Goal: Task Accomplishment & Management: Manage account settings

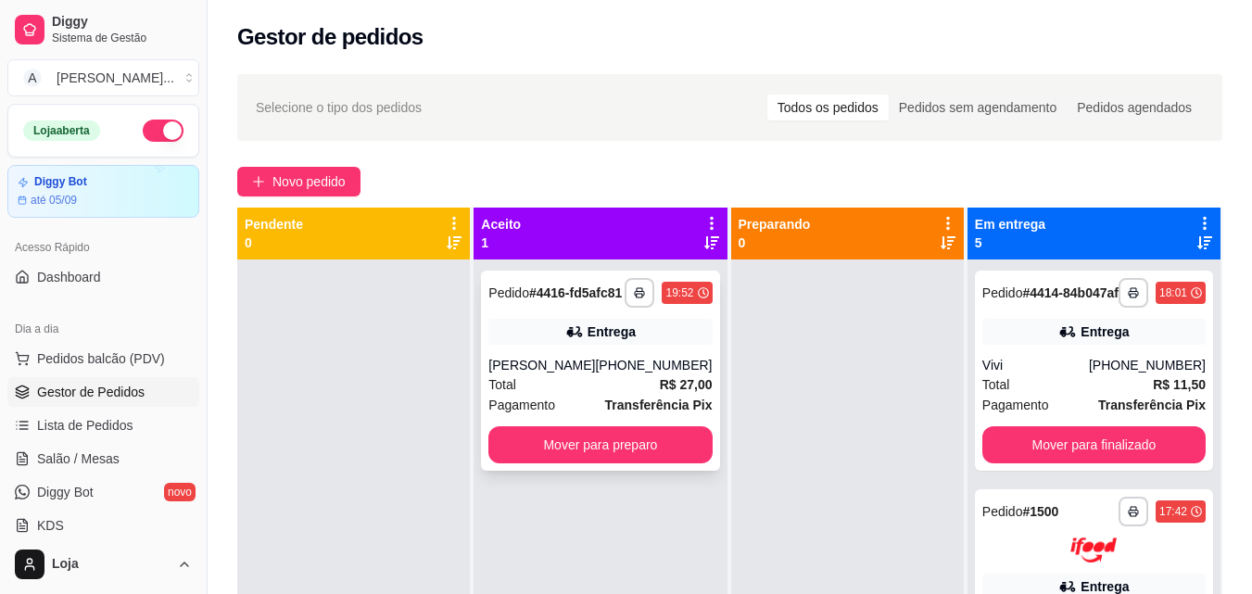
click at [599, 369] on div "**********" at bounding box center [600, 371] width 238 height 200
click at [122, 419] on span "Lista de Pedidos" at bounding box center [85, 425] width 96 height 19
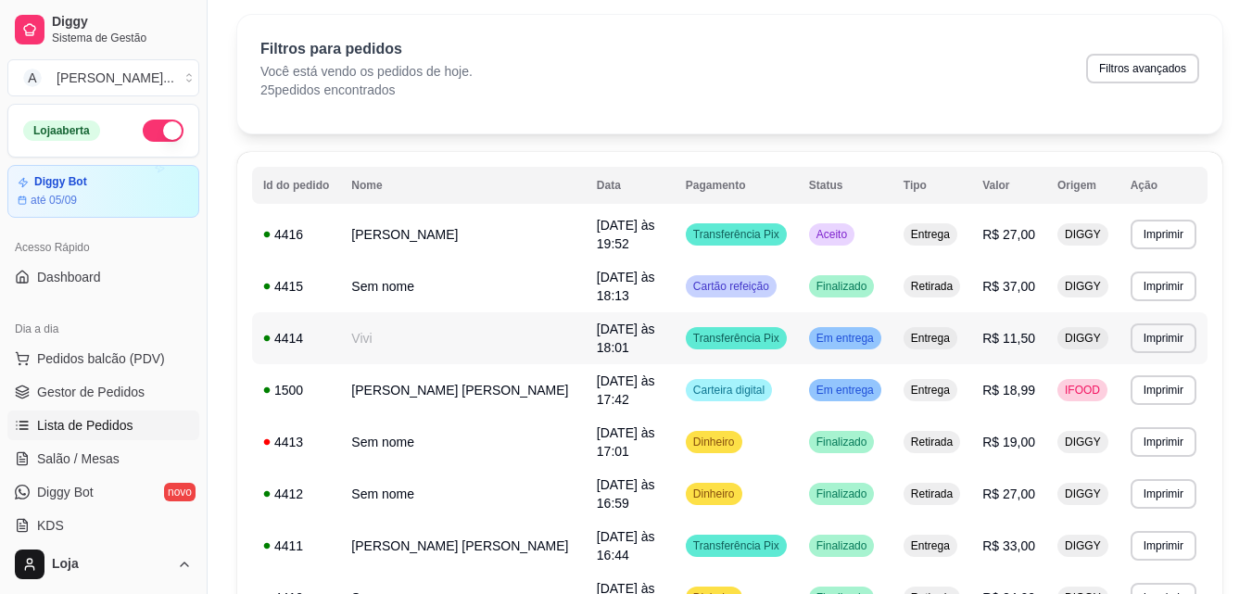
scroll to position [93, 0]
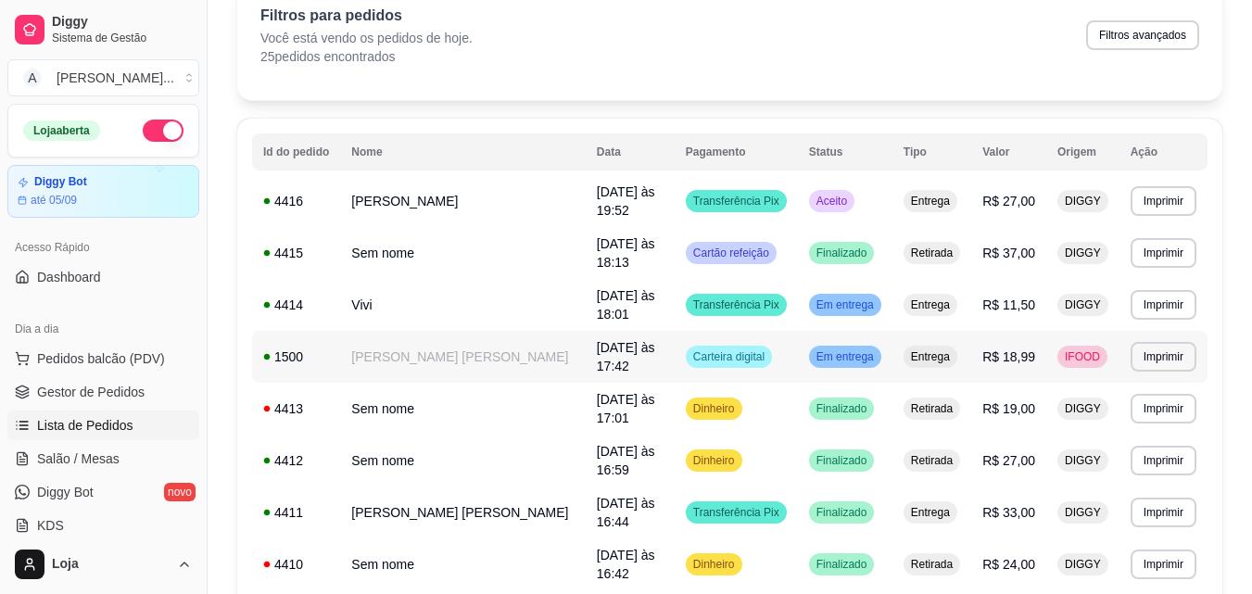
click at [798, 342] on td "Em entrega" at bounding box center [845, 357] width 95 height 52
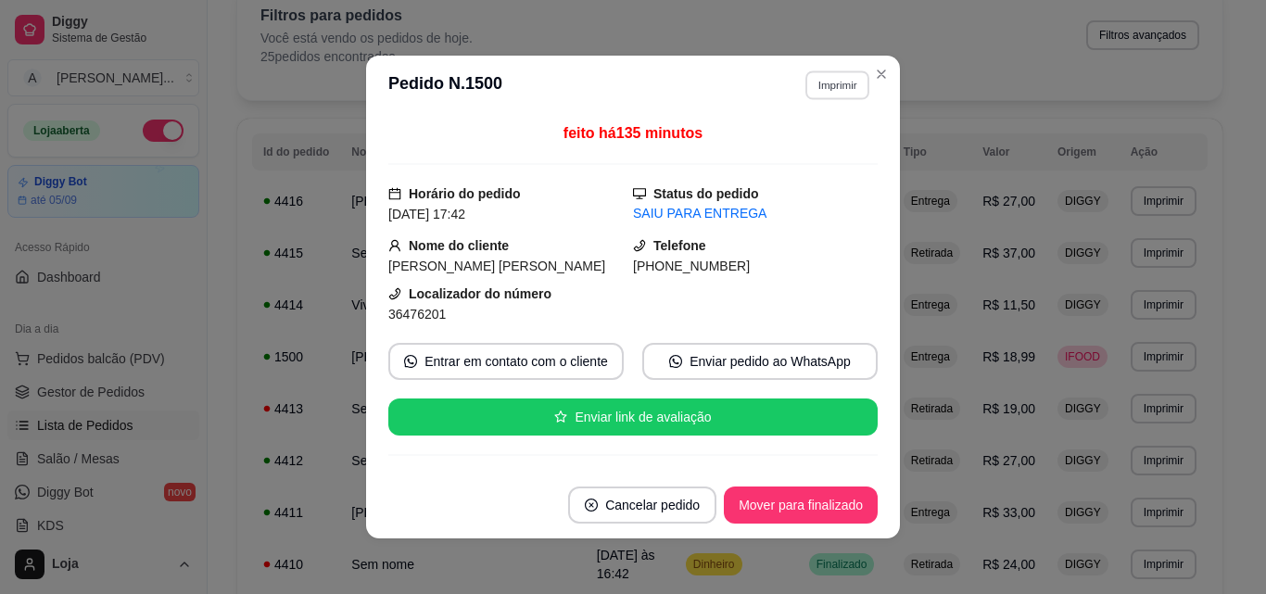
click at [842, 92] on button "Imprimir" at bounding box center [837, 84] width 64 height 29
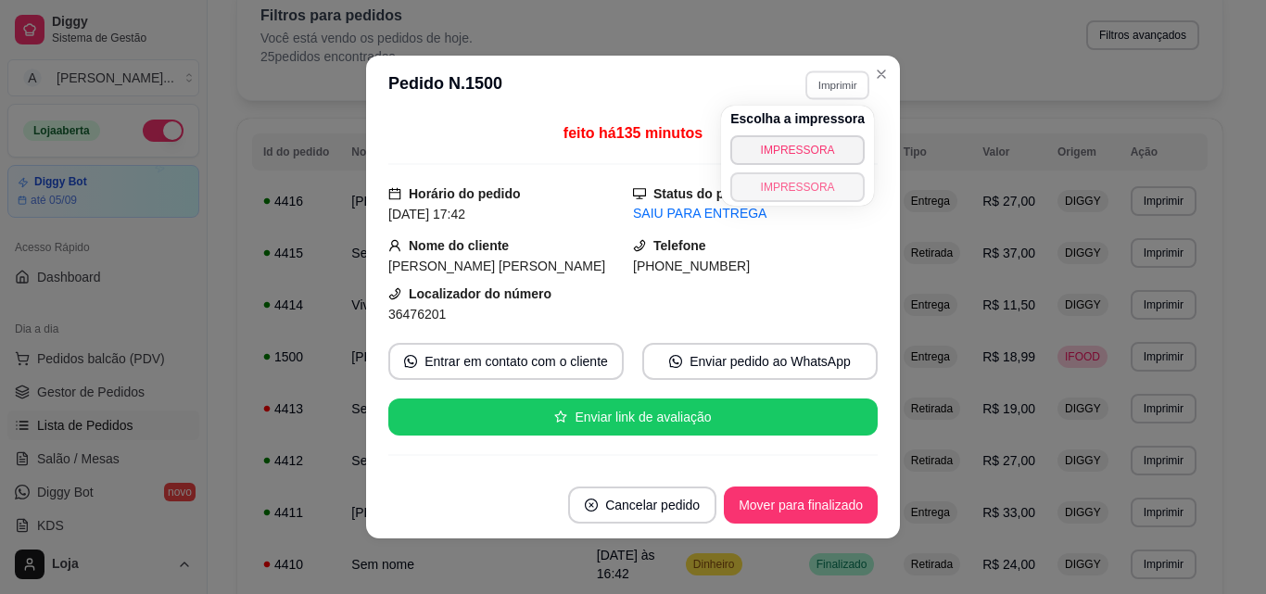
click at [839, 190] on button "IMPRESSORA" at bounding box center [797, 187] width 134 height 30
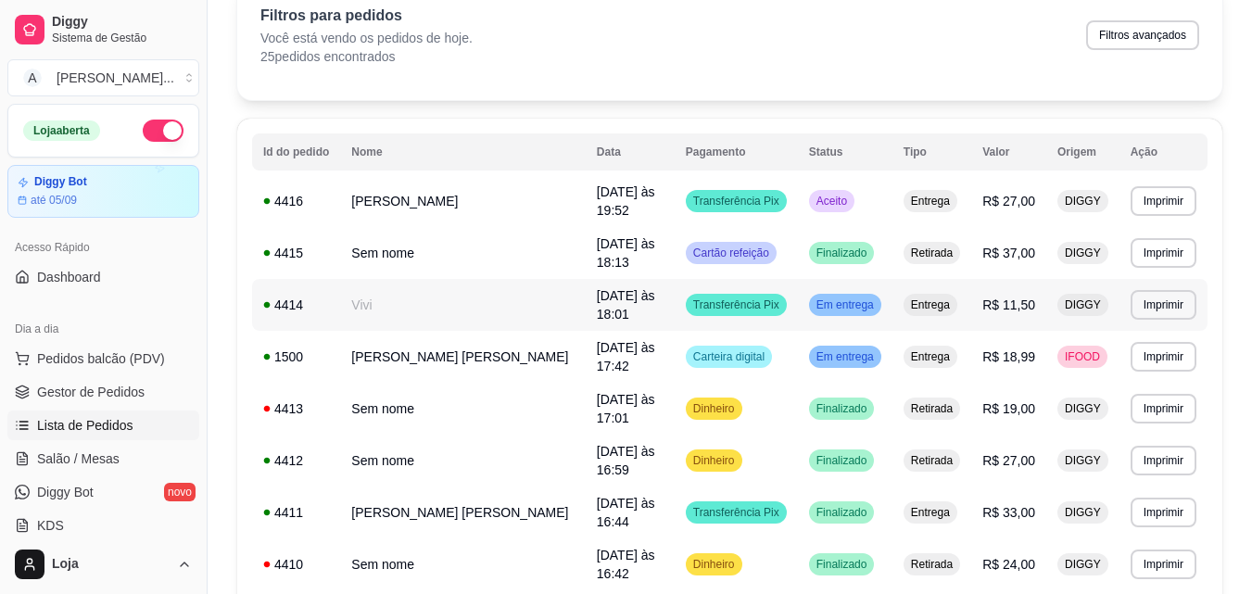
click at [956, 293] on td "Entrega" at bounding box center [932, 305] width 79 height 52
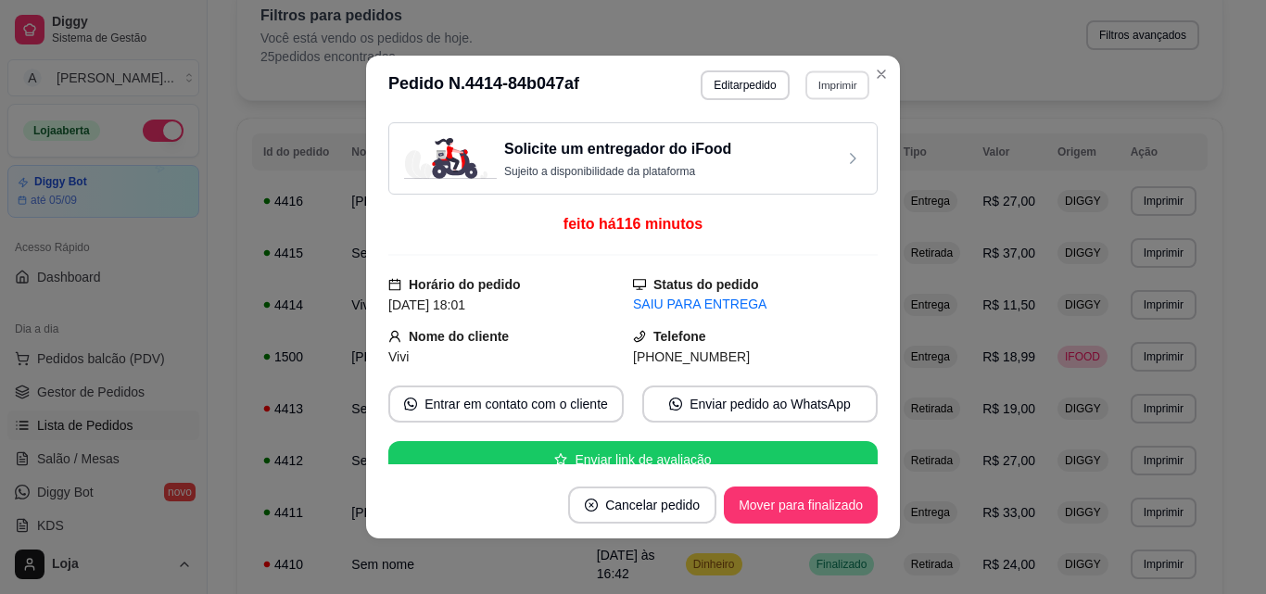
click at [831, 92] on button "Imprimir" at bounding box center [837, 84] width 64 height 29
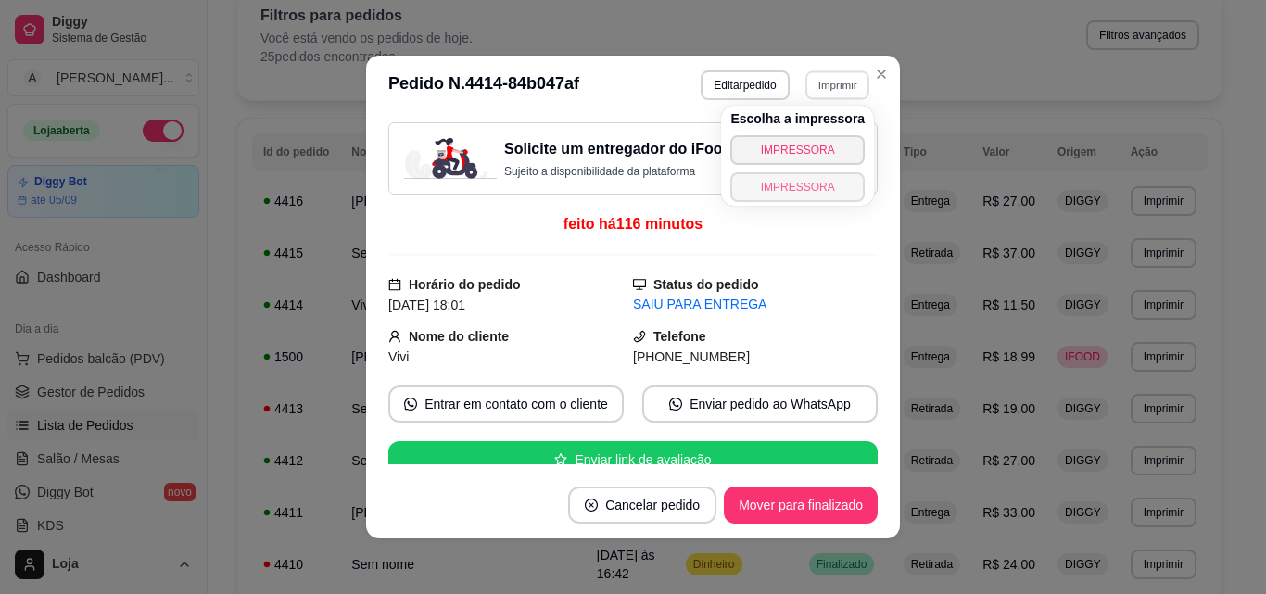
click at [821, 193] on button "IMPRESSORA" at bounding box center [797, 187] width 134 height 30
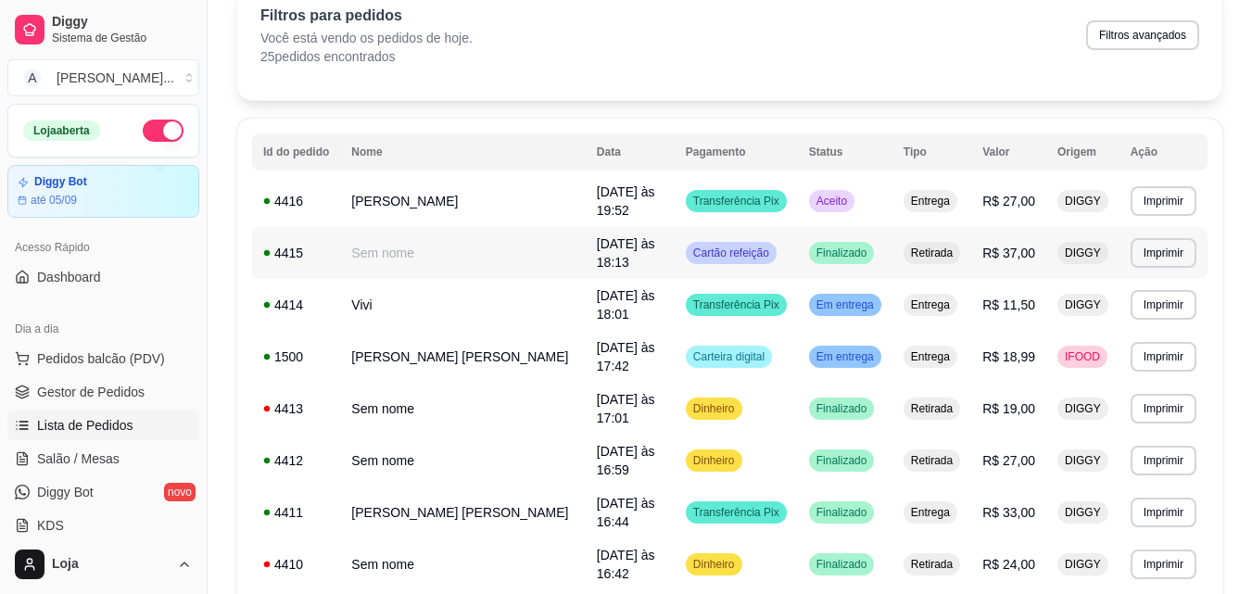
click at [963, 242] on td "Retirada" at bounding box center [932, 253] width 79 height 52
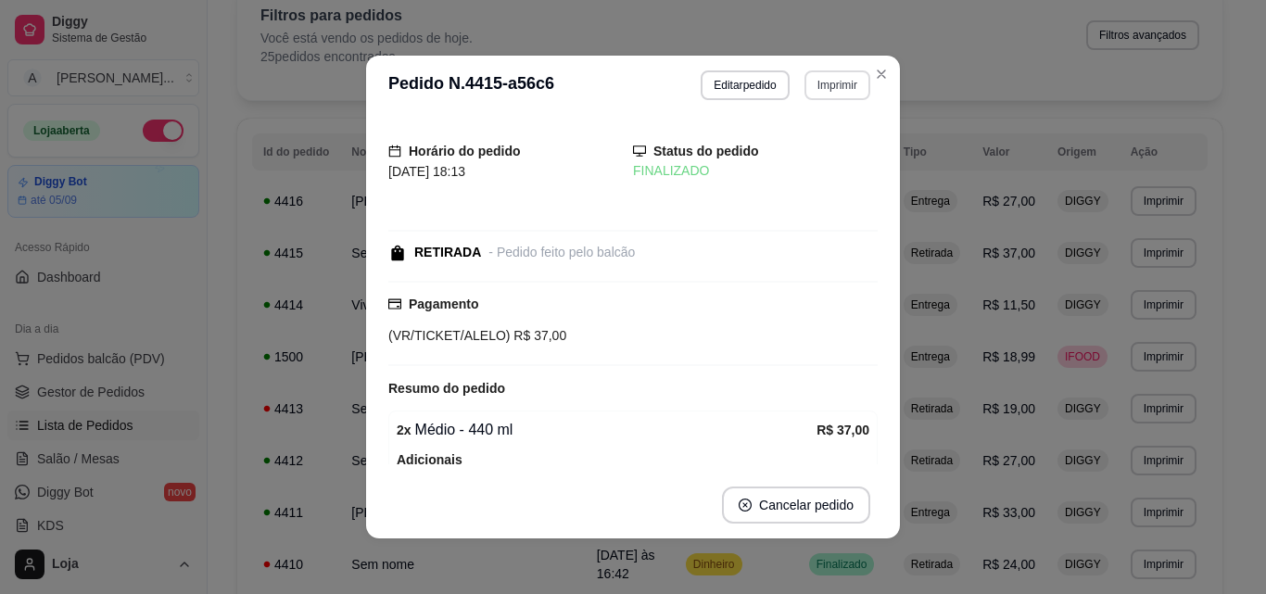
click at [835, 85] on button "Imprimir" at bounding box center [837, 85] width 66 height 30
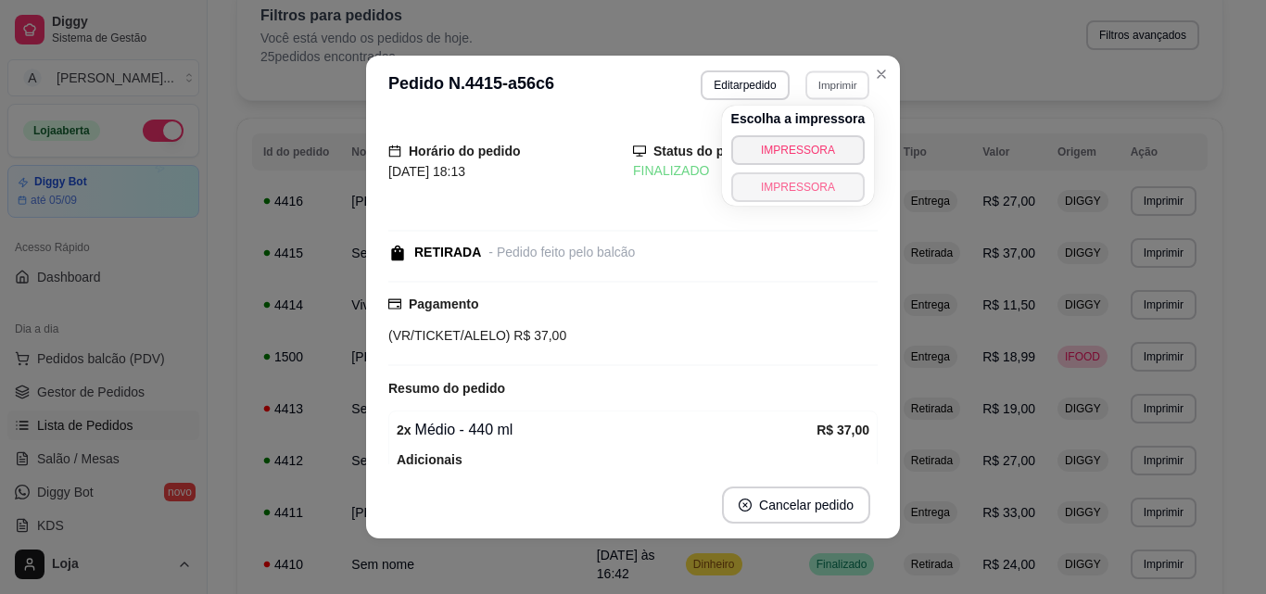
click at [825, 189] on button "IMPRESSORA" at bounding box center [798, 187] width 134 height 30
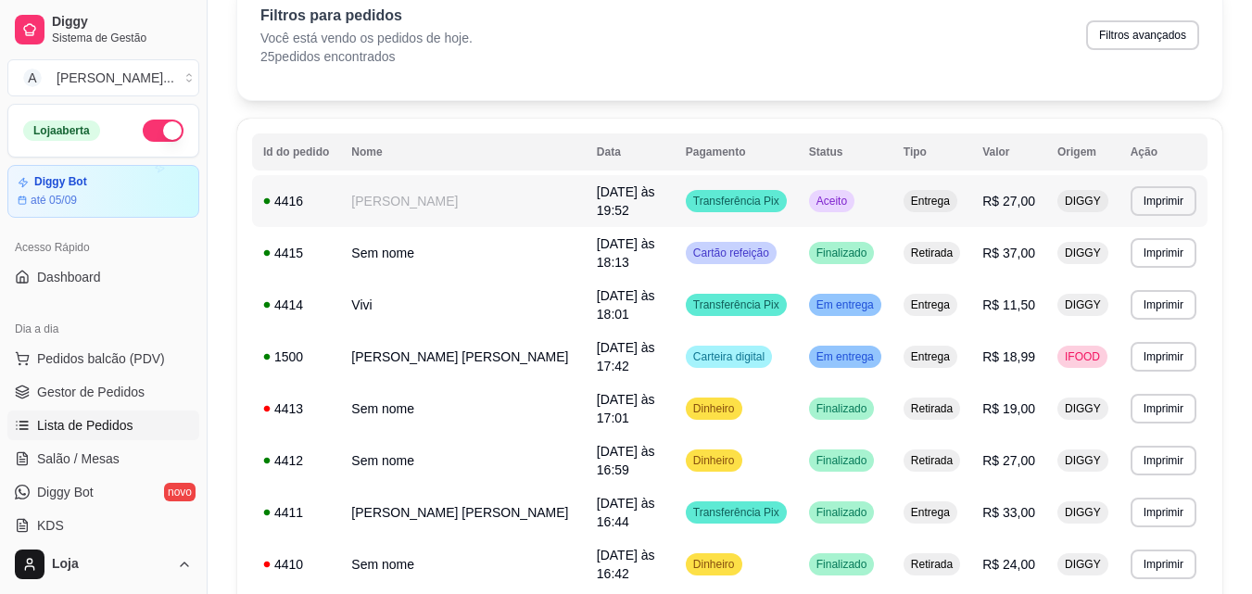
click at [947, 210] on td "Entrega" at bounding box center [932, 201] width 79 height 52
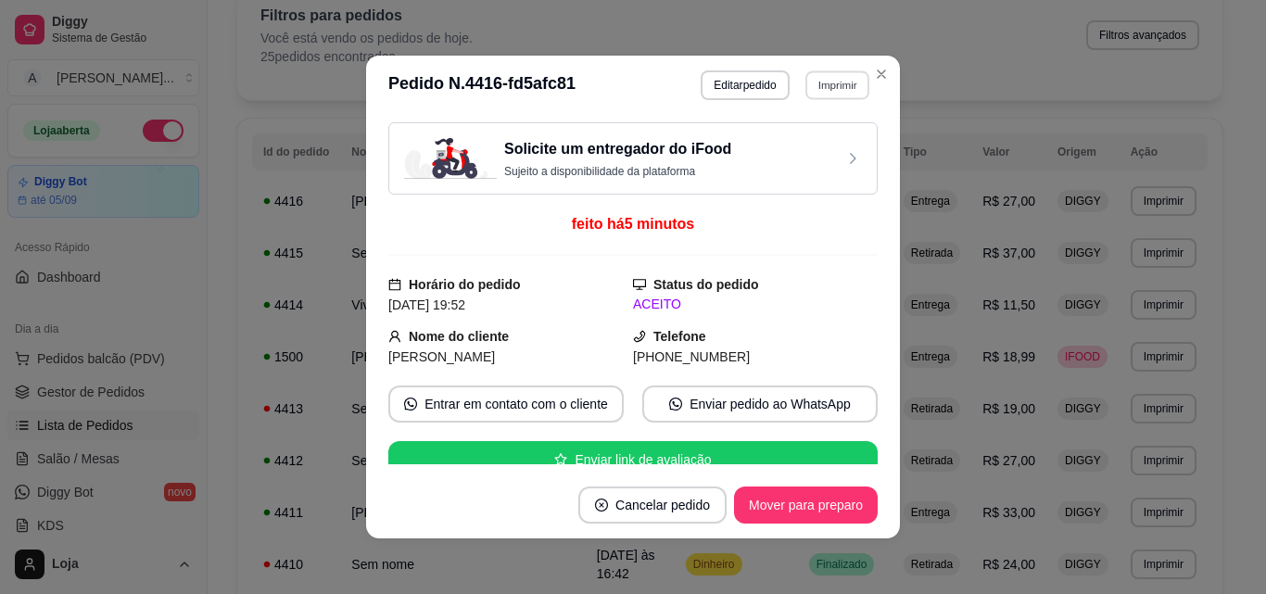
click at [844, 91] on button "Imprimir" at bounding box center [837, 84] width 64 height 29
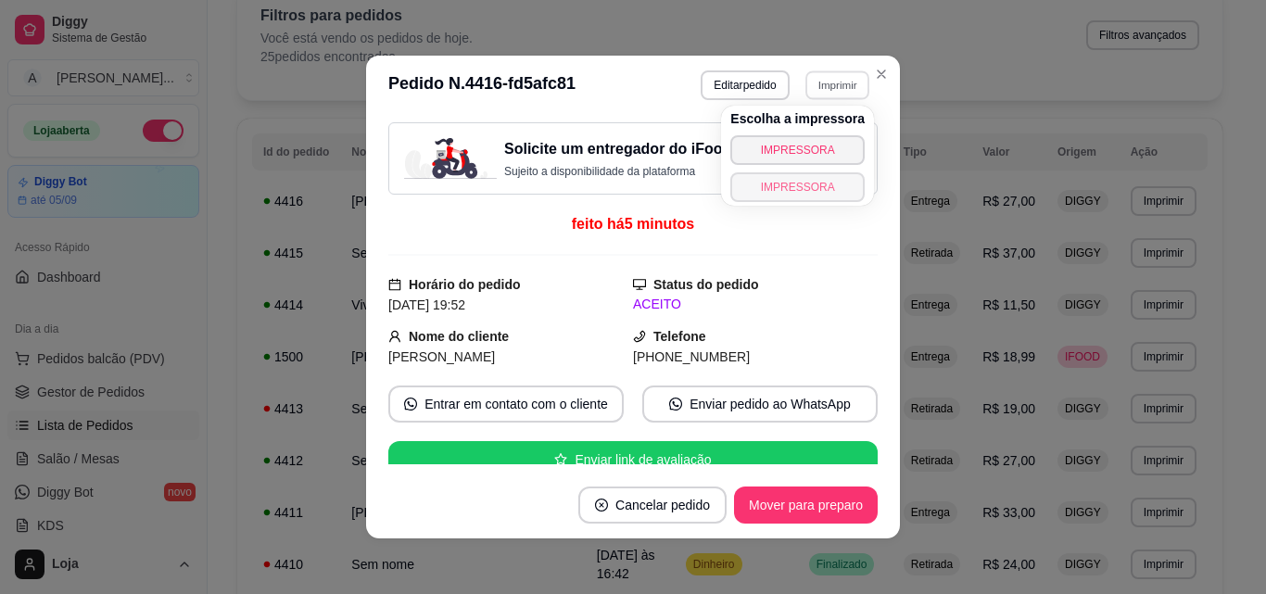
click at [826, 182] on button "IMPRESSORA" at bounding box center [797, 187] width 134 height 30
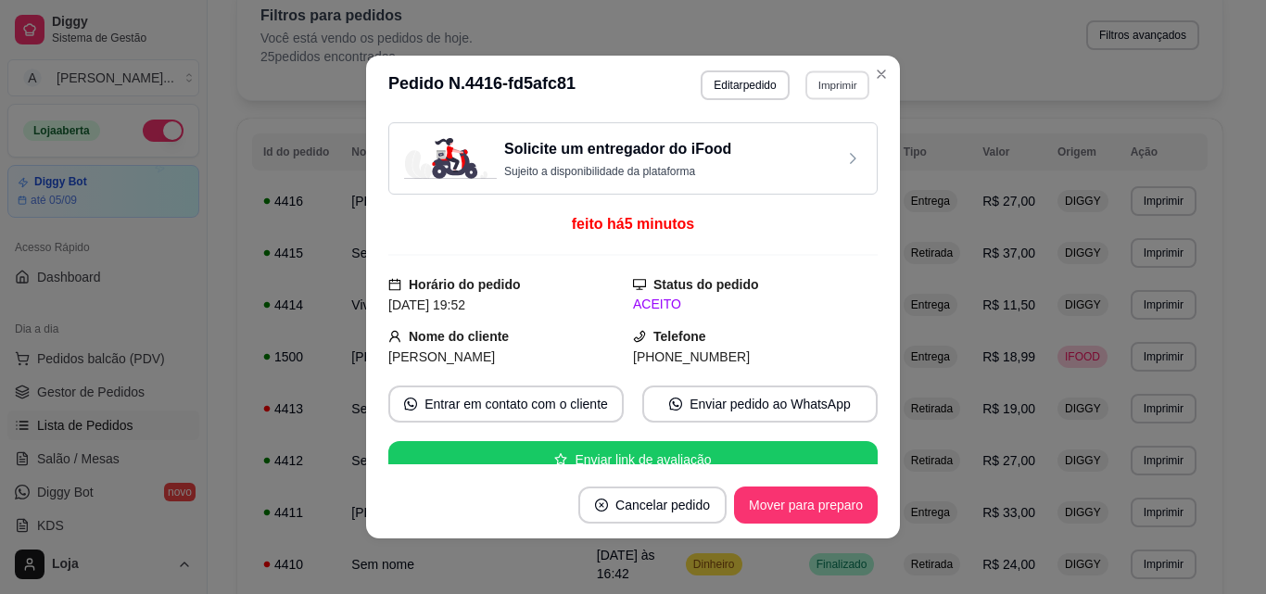
click at [809, 88] on button "Imprimir" at bounding box center [837, 84] width 64 height 29
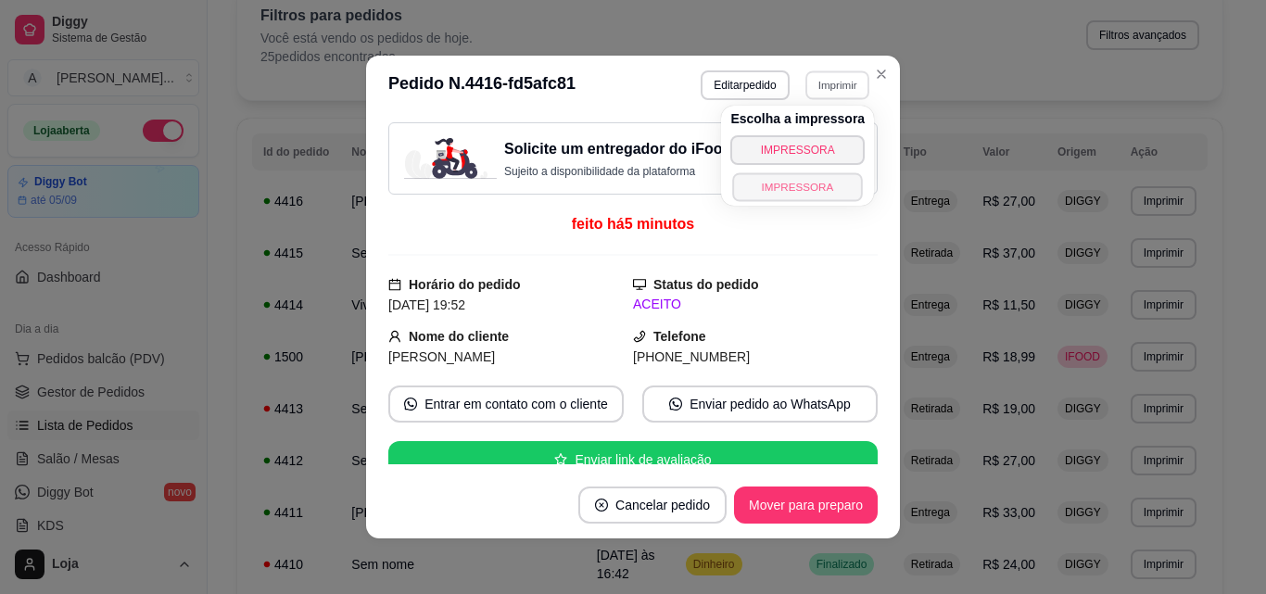
click at [811, 184] on button "IMPRESSORA" at bounding box center [798, 186] width 130 height 29
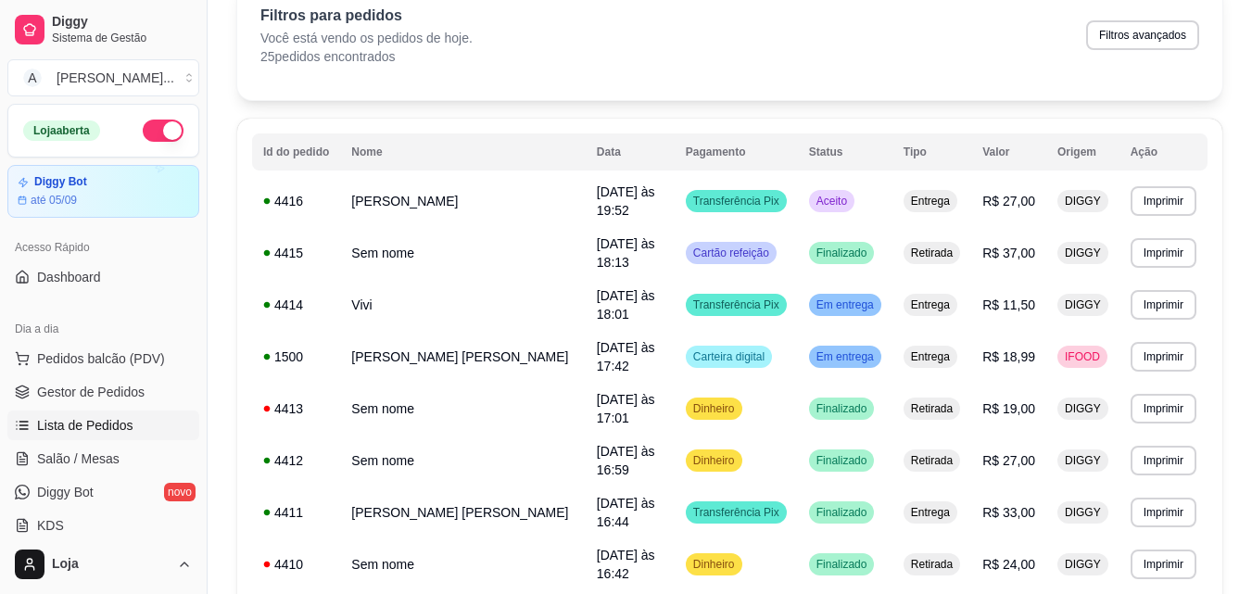
click at [164, 386] on link "Gestor de Pedidos" at bounding box center [103, 392] width 192 height 30
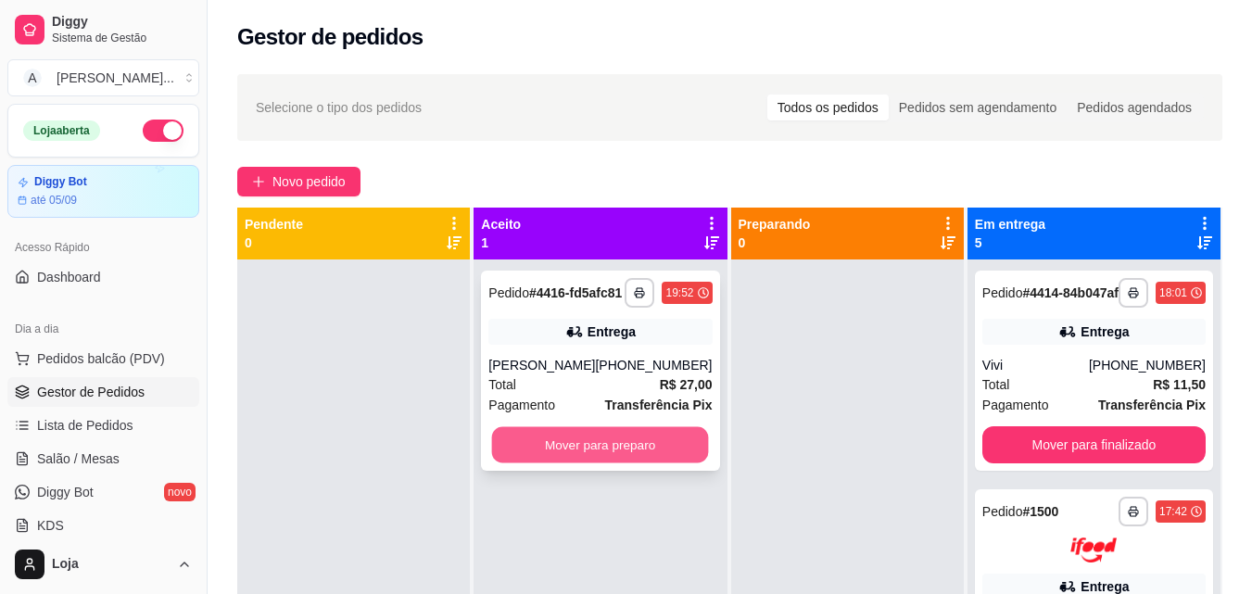
click at [518, 453] on button "Mover para preparo" at bounding box center [600, 445] width 217 height 36
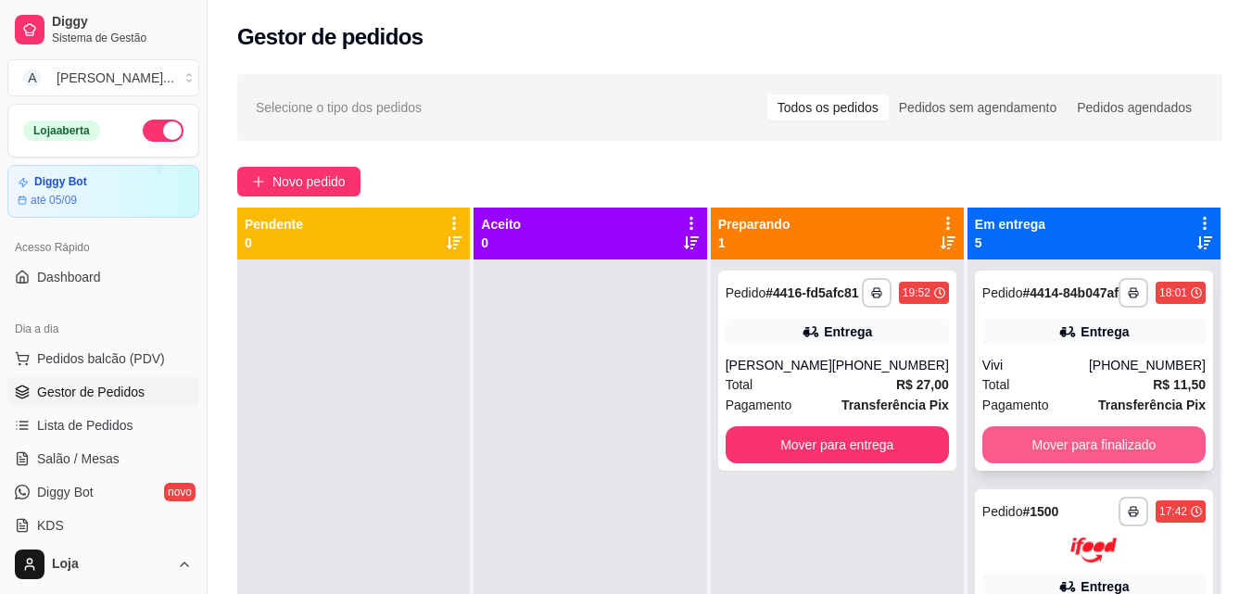
click at [1149, 462] on button "Mover para finalizado" at bounding box center [1093, 444] width 223 height 37
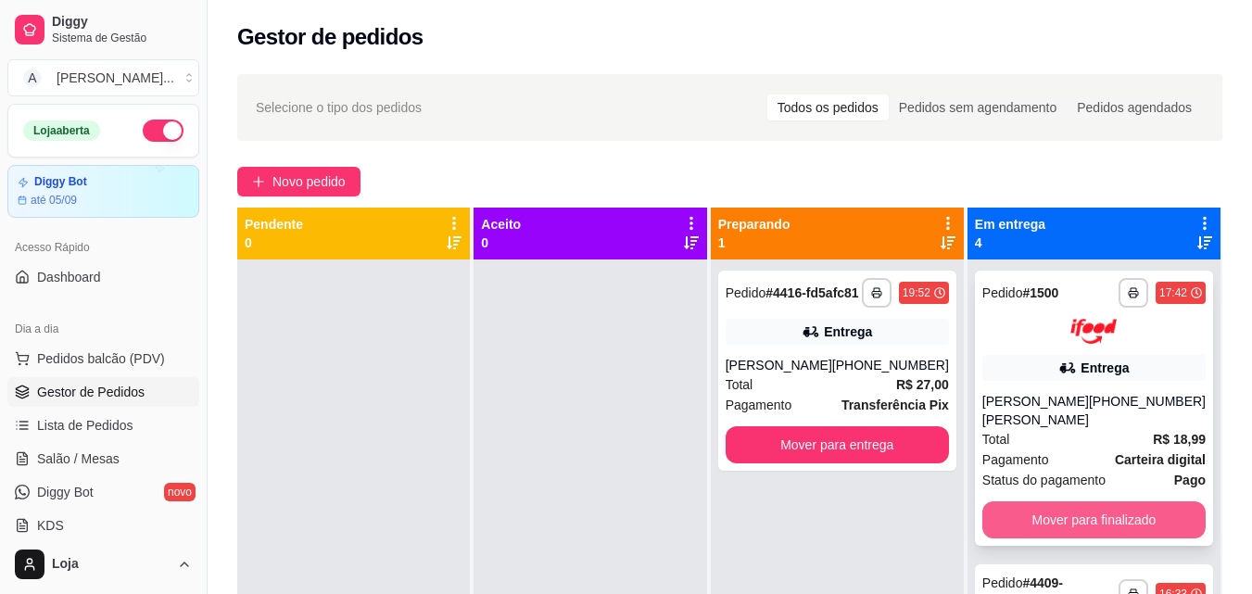
click at [1108, 522] on button "Mover para finalizado" at bounding box center [1093, 519] width 223 height 37
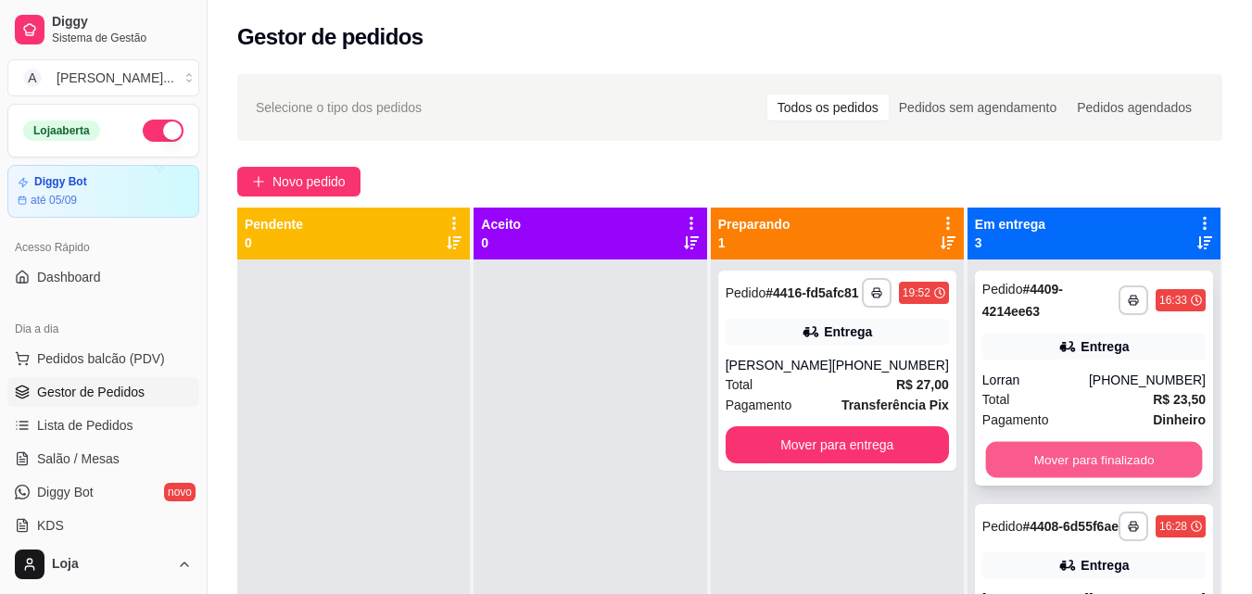
click at [1106, 470] on button "Mover para finalizado" at bounding box center [1093, 460] width 217 height 36
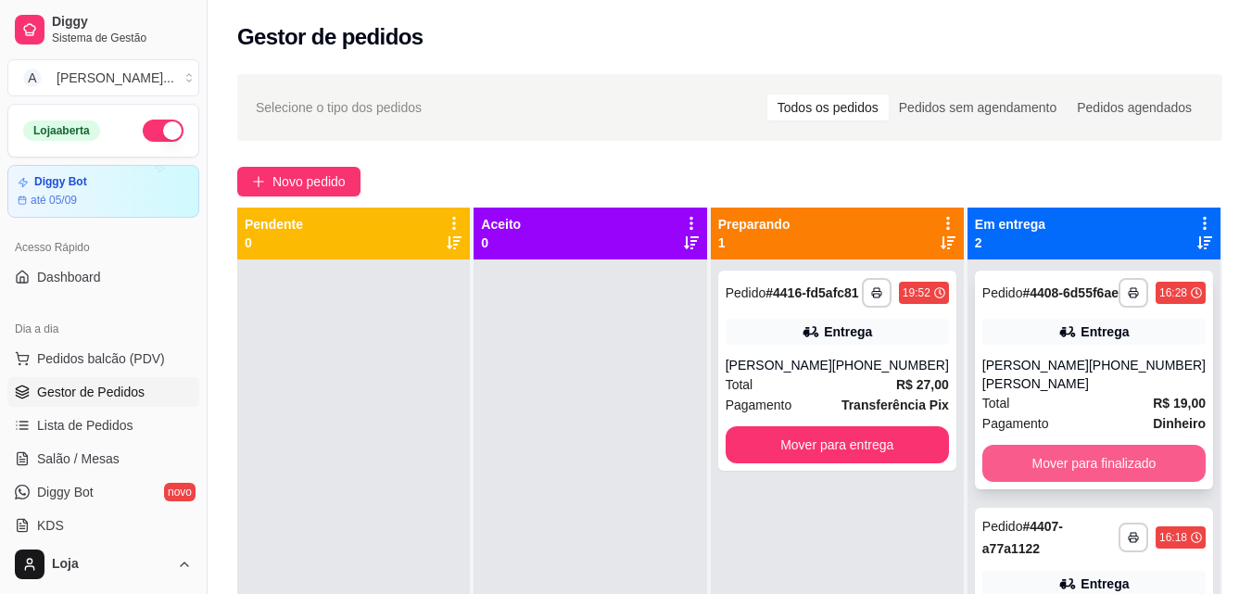
click at [1113, 469] on button "Mover para finalizado" at bounding box center [1093, 463] width 223 height 37
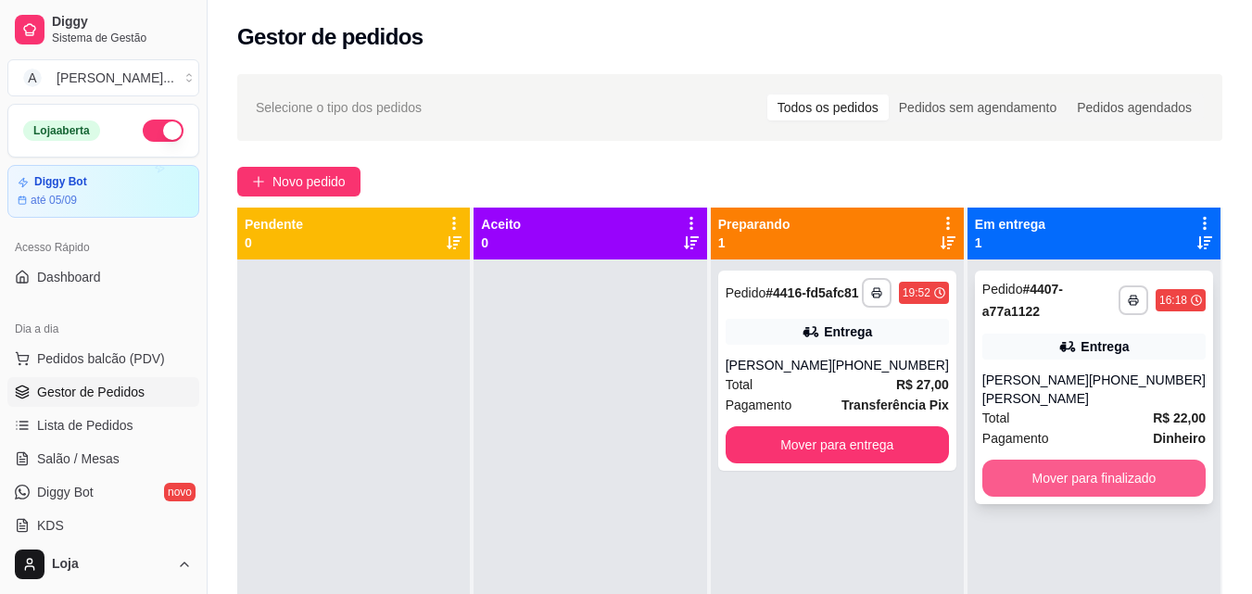
click at [1126, 469] on button "Mover para finalizado" at bounding box center [1093, 478] width 223 height 37
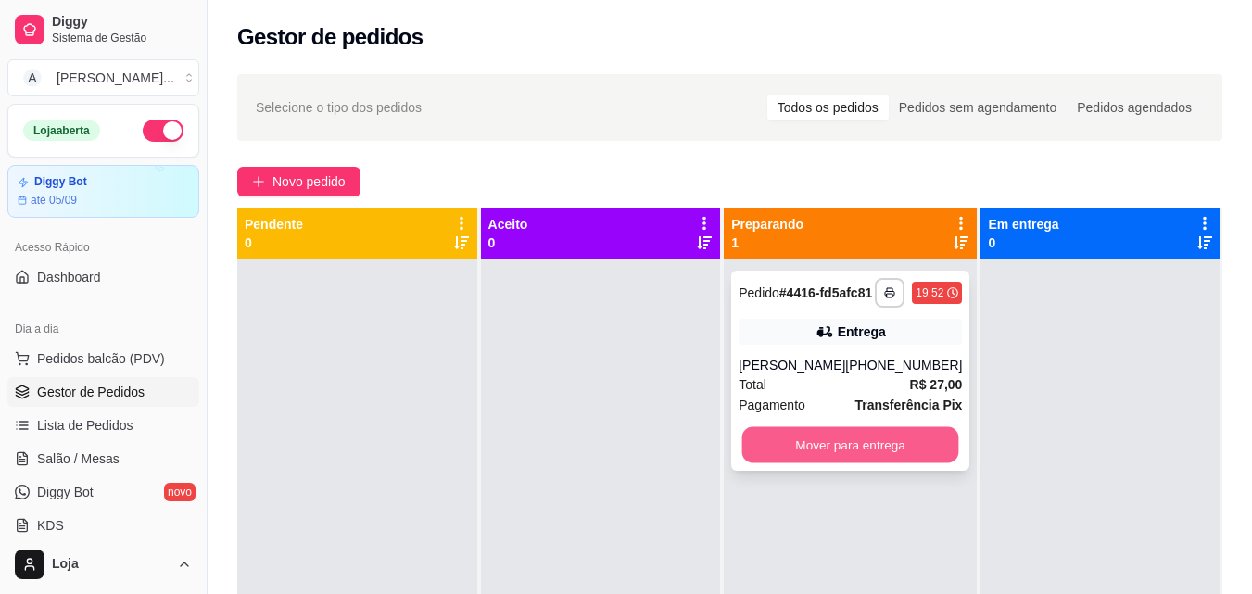
click at [842, 455] on button "Mover para entrega" at bounding box center [850, 445] width 217 height 36
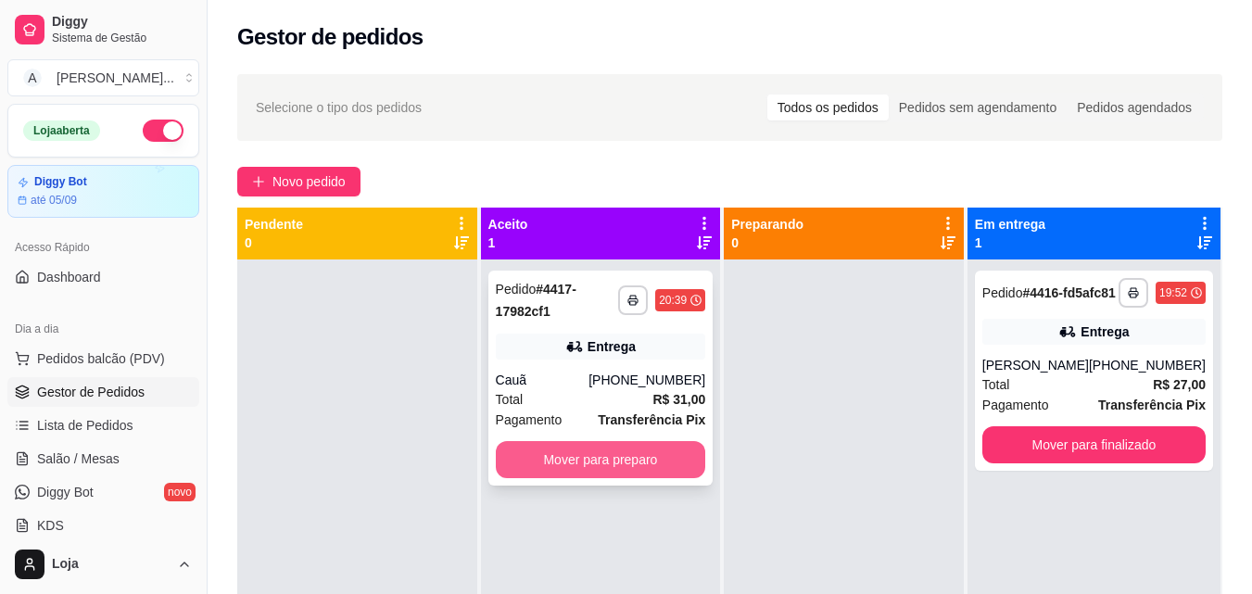
click at [585, 445] on button "Mover para preparo" at bounding box center [601, 459] width 210 height 37
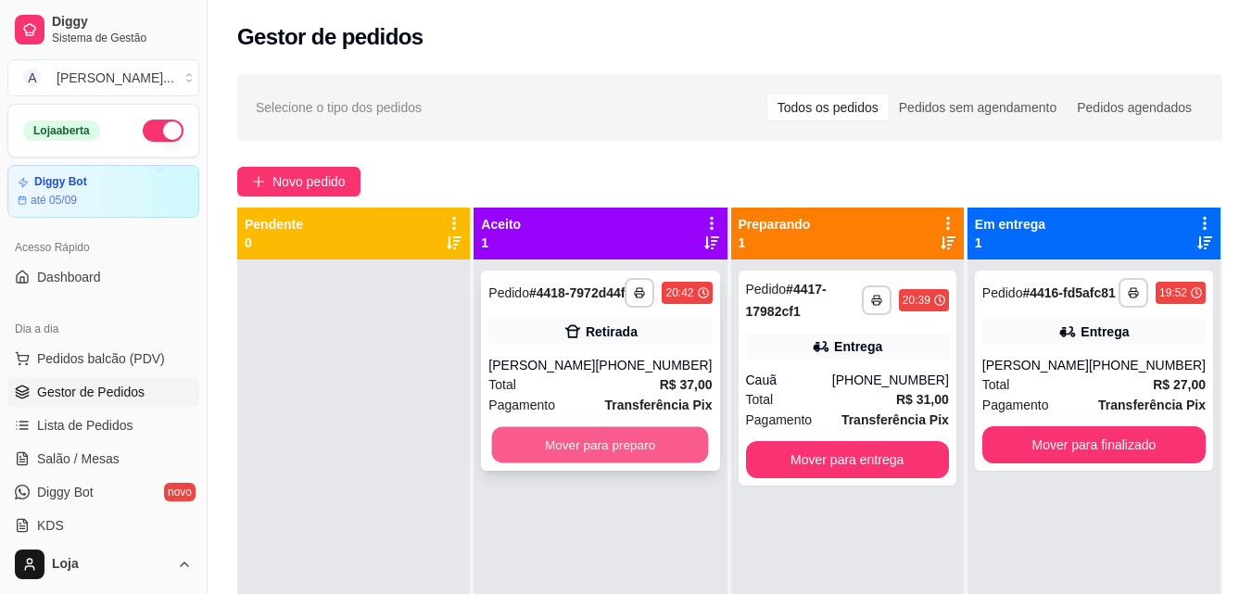
click at [592, 446] on button "Mover para preparo" at bounding box center [600, 445] width 217 height 36
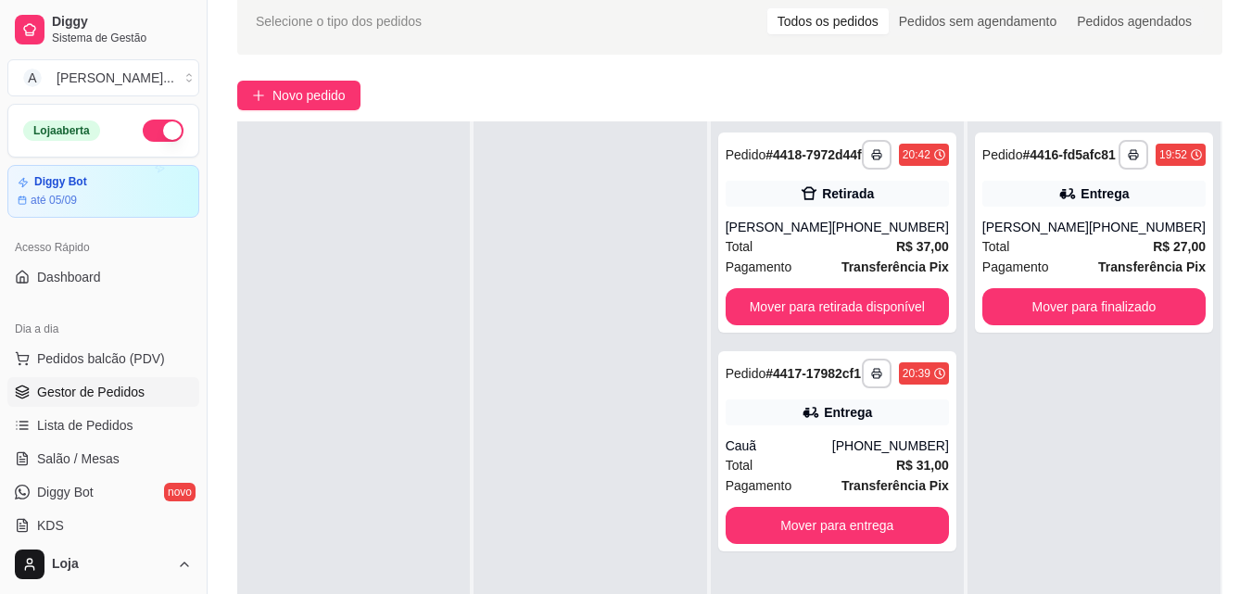
scroll to position [283, 0]
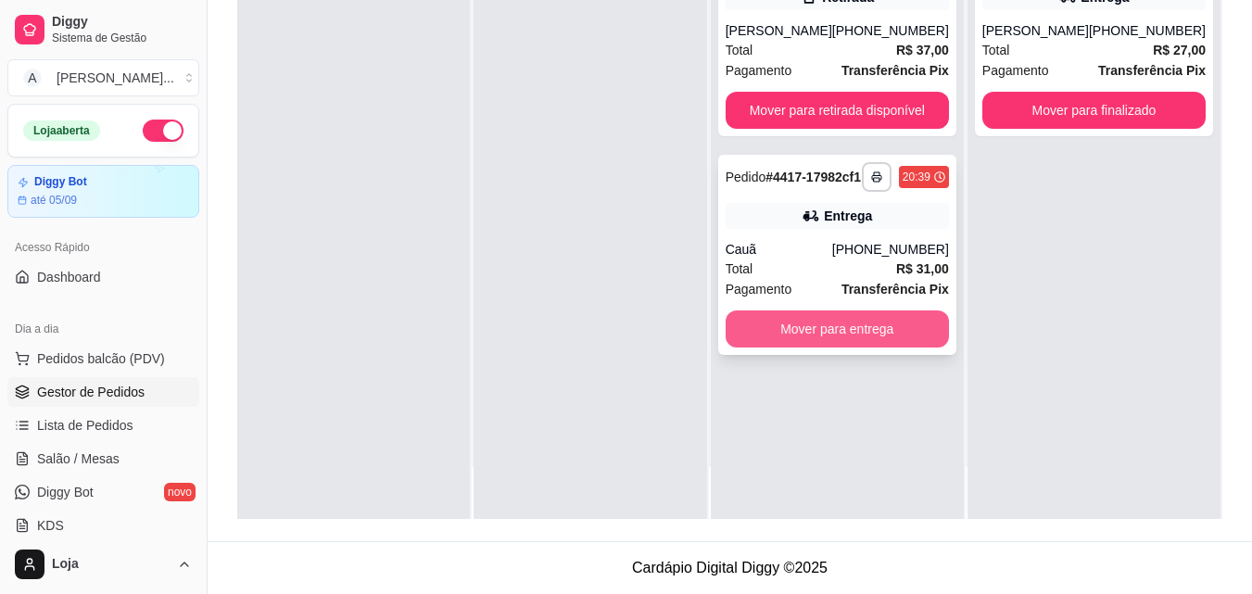
click at [763, 348] on button "Mover para entrega" at bounding box center [837, 328] width 223 height 37
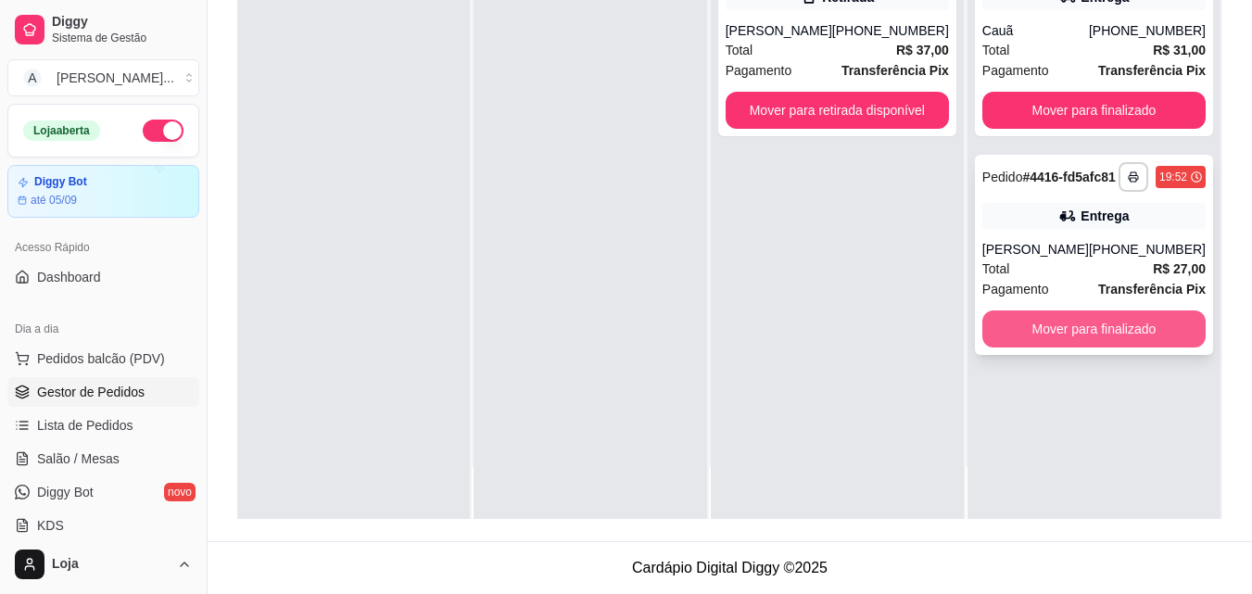
click at [1000, 348] on button "Mover para finalizado" at bounding box center [1093, 328] width 223 height 37
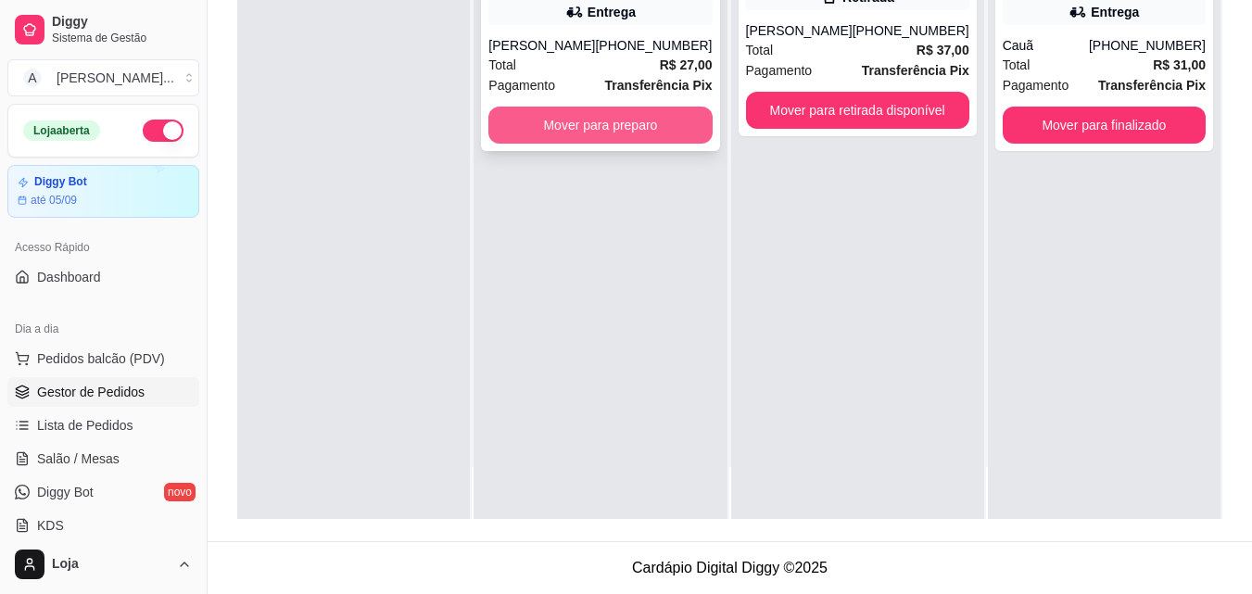
click at [589, 136] on button "Mover para preparo" at bounding box center [599, 125] width 223 height 37
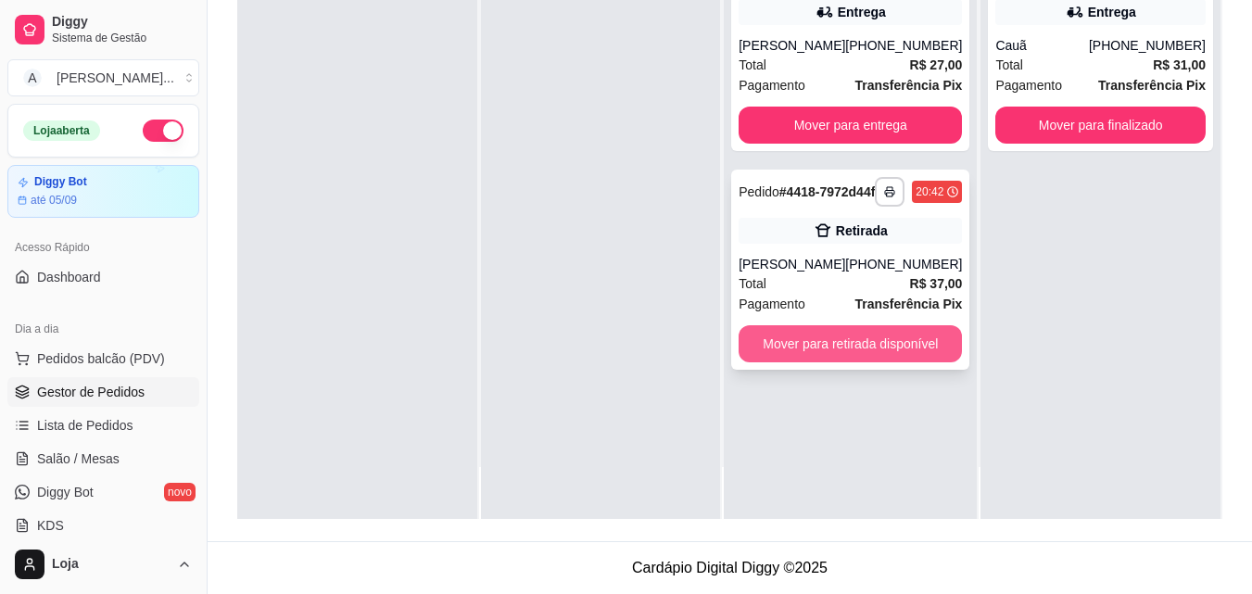
click at [842, 361] on button "Mover para retirada disponível" at bounding box center [850, 343] width 223 height 37
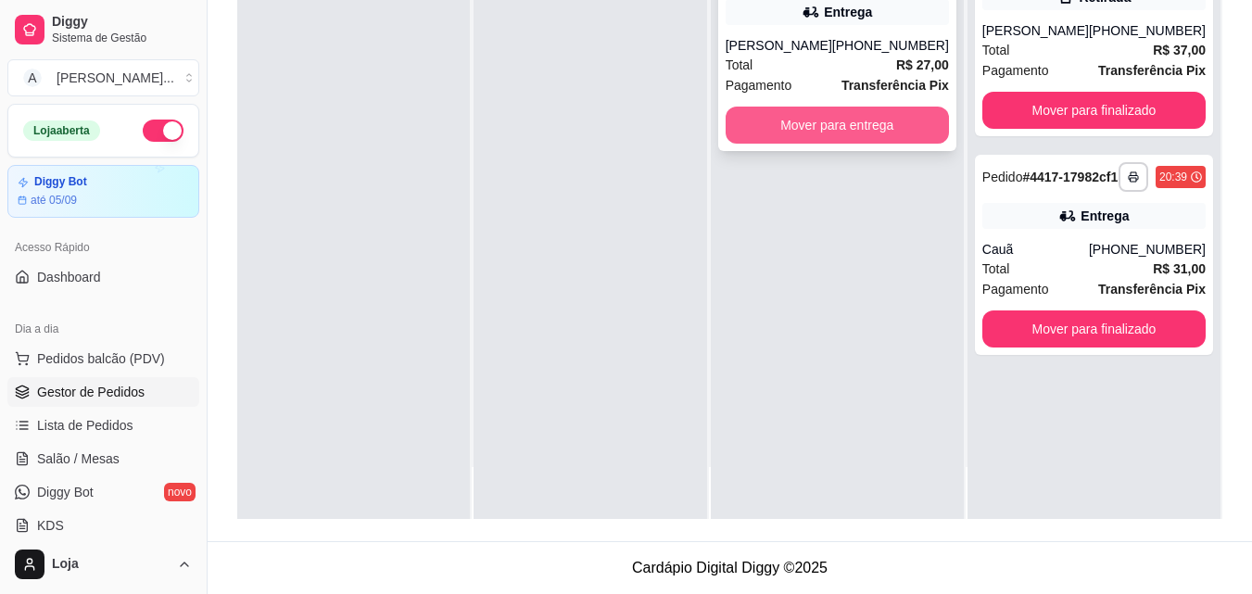
click at [862, 133] on button "Mover para entrega" at bounding box center [837, 125] width 223 height 37
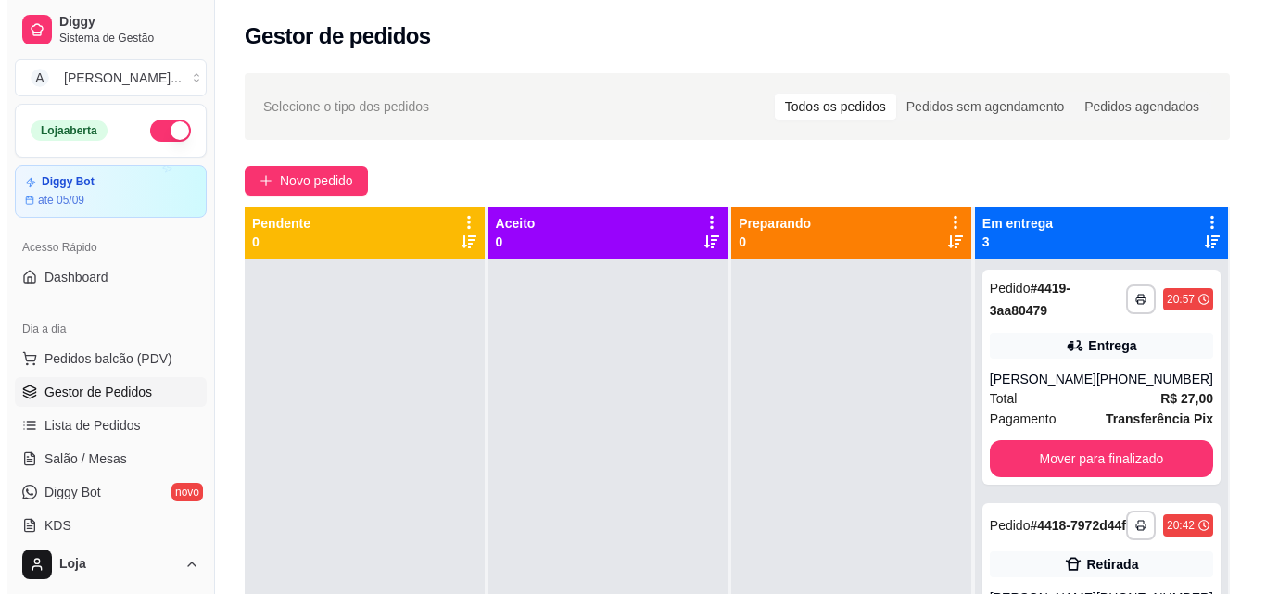
scroll to position [0, 0]
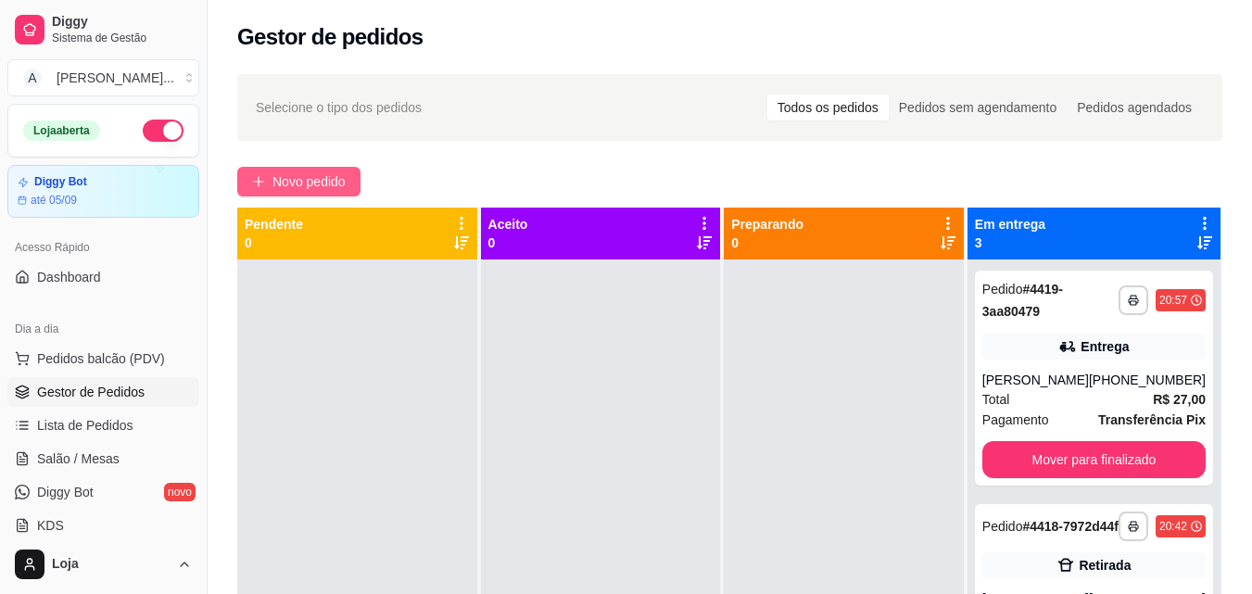
click at [333, 177] on span "Novo pedido" at bounding box center [308, 181] width 73 height 20
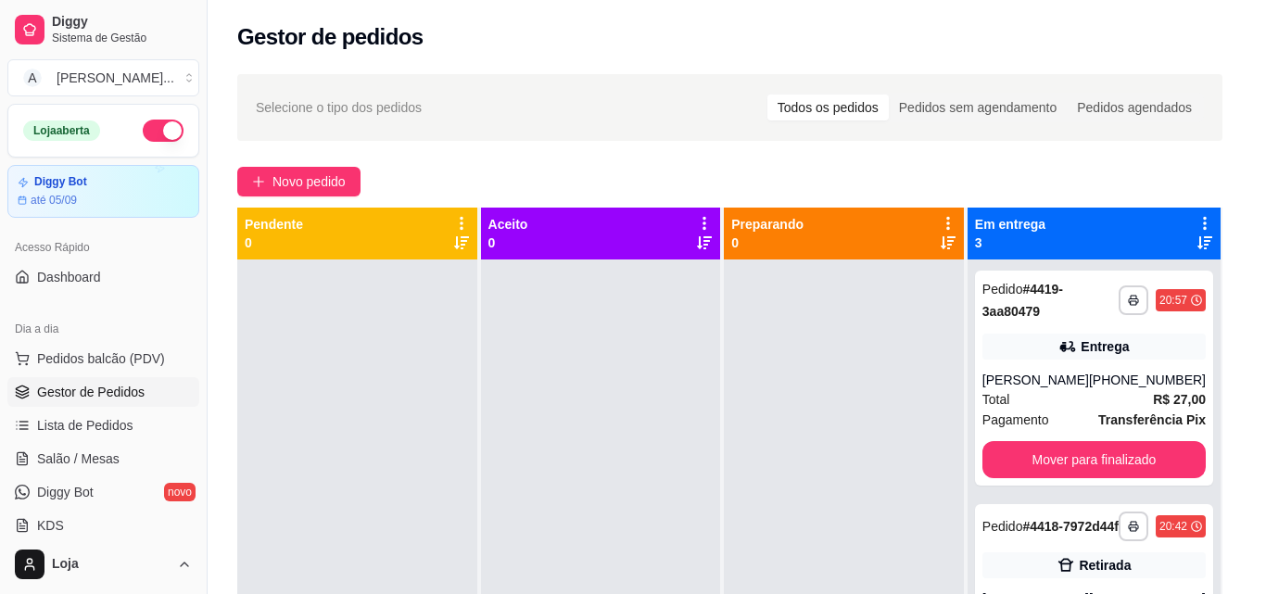
scroll to position [52, 0]
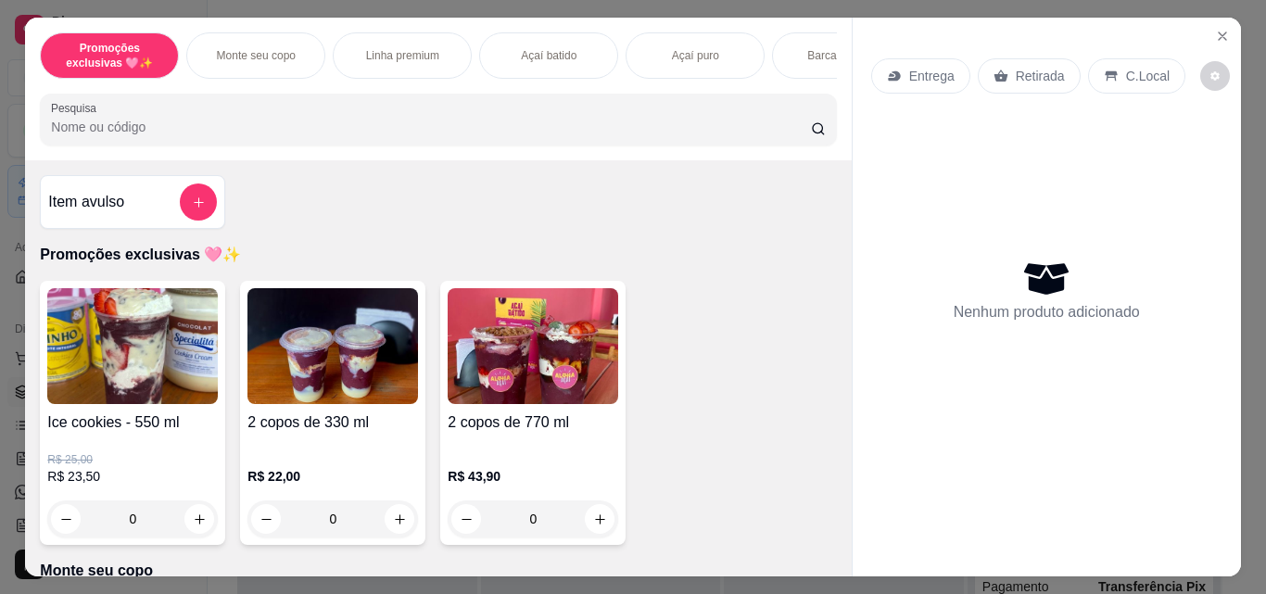
click at [519, 60] on div "Açaí batido" at bounding box center [548, 55] width 139 height 46
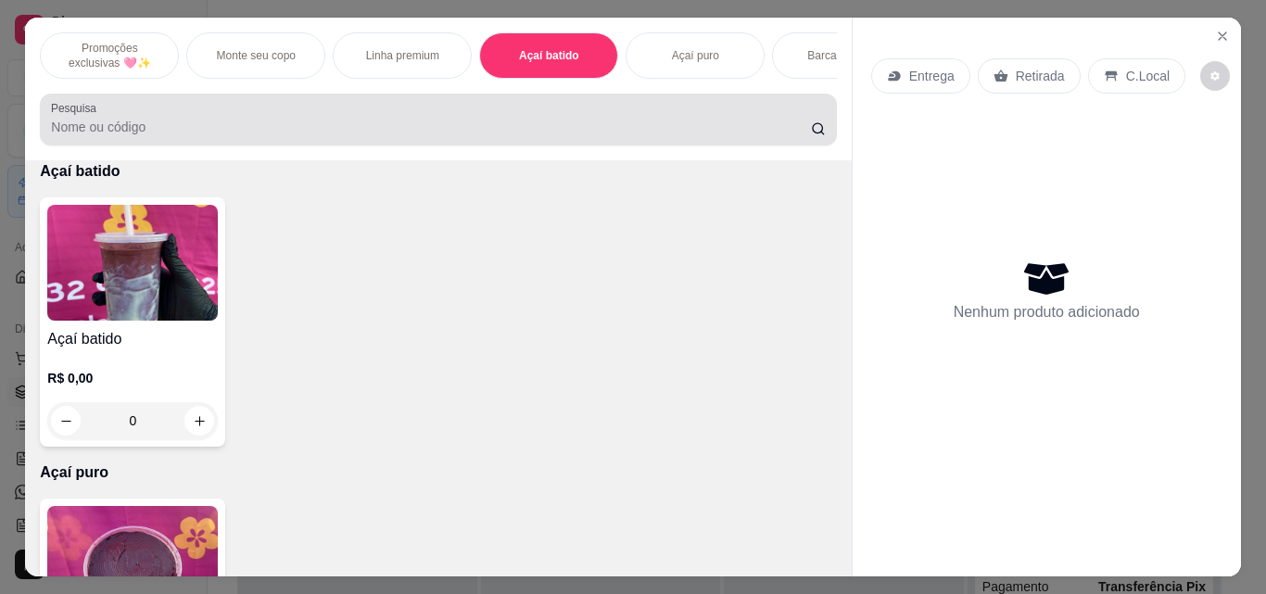
scroll to position [48, 0]
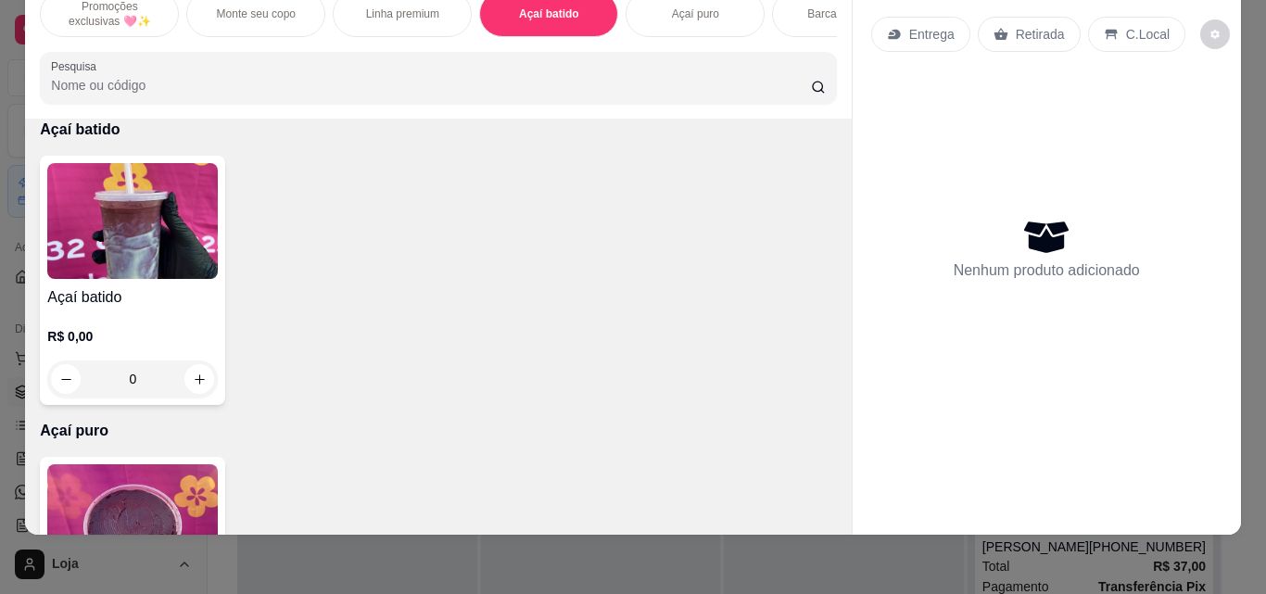
click at [199, 384] on div "0" at bounding box center [132, 379] width 171 height 37
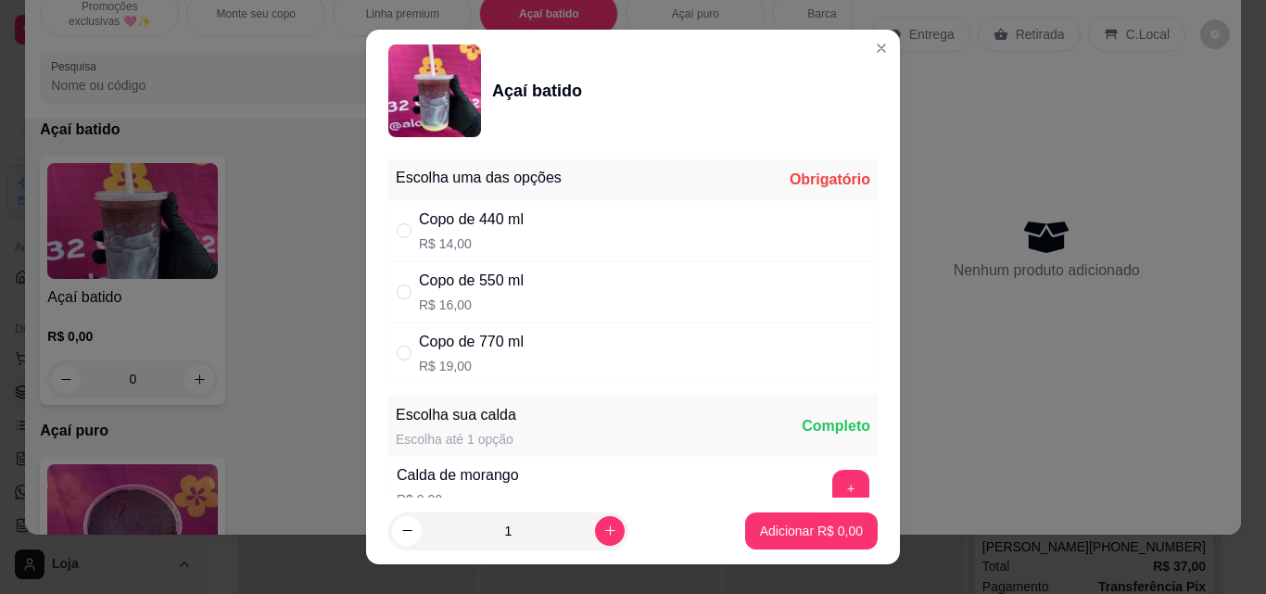
click at [545, 231] on div "Copo de 440 ml R$ 14,00" at bounding box center [632, 230] width 489 height 61
radio input "true"
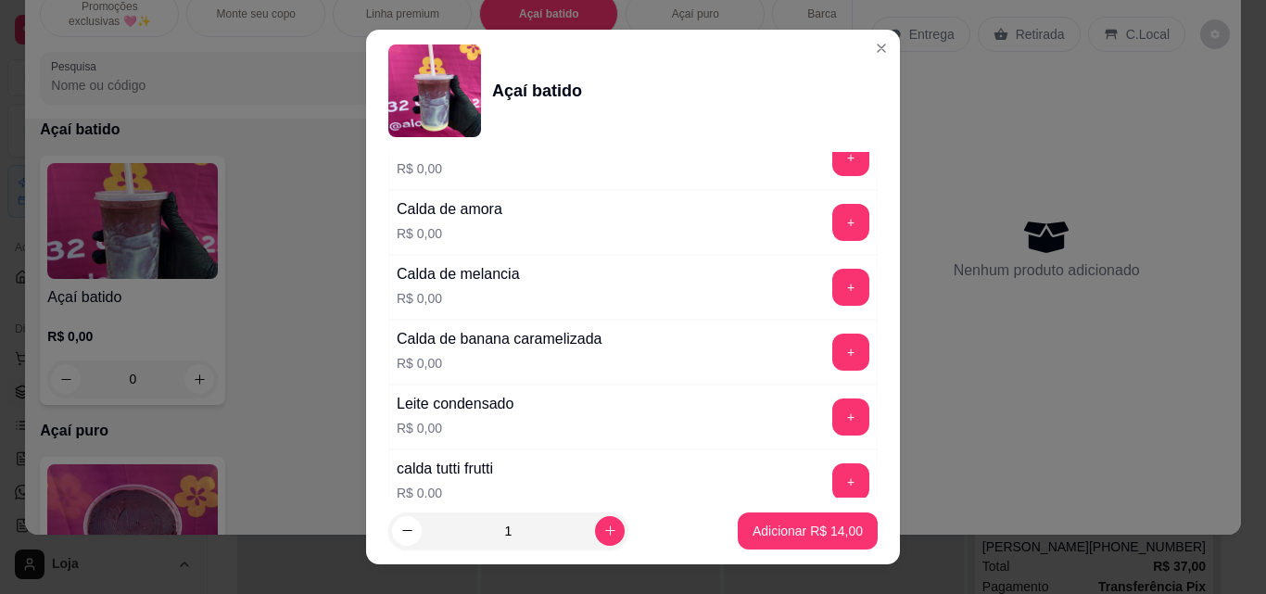
scroll to position [463, 0]
click at [833, 424] on button "+" at bounding box center [851, 415] width 36 height 36
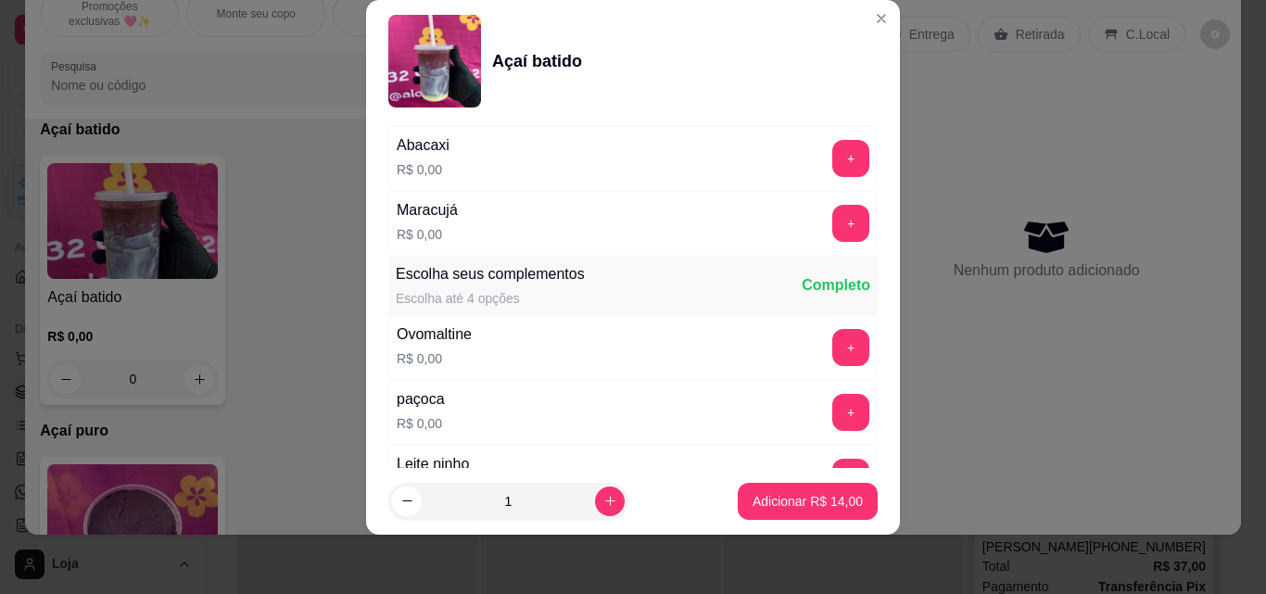
scroll to position [1425, 0]
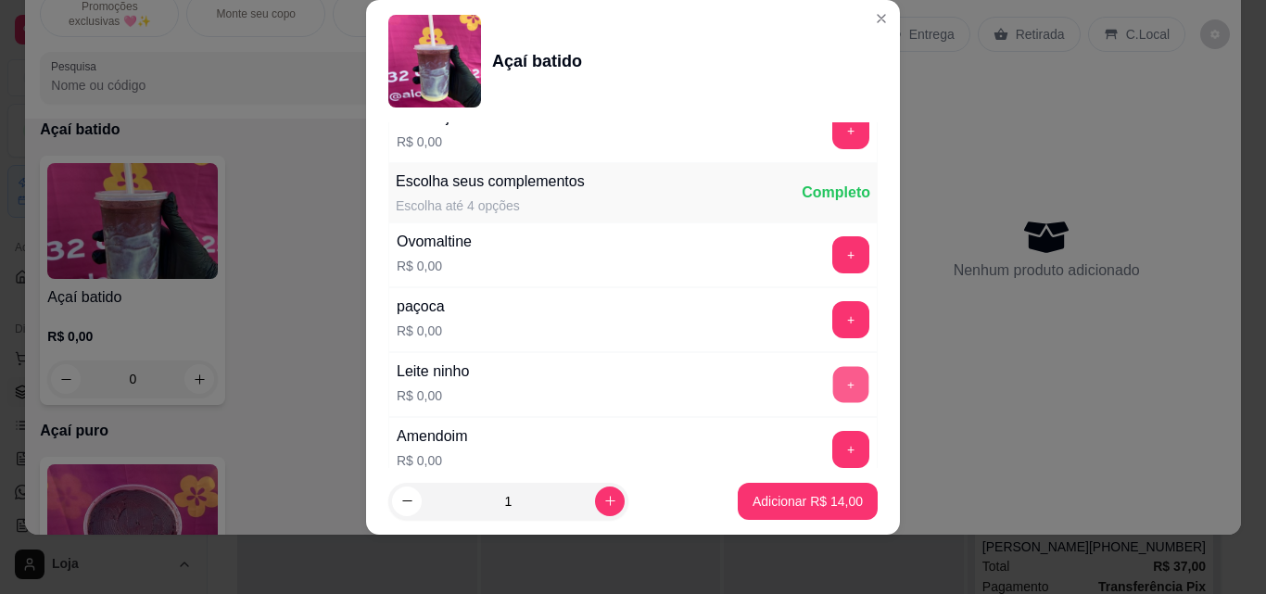
click at [833, 379] on button "+" at bounding box center [851, 385] width 36 height 36
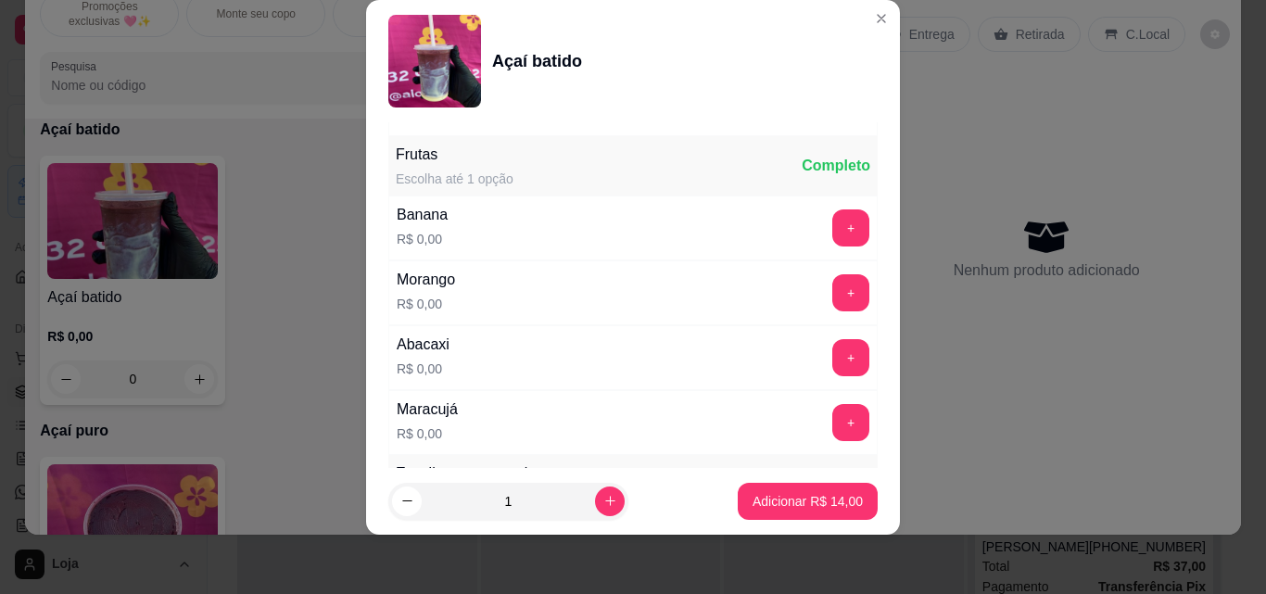
scroll to position [1152, 0]
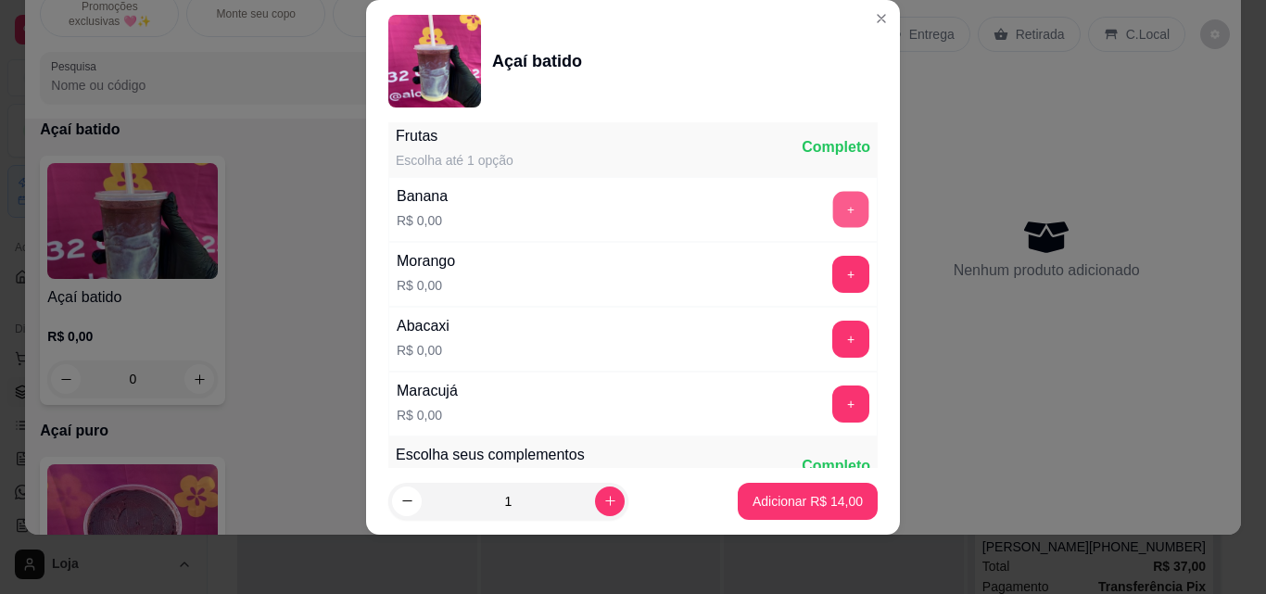
click at [833, 209] on button "+" at bounding box center [851, 210] width 36 height 36
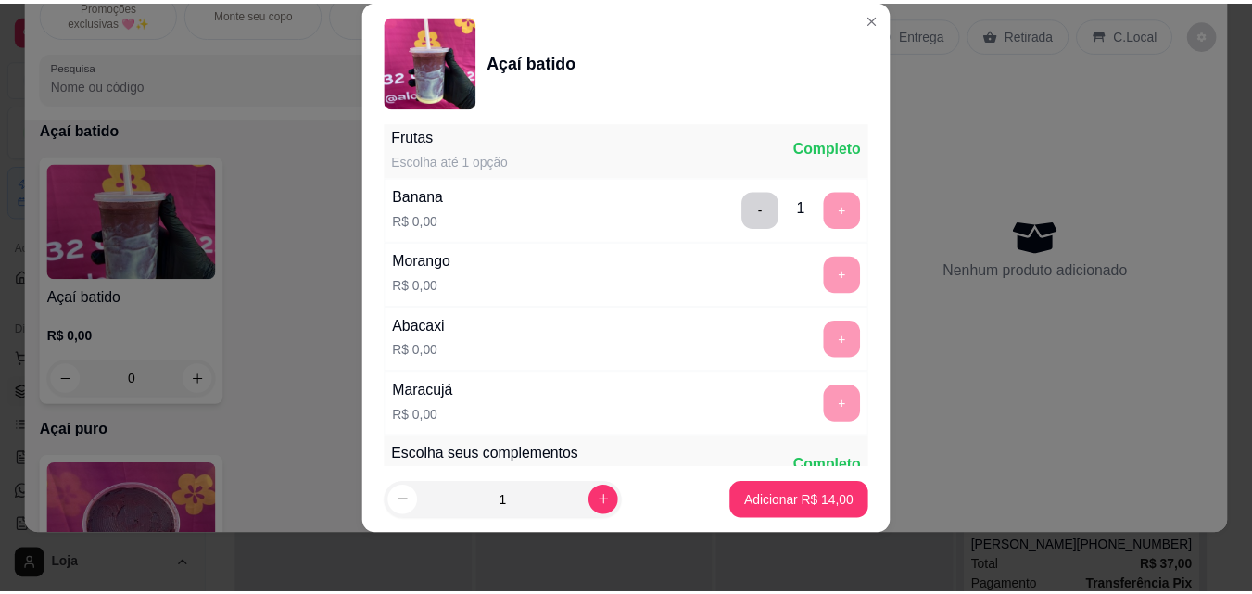
scroll to position [1466, 0]
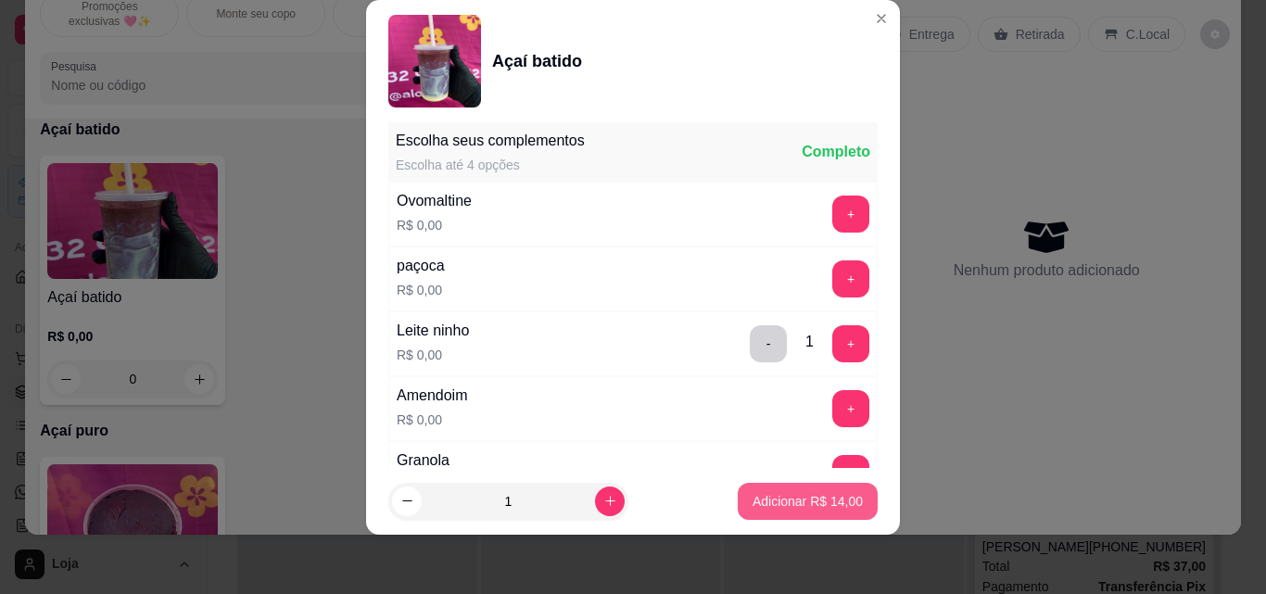
click at [793, 499] on p "Adicionar R$ 14,00" at bounding box center [808, 501] width 110 height 19
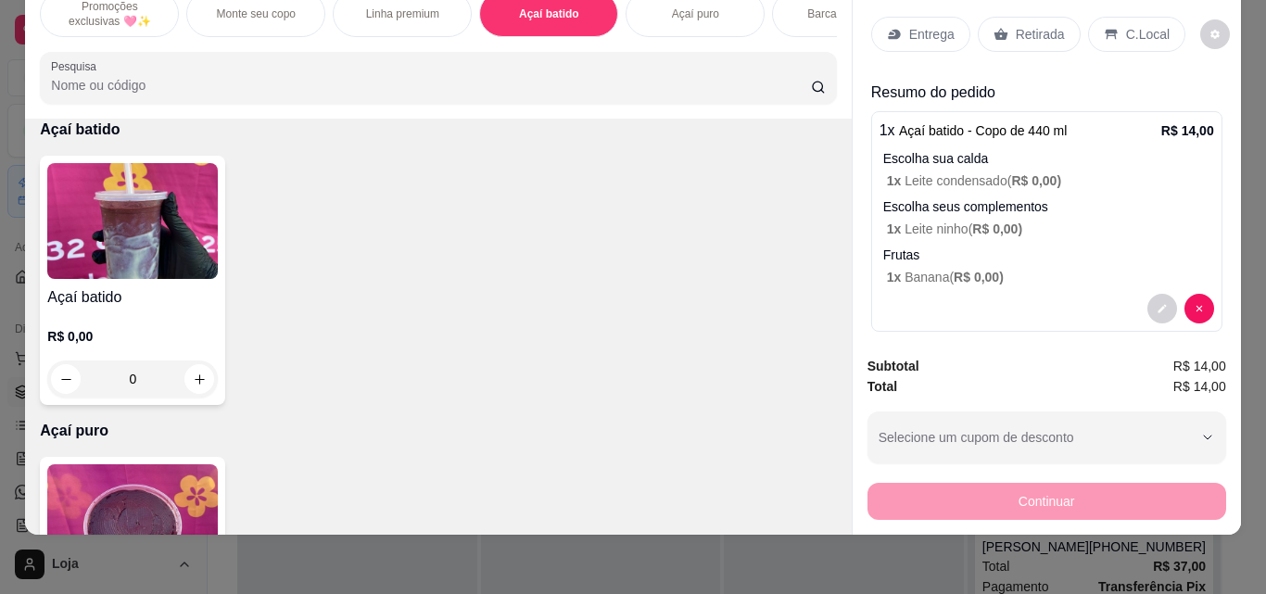
click at [1016, 25] on p "Retirada" at bounding box center [1040, 34] width 49 height 19
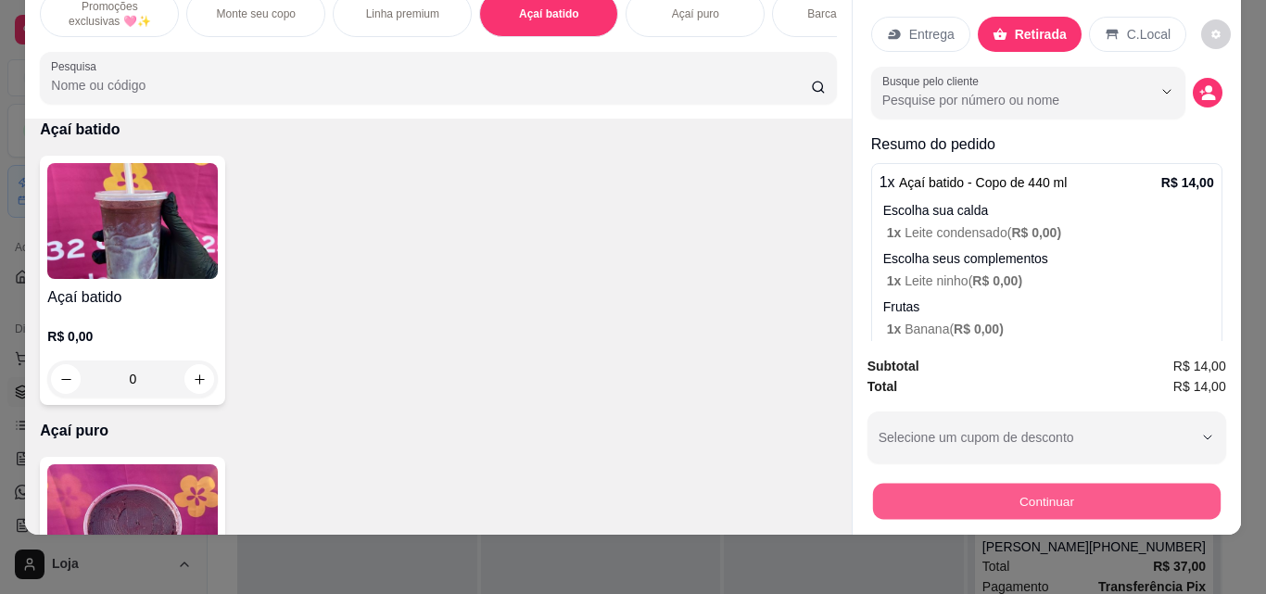
click at [966, 491] on button "Continuar" at bounding box center [1046, 501] width 348 height 36
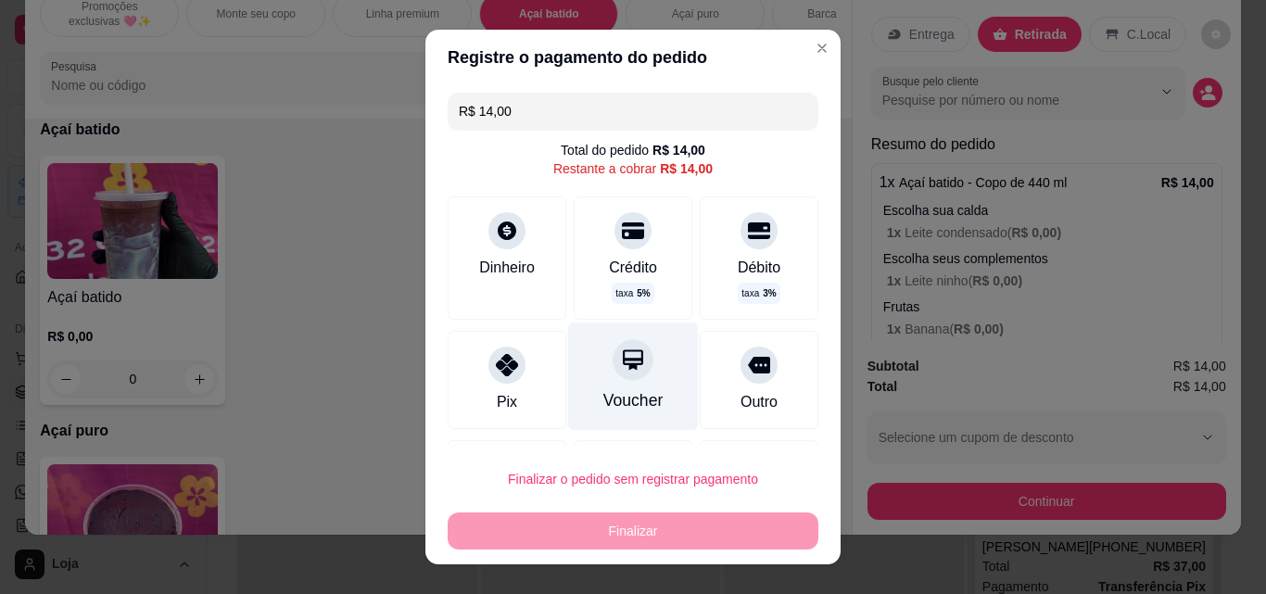
click at [611, 408] on div "Voucher" at bounding box center [633, 400] width 60 height 24
type input "R$ 0,00"
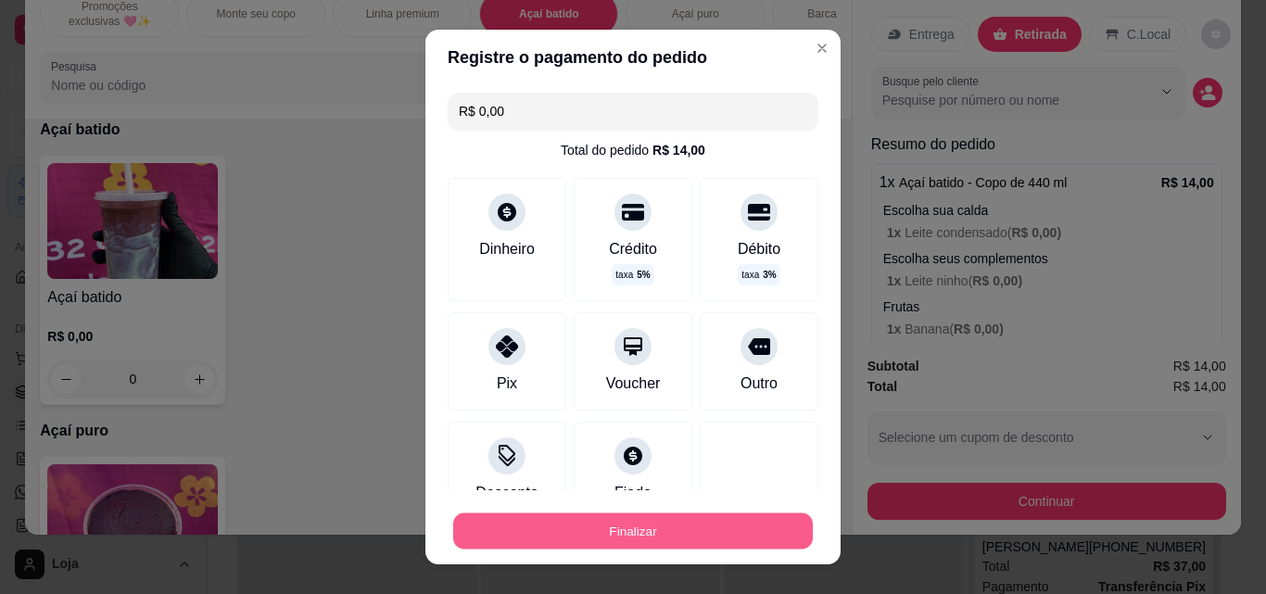
click at [636, 525] on button "Finalizar" at bounding box center [633, 531] width 360 height 36
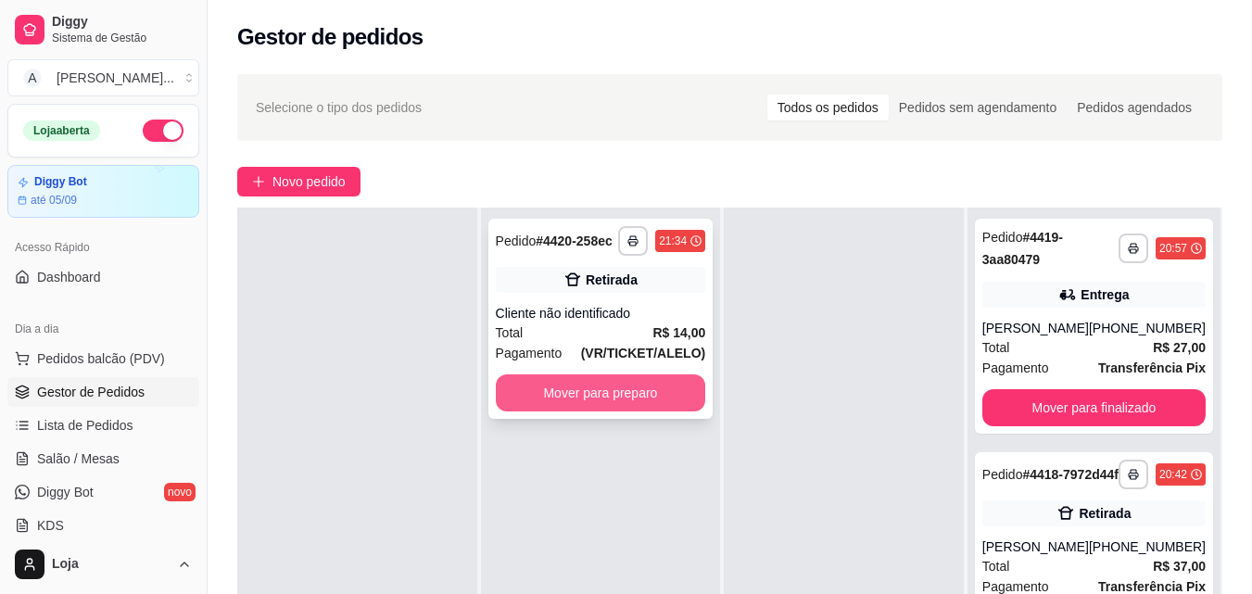
click at [598, 402] on button "Mover para preparo" at bounding box center [601, 392] width 210 height 37
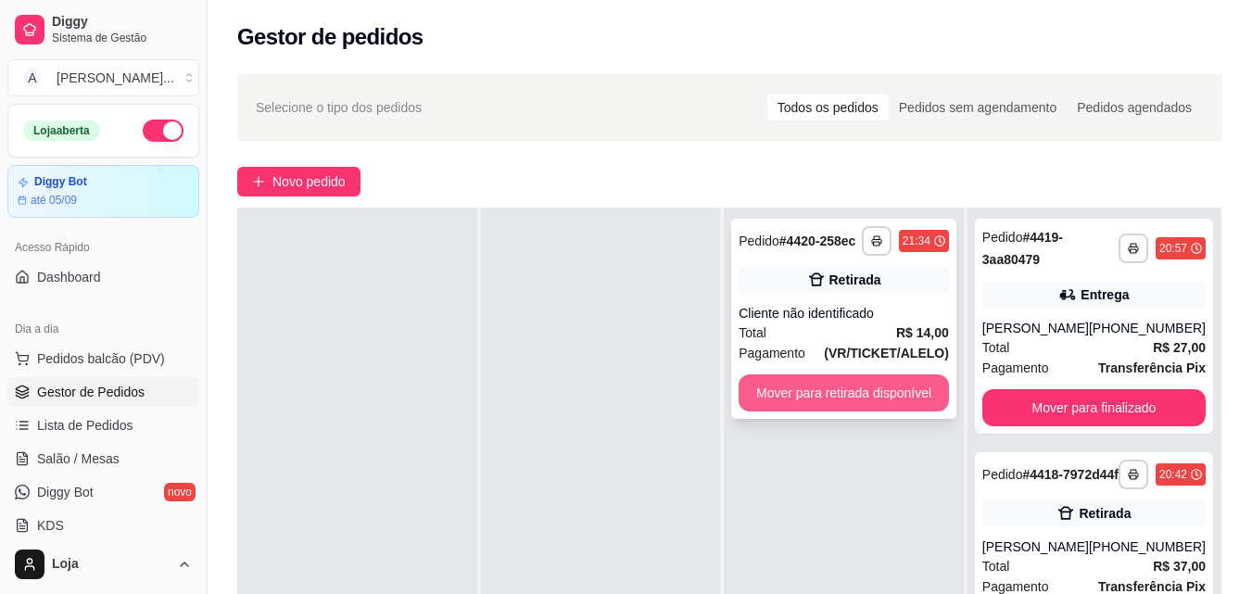
click at [856, 397] on button "Mover para retirada disponível" at bounding box center [844, 392] width 210 height 37
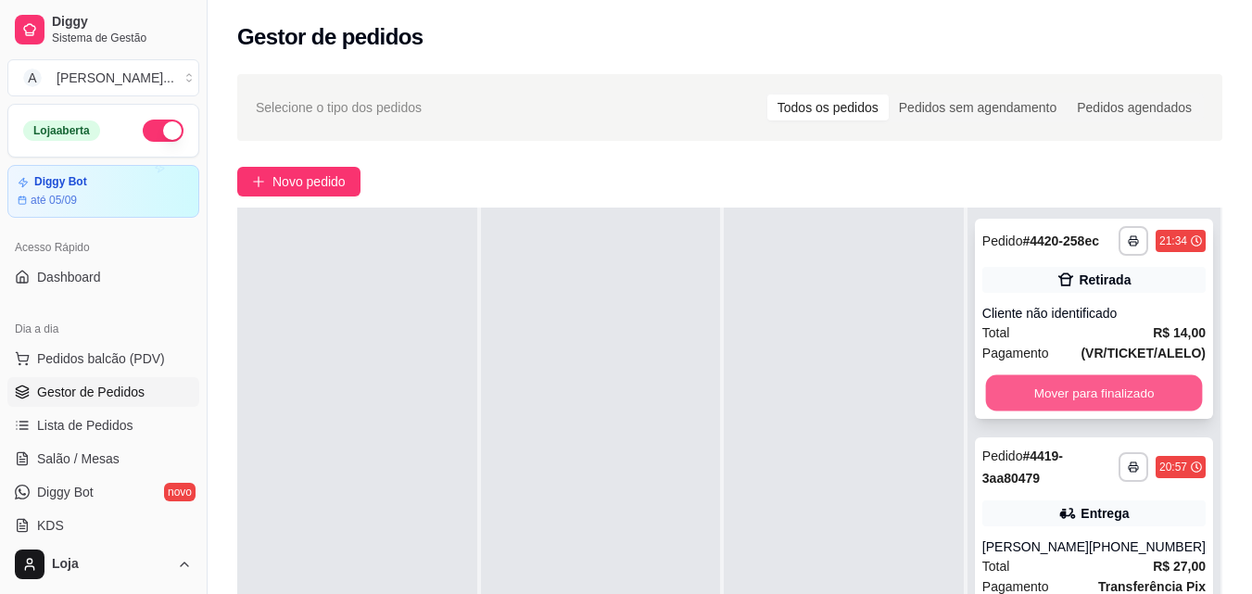
click at [1004, 400] on button "Mover para finalizado" at bounding box center [1093, 393] width 217 height 36
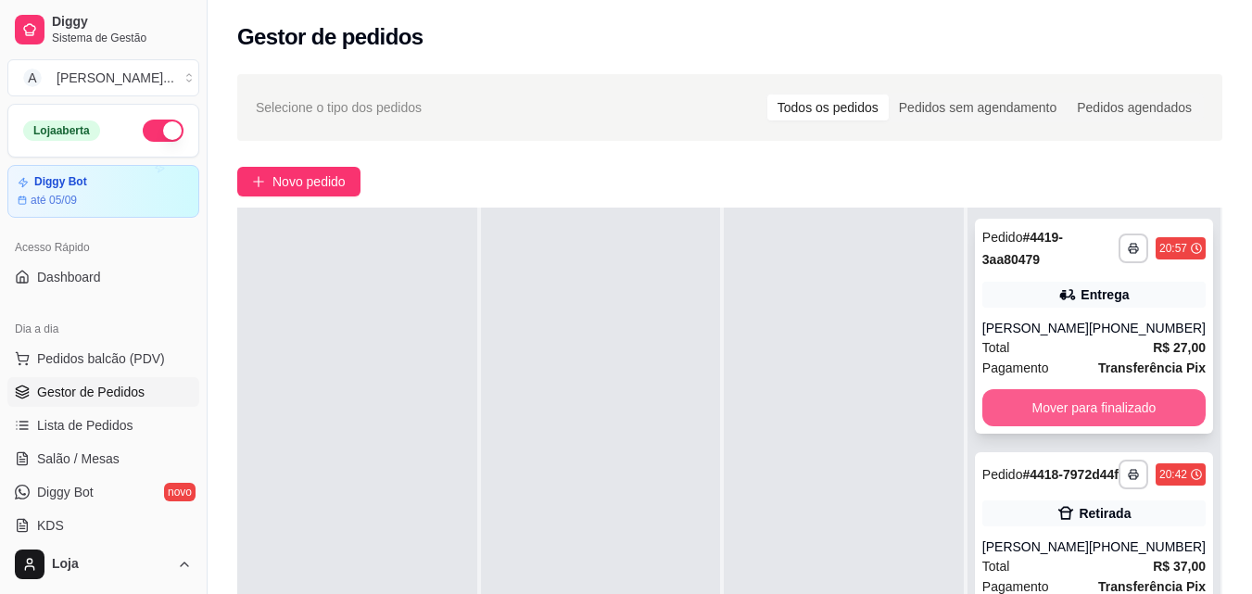
click at [1003, 411] on button "Mover para finalizado" at bounding box center [1093, 407] width 223 height 37
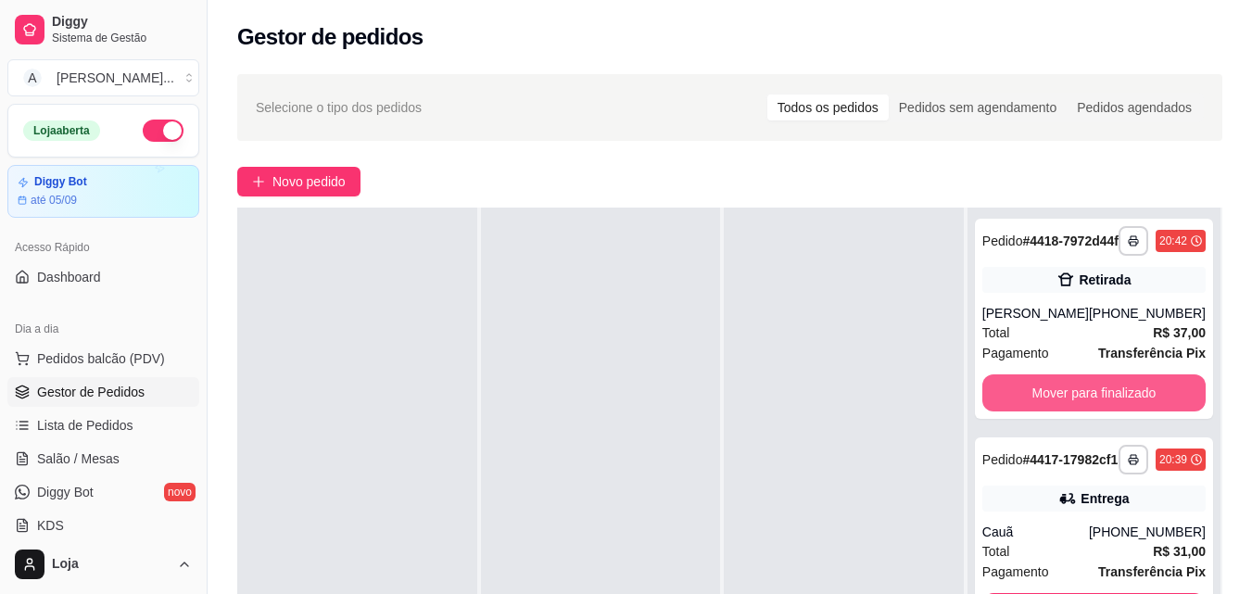
click at [1003, 411] on button "Mover para finalizado" at bounding box center [1093, 392] width 223 height 37
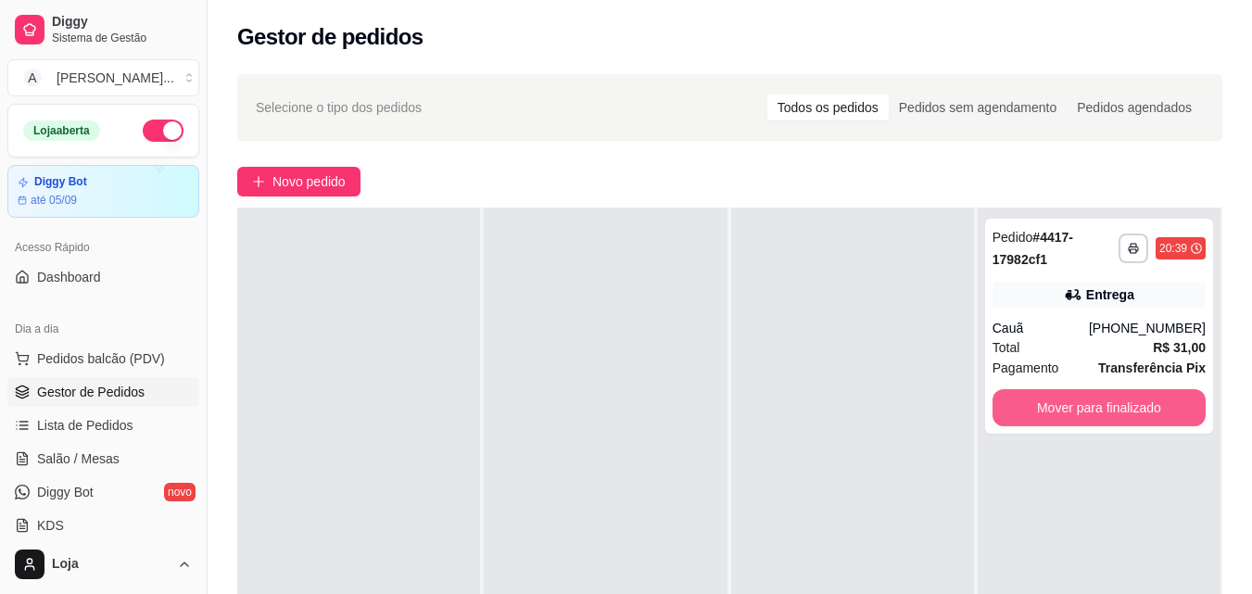
click at [1003, 411] on button "Mover para finalizado" at bounding box center [1099, 407] width 213 height 37
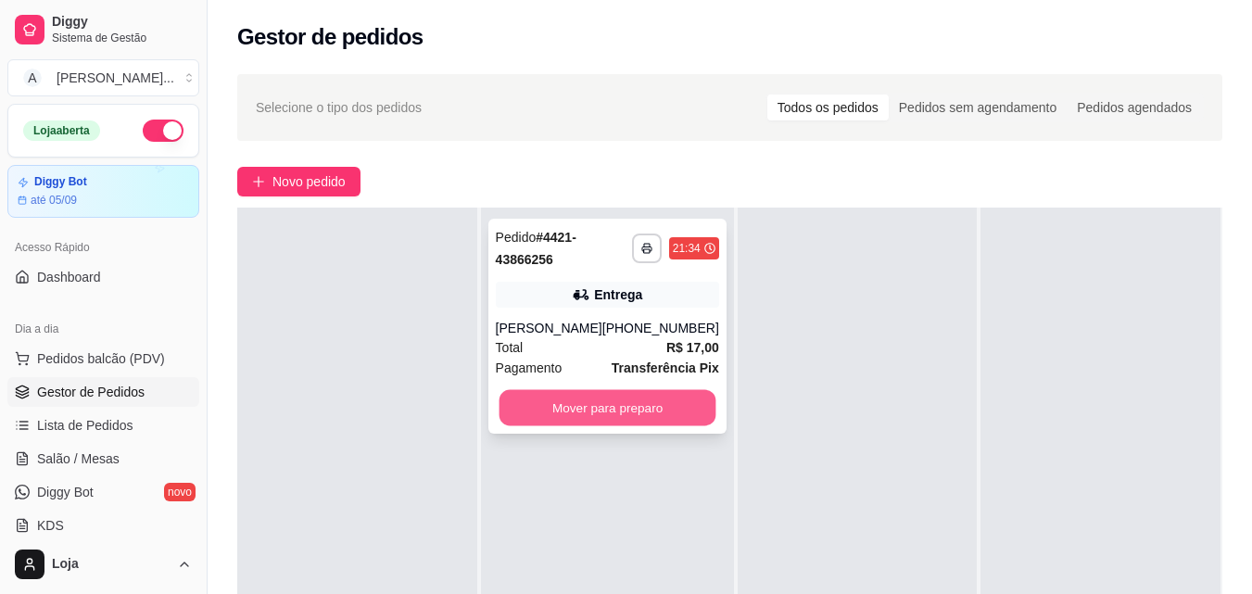
click at [638, 391] on button "Mover para preparo" at bounding box center [607, 408] width 217 height 36
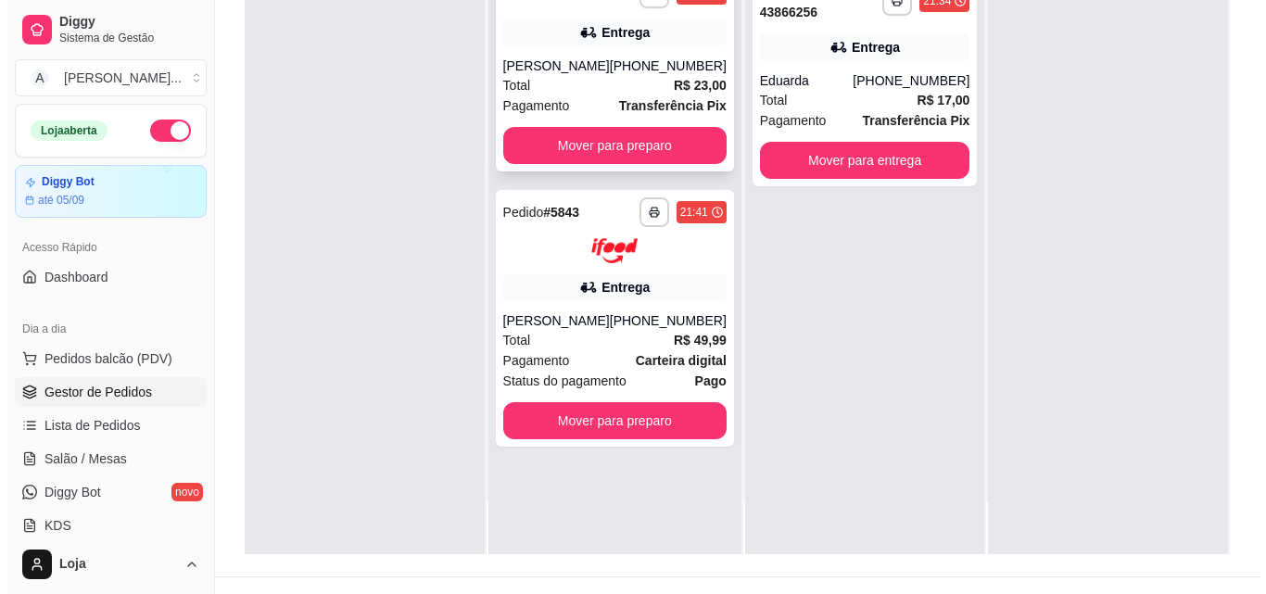
scroll to position [278, 0]
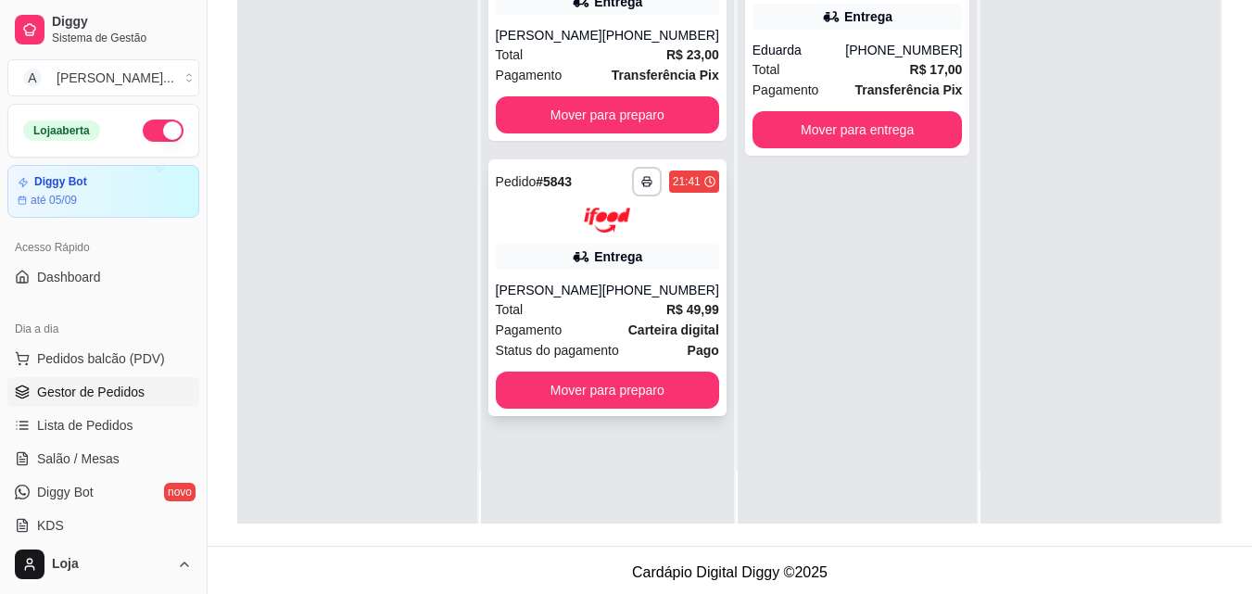
click at [613, 256] on div "**********" at bounding box center [607, 287] width 238 height 257
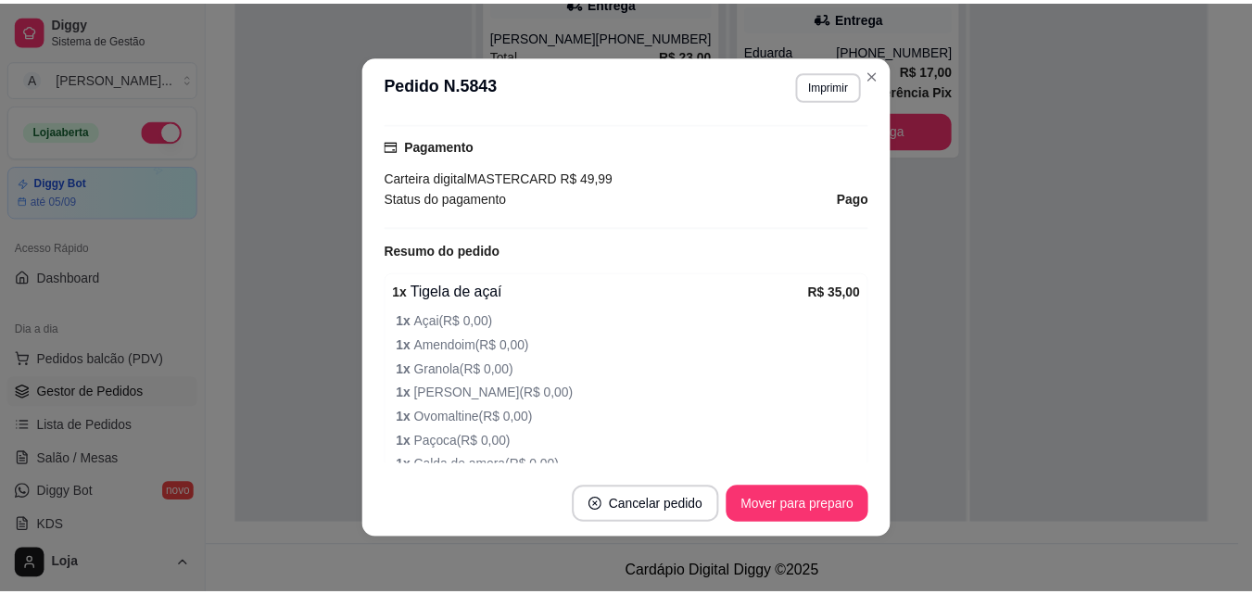
scroll to position [556, 0]
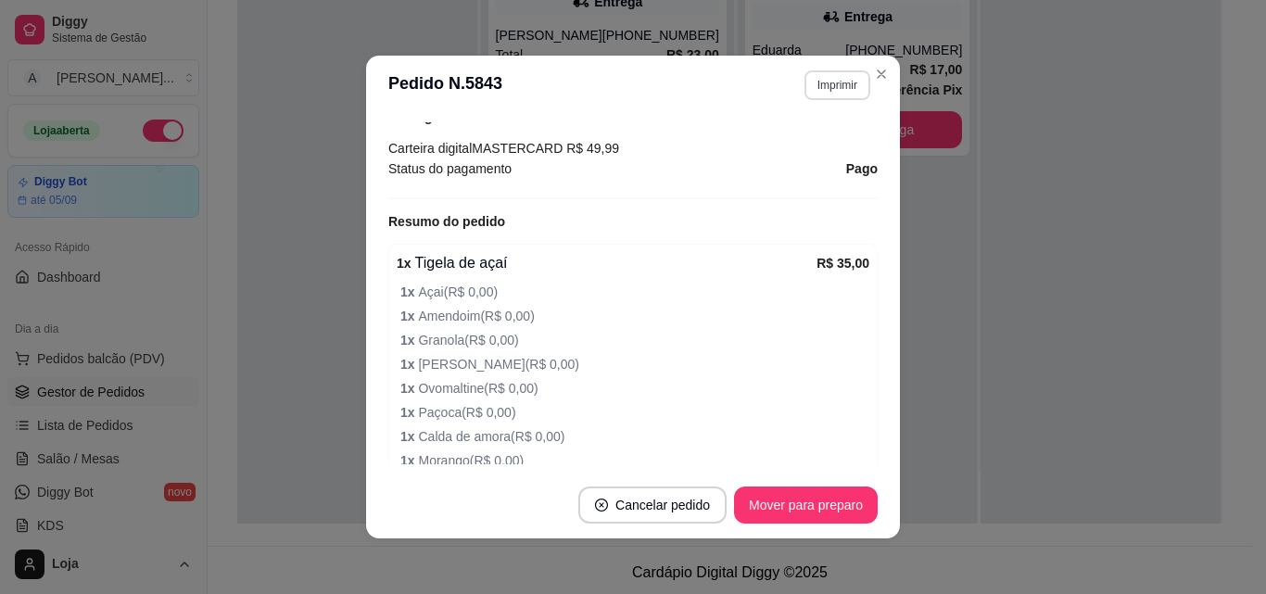
click at [833, 81] on button "Imprimir" at bounding box center [837, 85] width 66 height 30
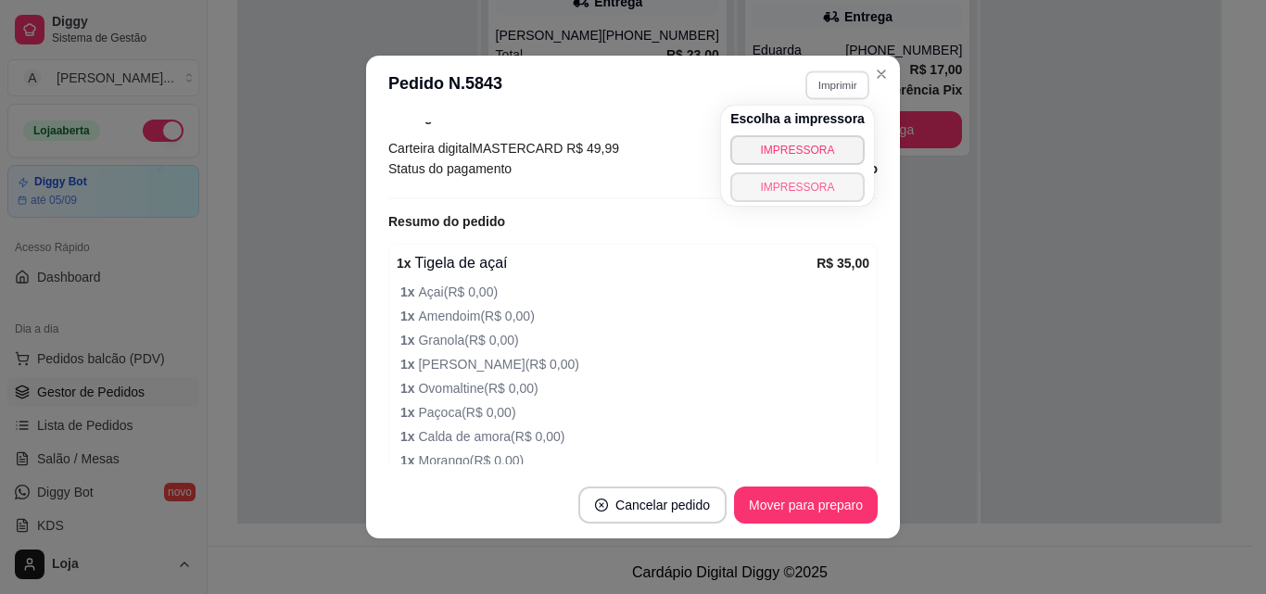
click at [769, 184] on button "IMPRESSORA" at bounding box center [797, 187] width 134 height 30
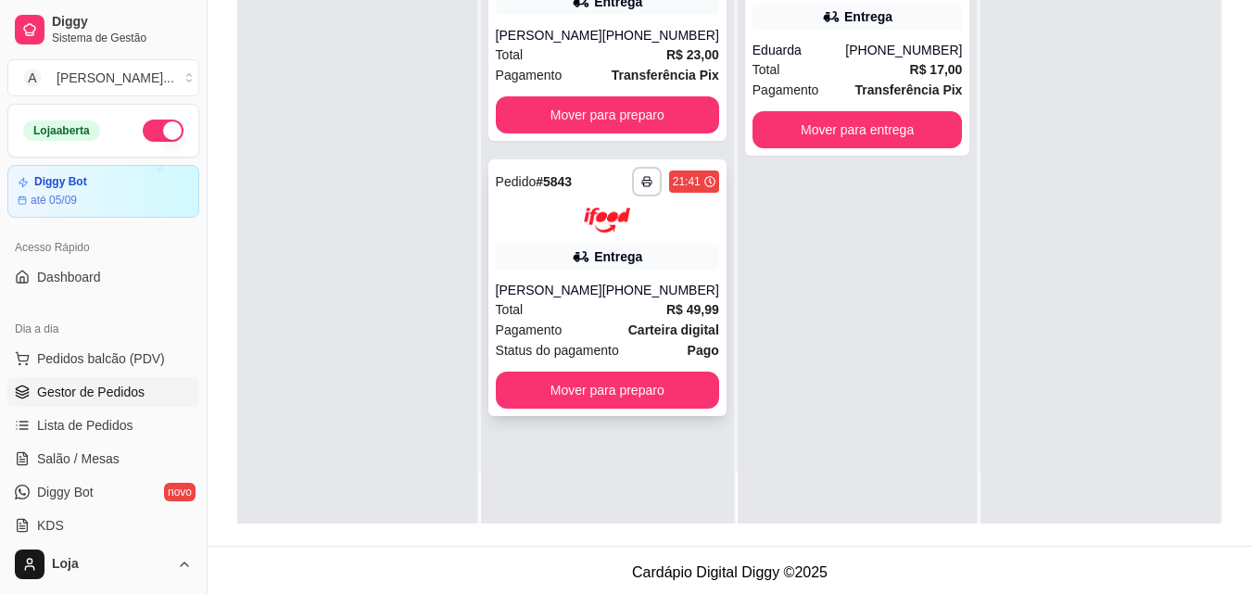
click at [542, 270] on div "Entrega" at bounding box center [607, 257] width 223 height 26
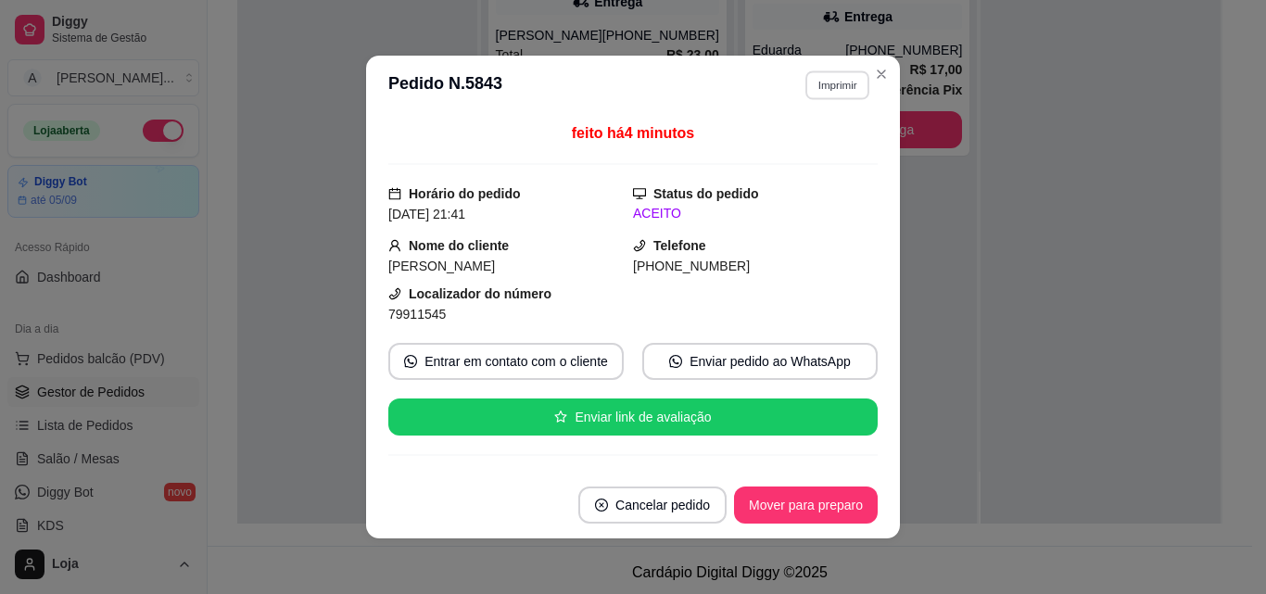
click at [814, 85] on button "Imprimir" at bounding box center [837, 84] width 64 height 29
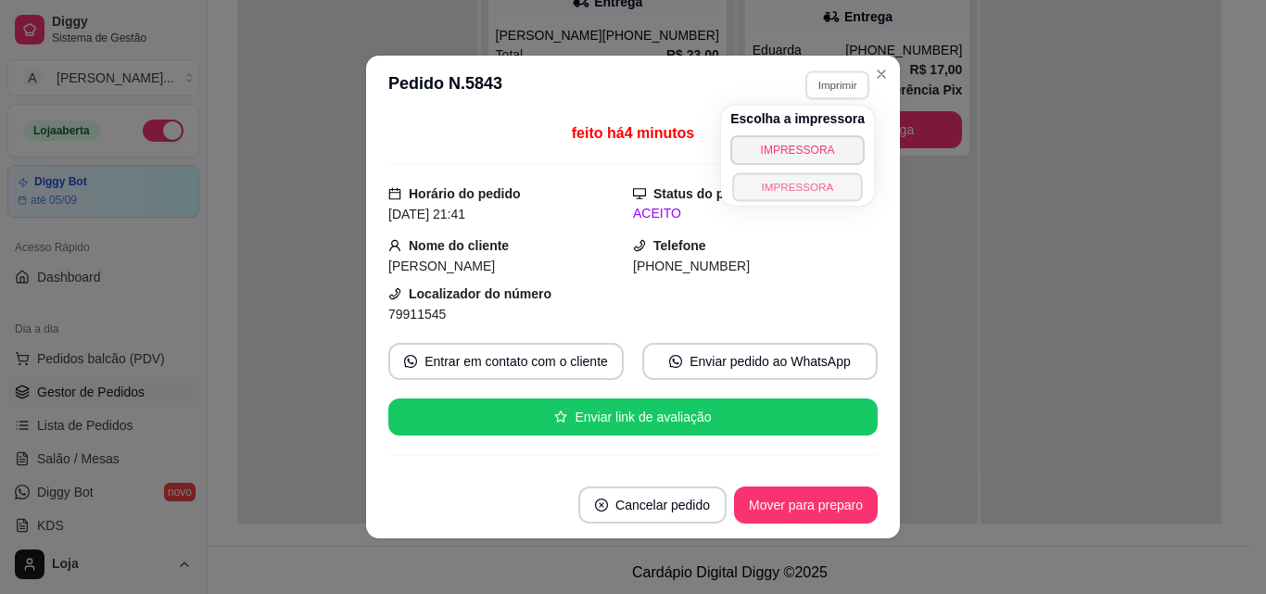
click at [815, 182] on button "IMPRESSORA" at bounding box center [797, 186] width 130 height 29
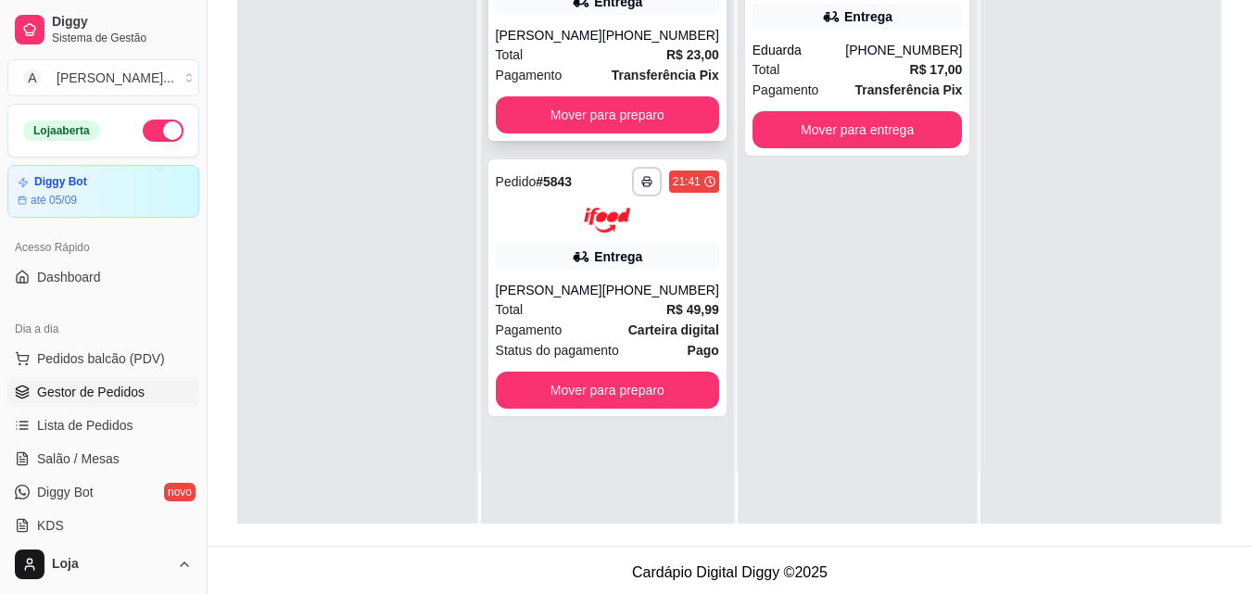
click at [581, 44] on div "Leonardo martins" at bounding box center [549, 35] width 107 height 19
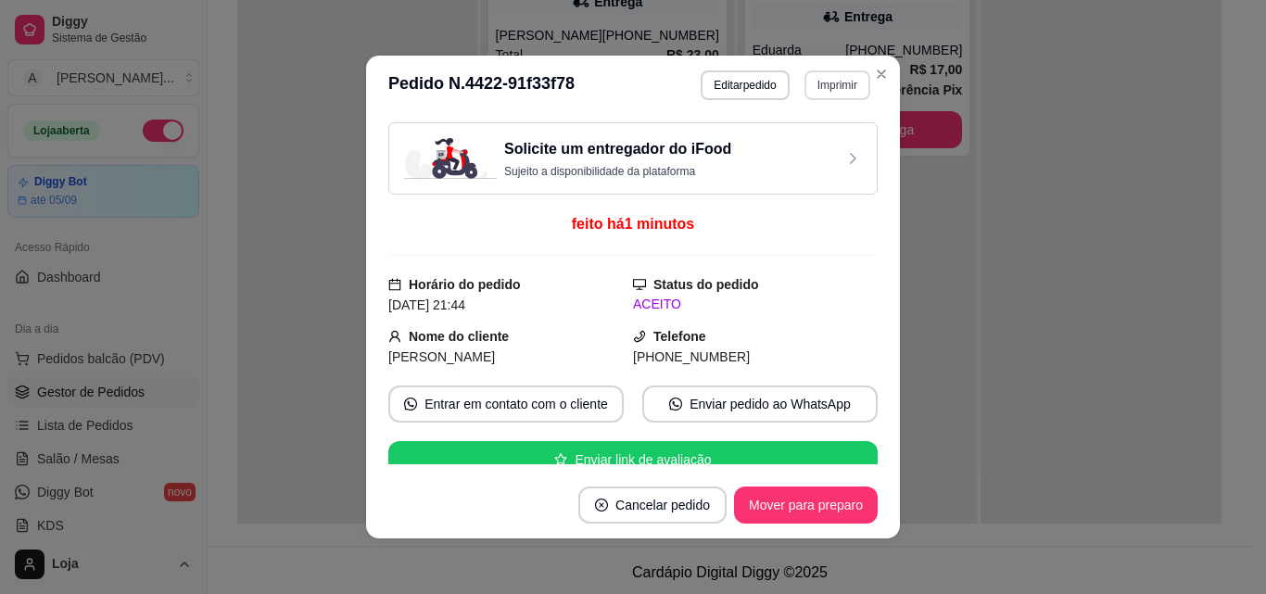
click at [837, 87] on button "Imprimir" at bounding box center [837, 85] width 66 height 30
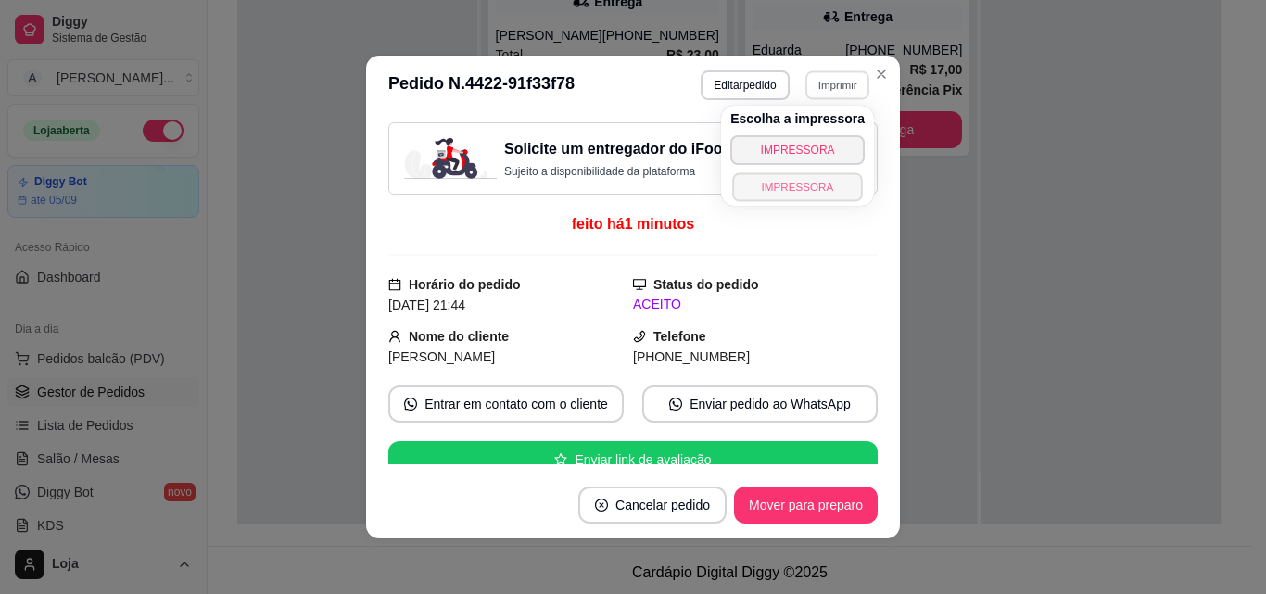
click at [795, 192] on button "IMPRESSORA" at bounding box center [797, 186] width 130 height 29
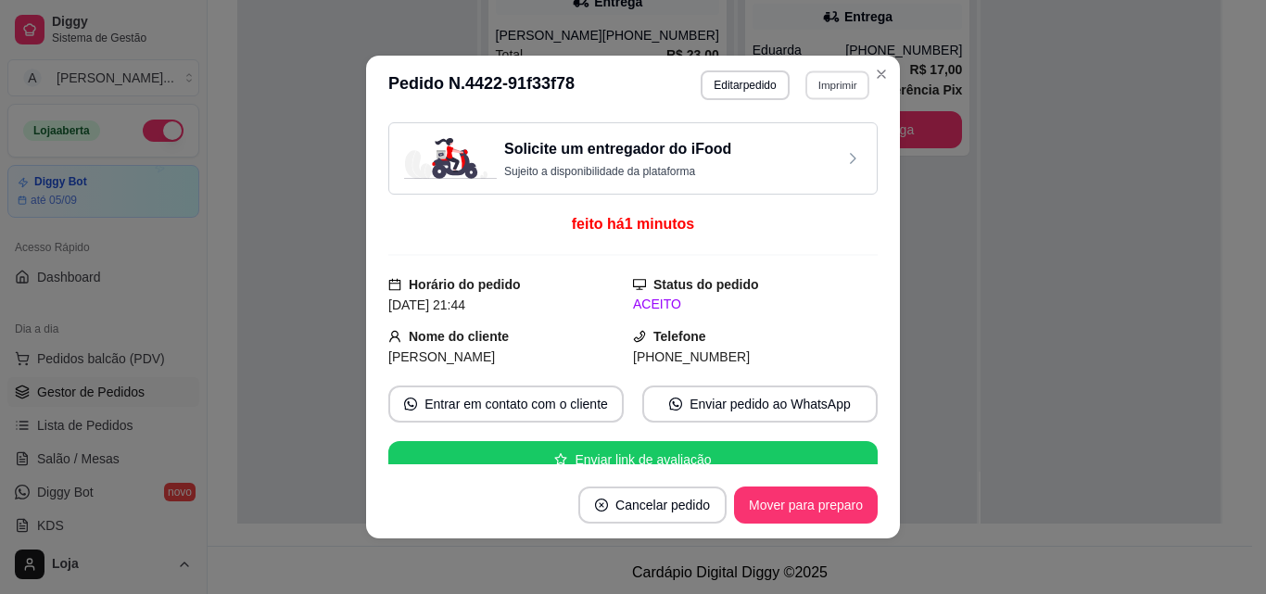
click at [817, 83] on button "Imprimir" at bounding box center [837, 84] width 64 height 29
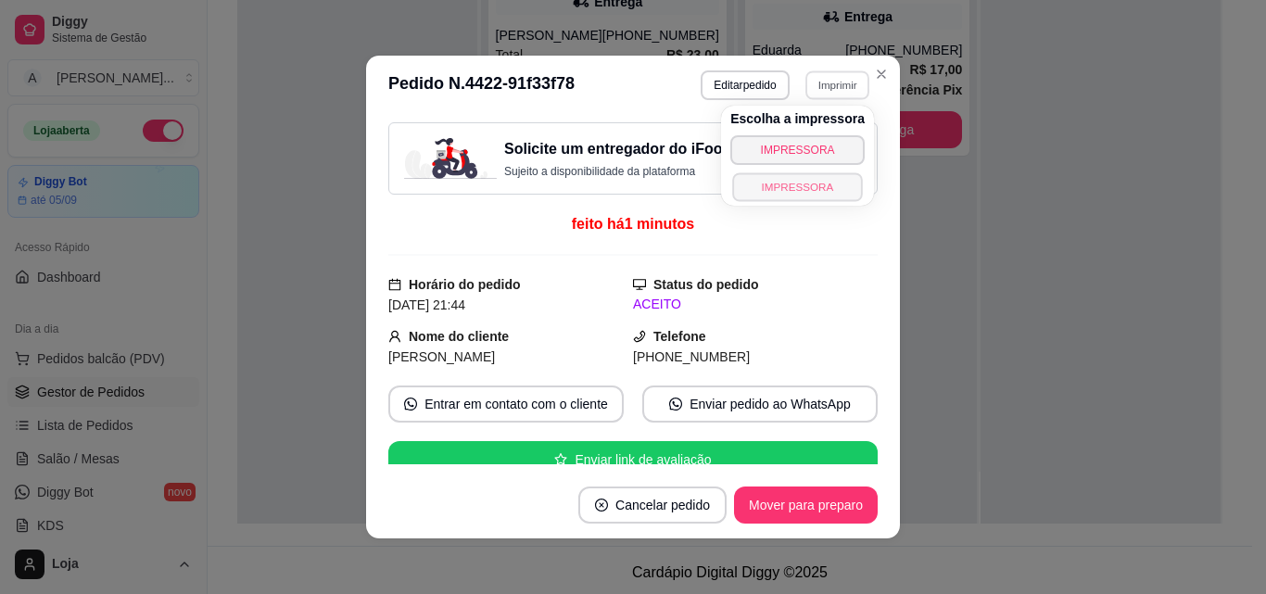
click at [797, 184] on button "IMPRESSORA" at bounding box center [797, 186] width 130 height 29
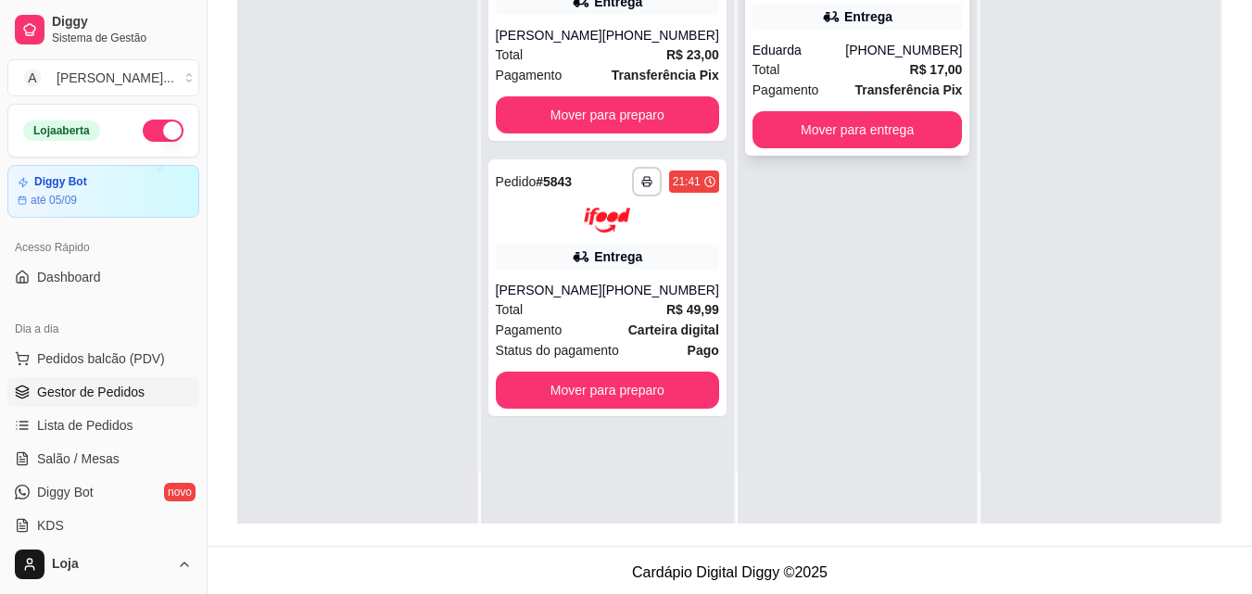
click at [832, 43] on div "[PERSON_NAME]" at bounding box center [800, 50] width 94 height 19
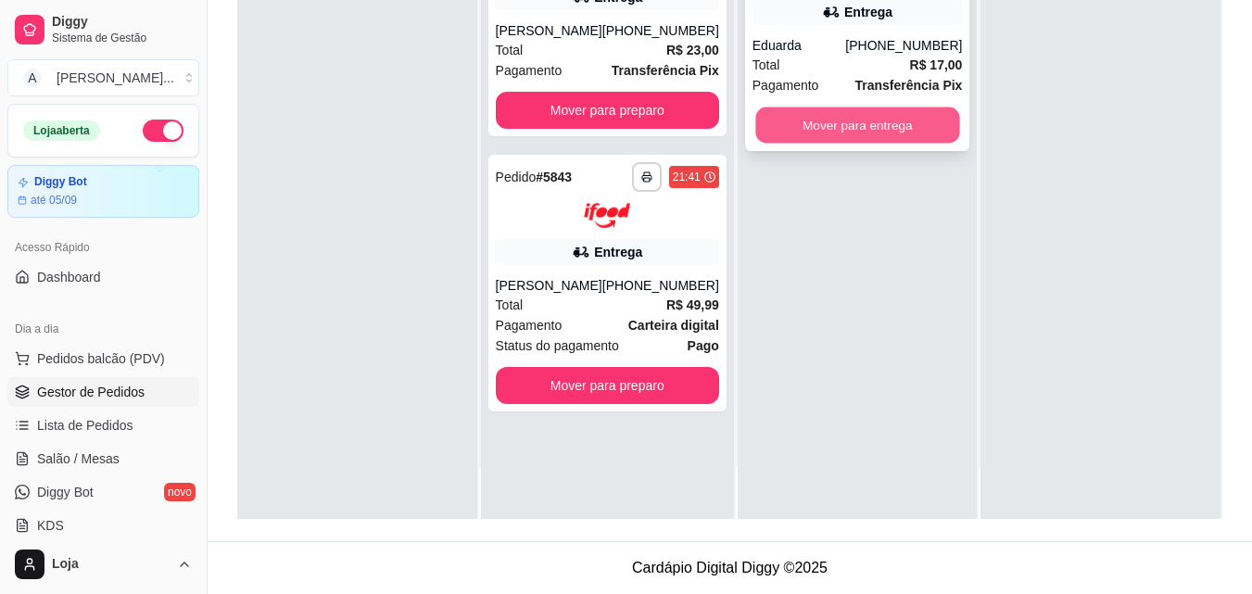
click at [833, 118] on button "Mover para entrega" at bounding box center [857, 126] width 204 height 36
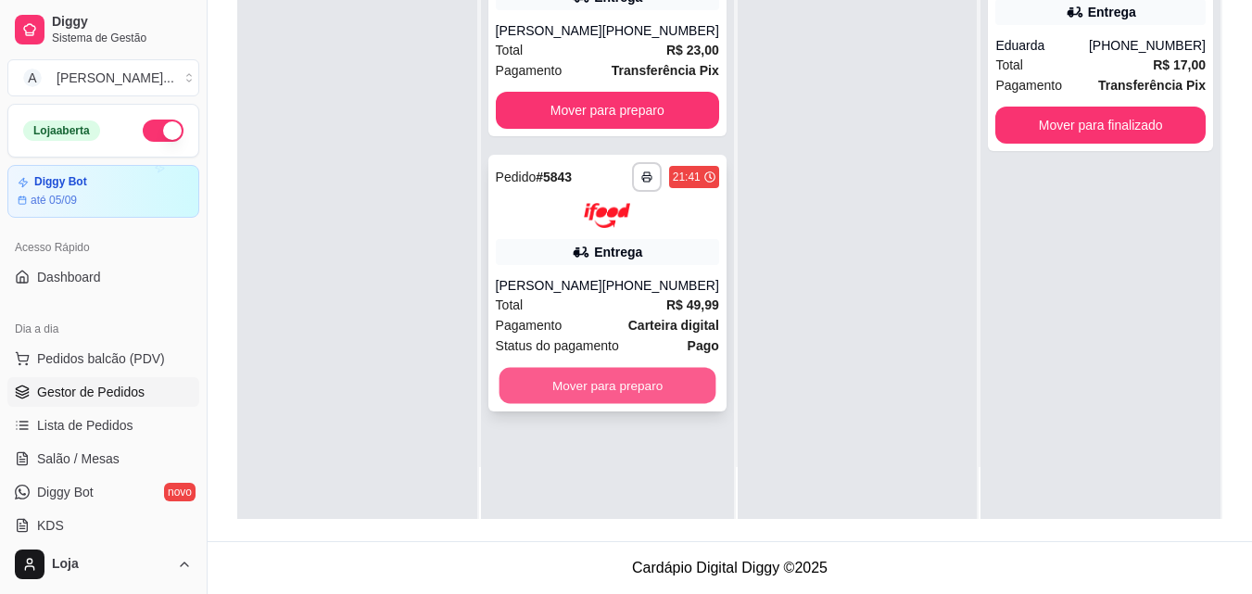
click at [547, 403] on button "Mover para preparo" at bounding box center [607, 385] width 217 height 36
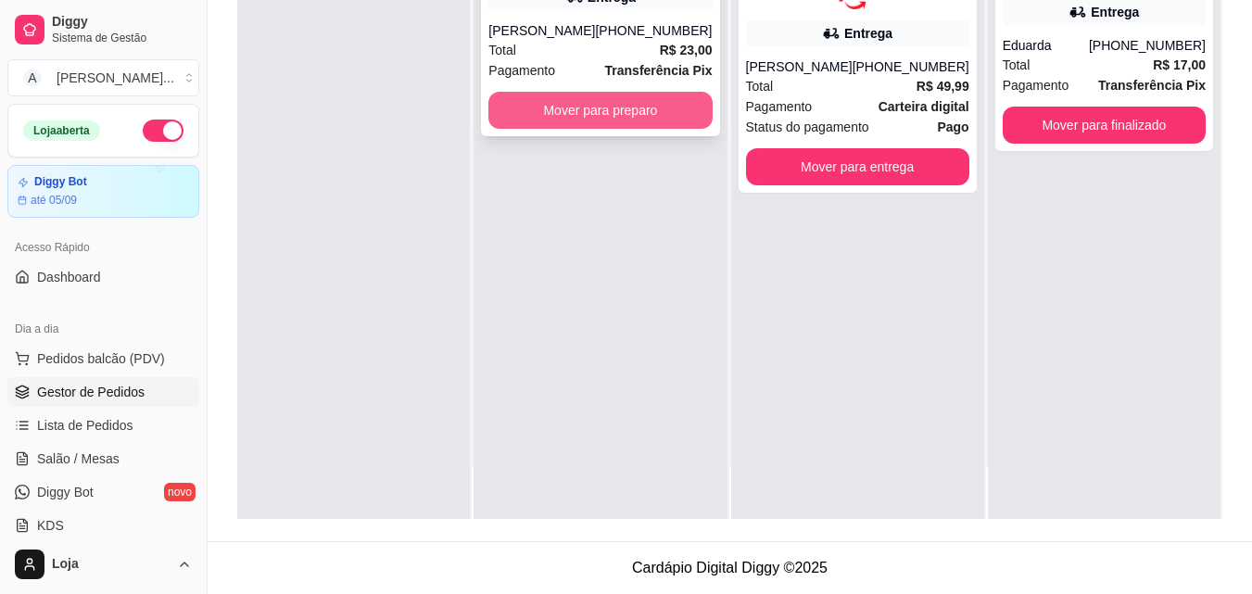
click at [603, 129] on button "Mover para preparo" at bounding box center [599, 110] width 223 height 37
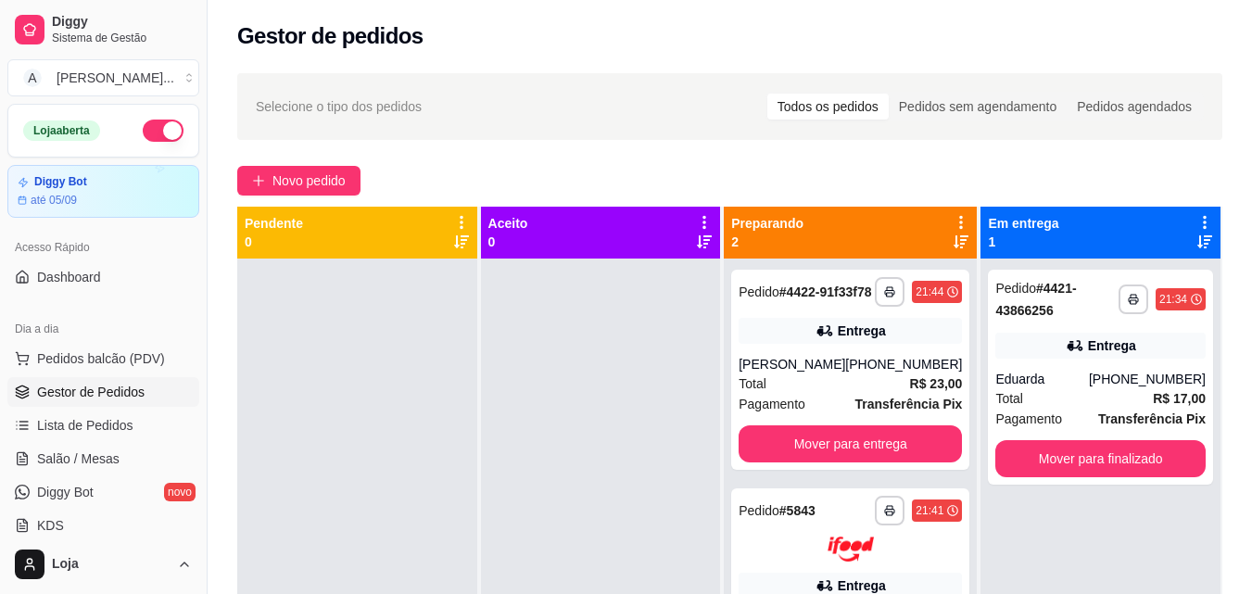
scroll to position [0, 0]
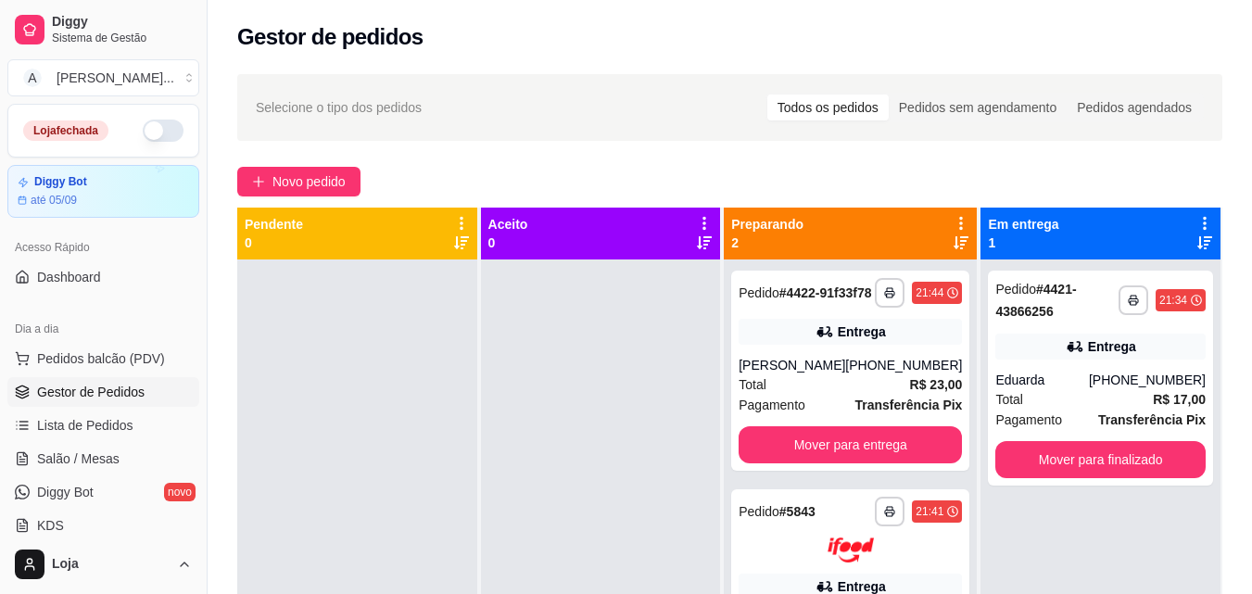
click at [150, 123] on button "button" at bounding box center [163, 131] width 41 height 22
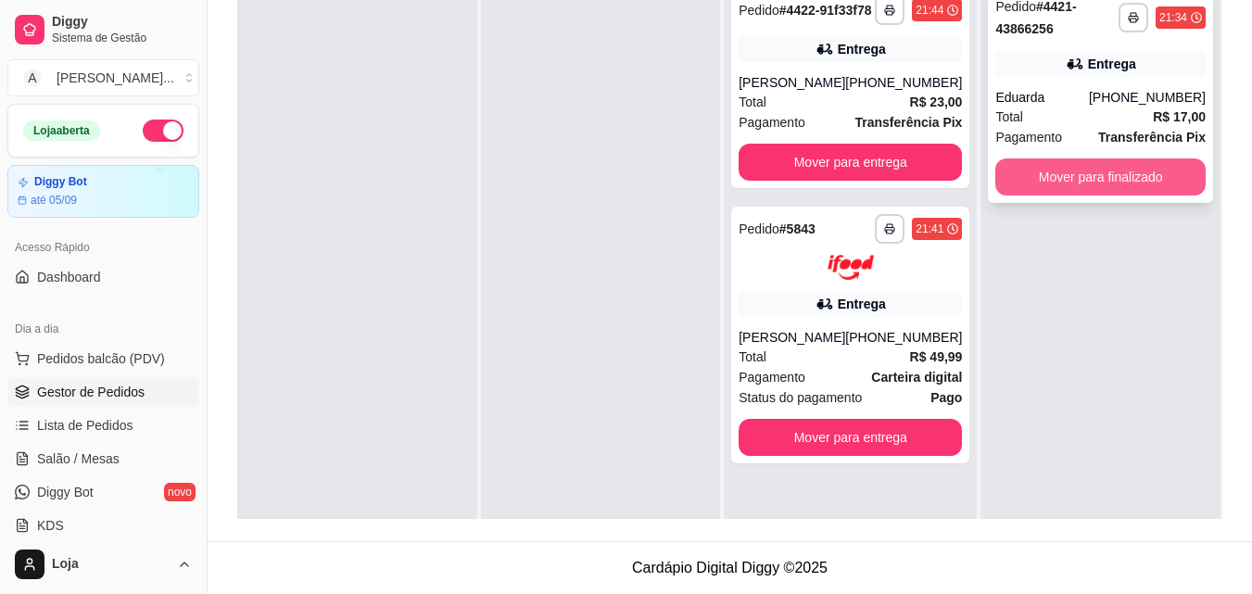
click at [1064, 180] on button "Mover para finalizado" at bounding box center [1100, 176] width 210 height 37
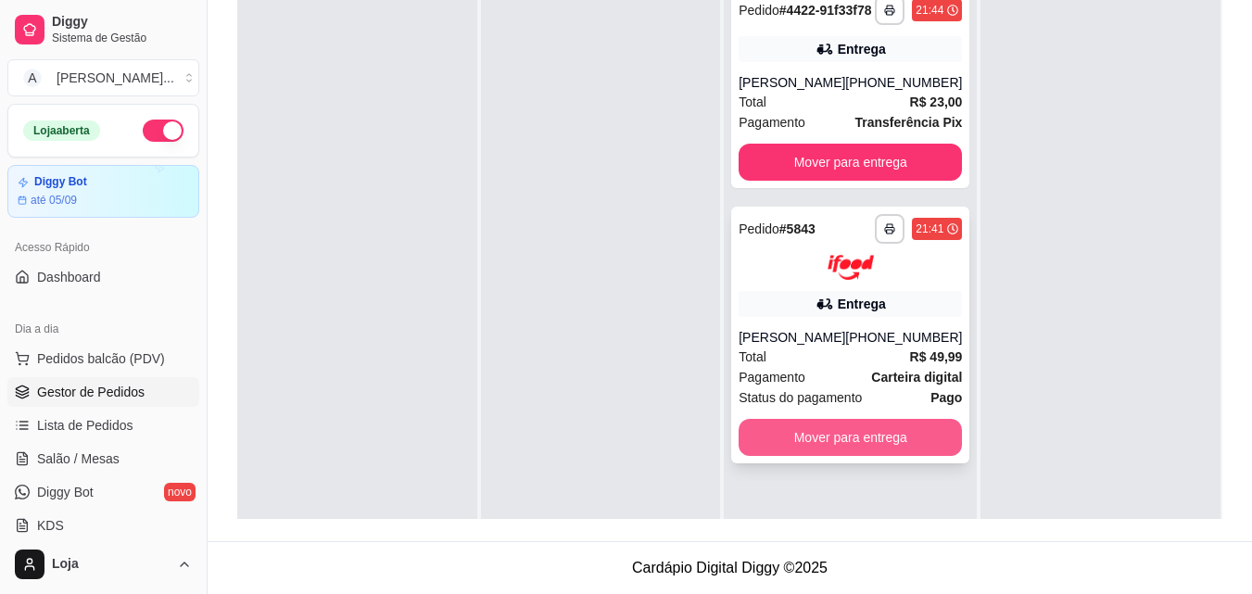
click at [829, 456] on button "Mover para entrega" at bounding box center [850, 437] width 223 height 37
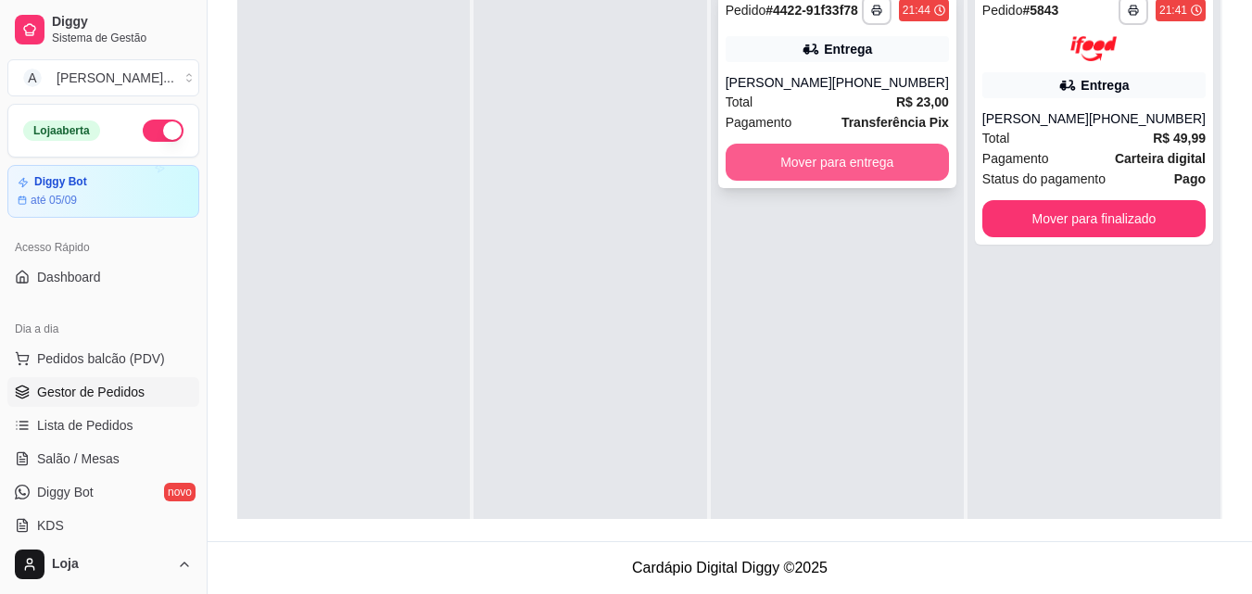
click at [911, 174] on button "Mover para entrega" at bounding box center [837, 162] width 223 height 37
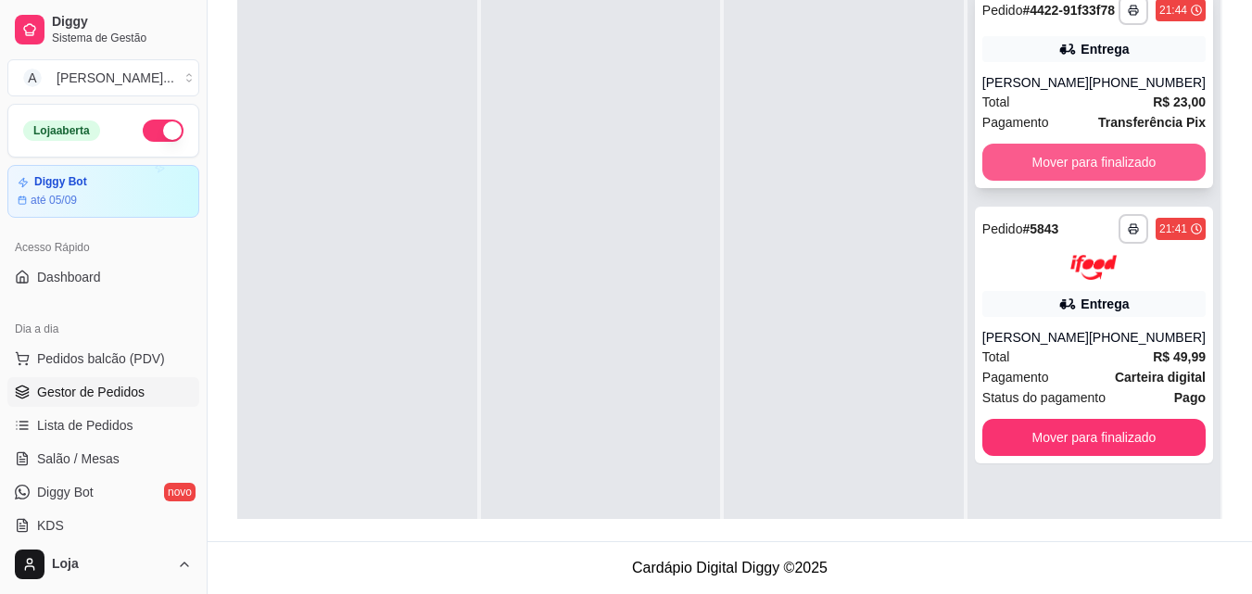
click at [1083, 180] on button "Mover para finalizado" at bounding box center [1093, 162] width 223 height 37
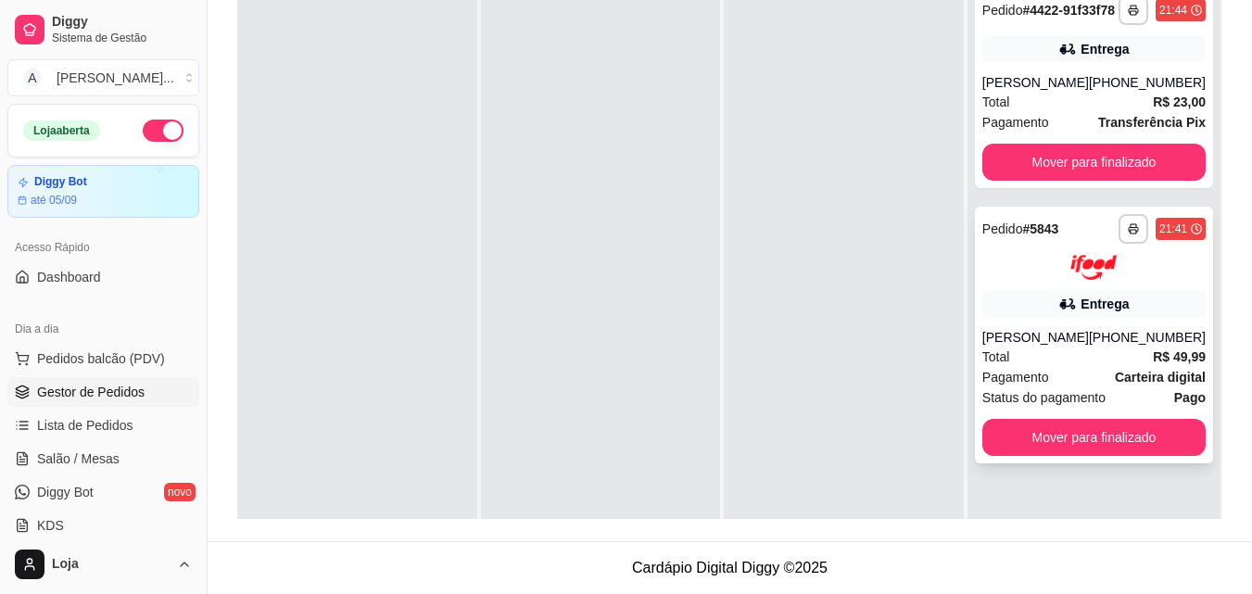
click at [1076, 268] on div "**********" at bounding box center [1093, 247] width 223 height 66
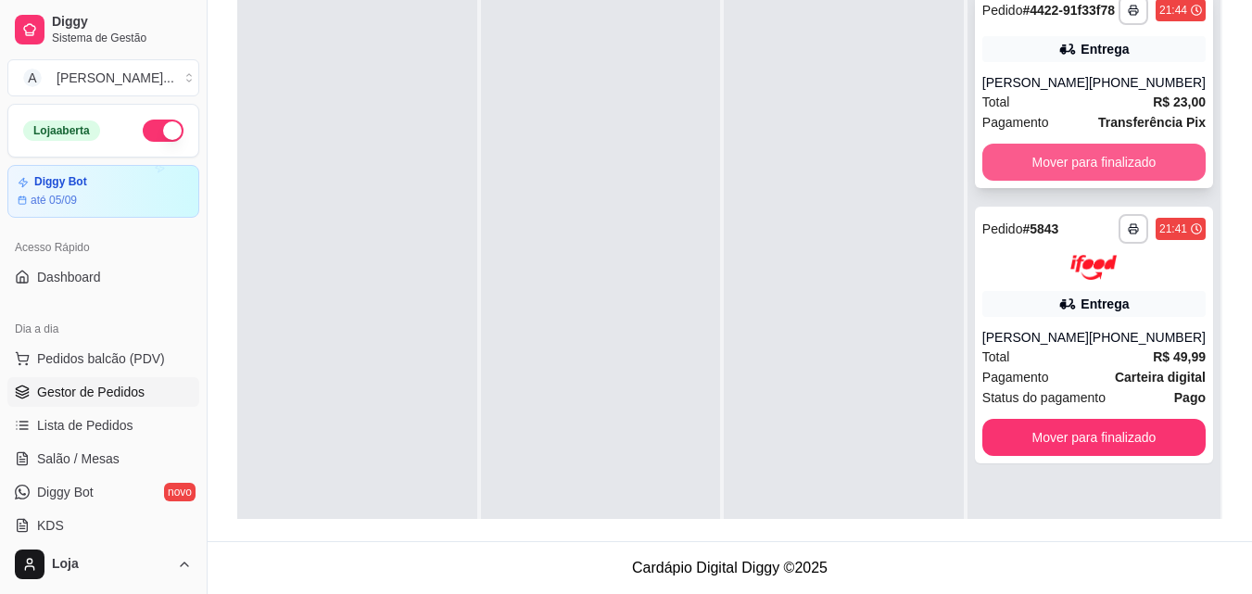
click at [1055, 181] on button "Mover para finalizado" at bounding box center [1093, 162] width 223 height 37
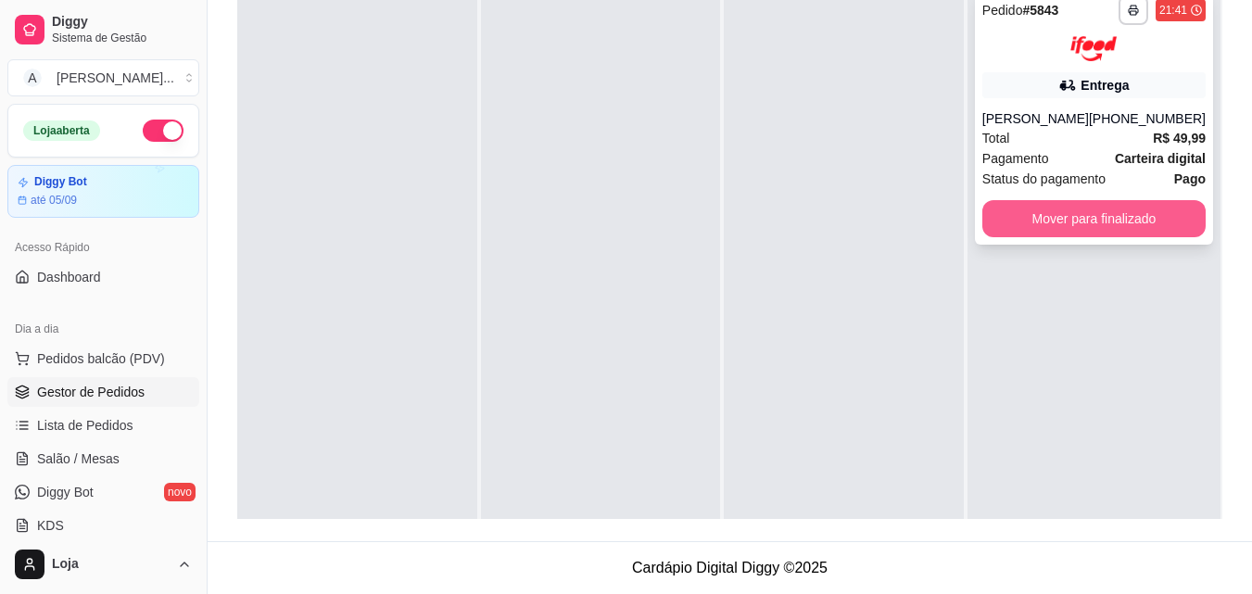
click at [1059, 209] on button "Mover para finalizado" at bounding box center [1093, 218] width 223 height 37
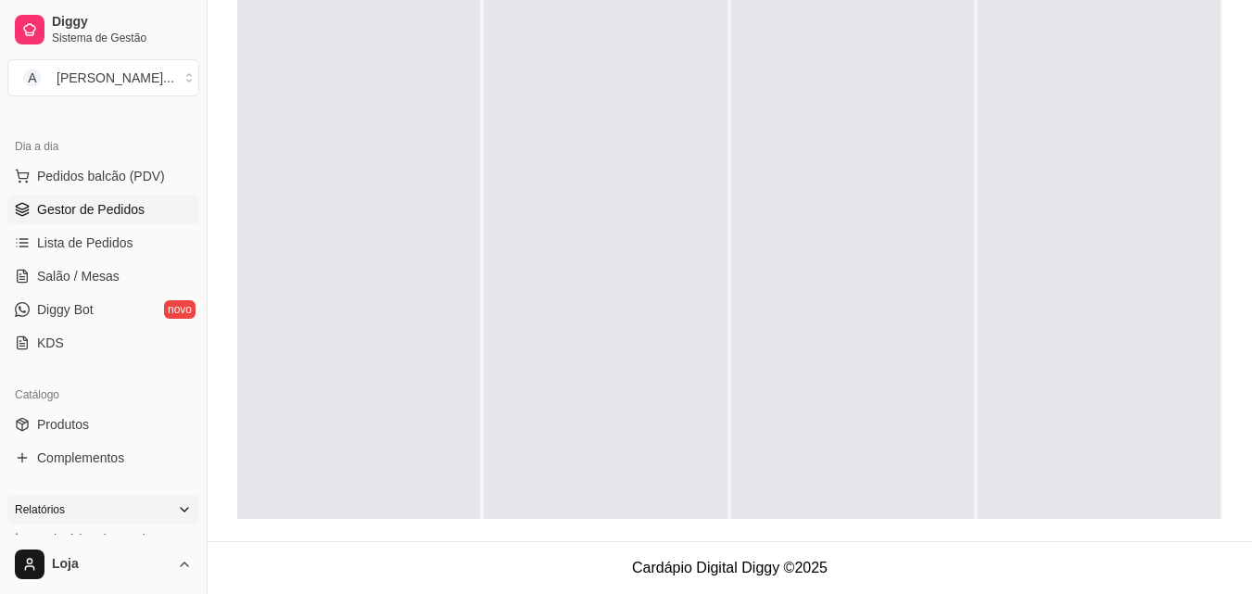
scroll to position [278, 0]
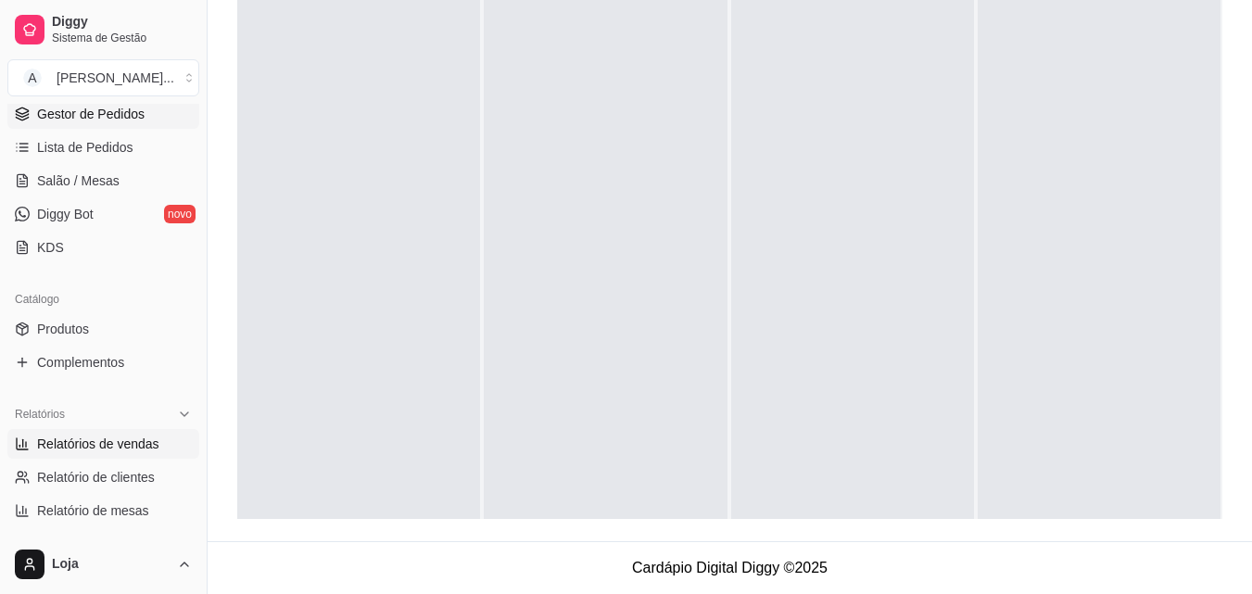
click at [114, 454] on link "Relatórios de vendas" at bounding box center [103, 444] width 192 height 30
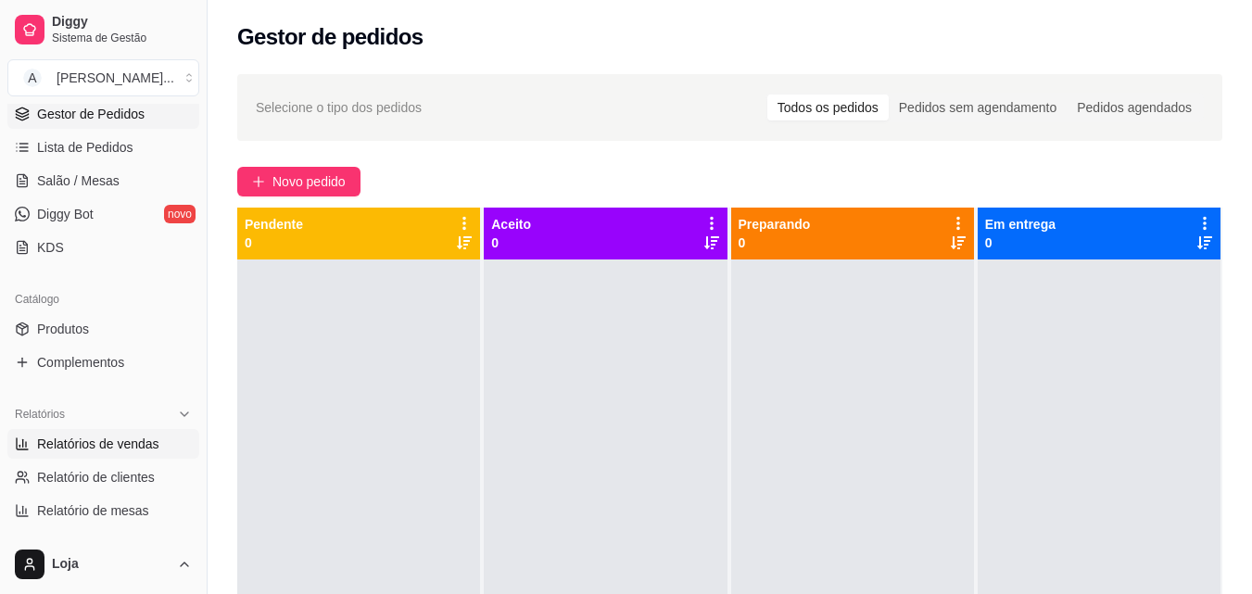
select select "ALL"
select select "0"
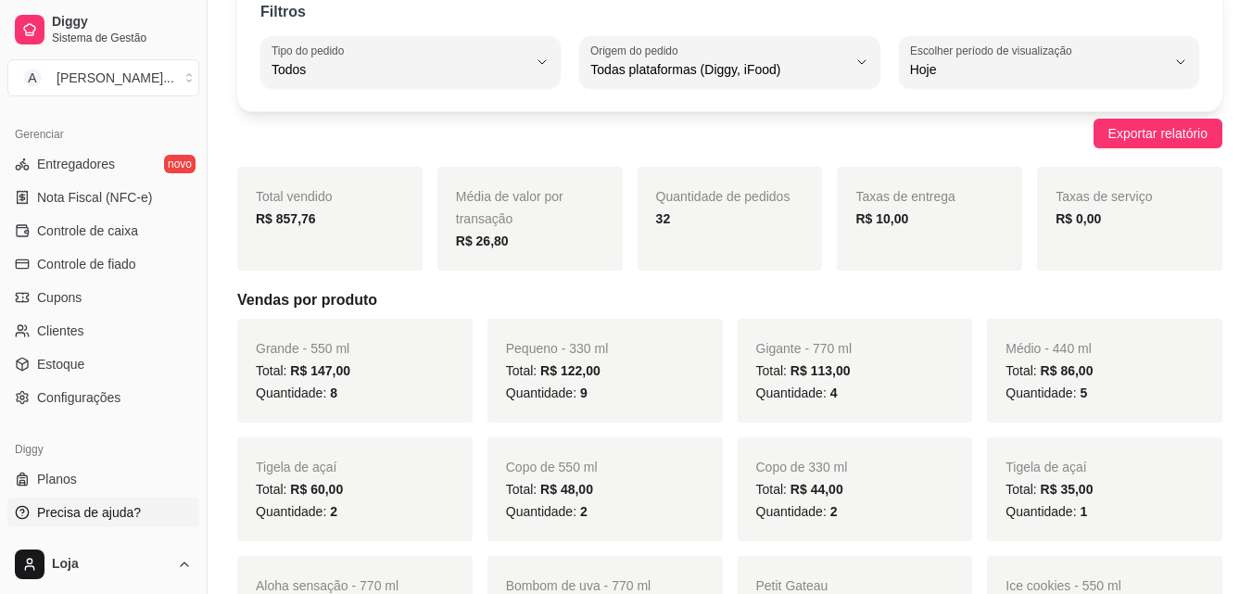
scroll to position [278, 0]
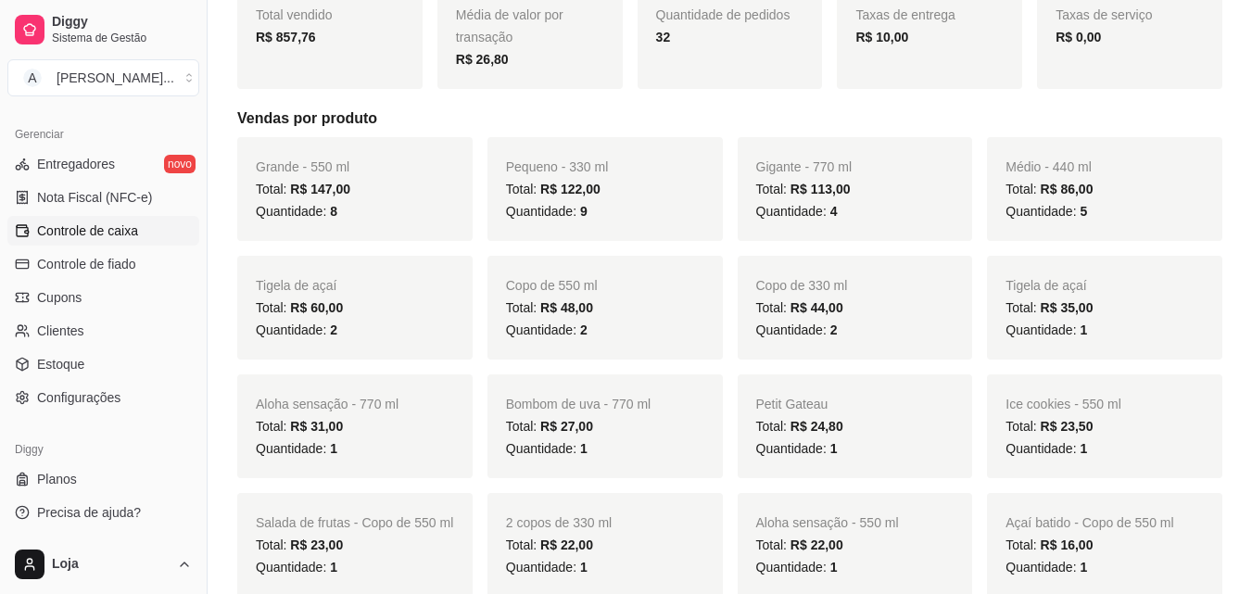
click at [133, 235] on span "Controle de caixa" at bounding box center [87, 231] width 101 height 19
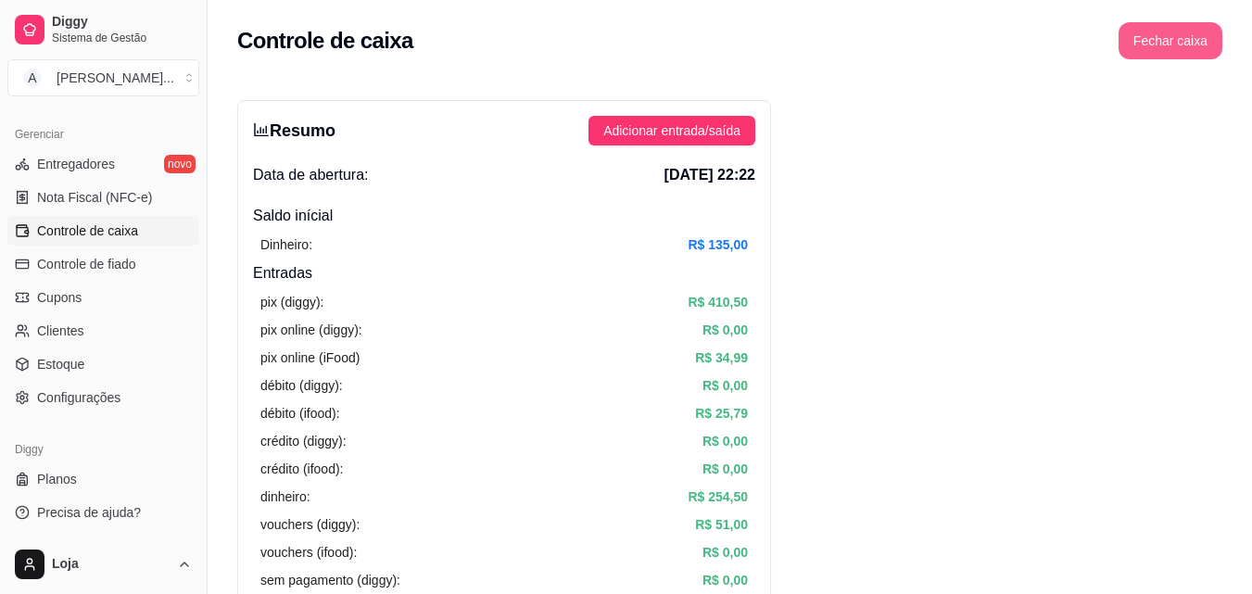
click at [1164, 50] on button "Fechar caixa" at bounding box center [1171, 40] width 104 height 37
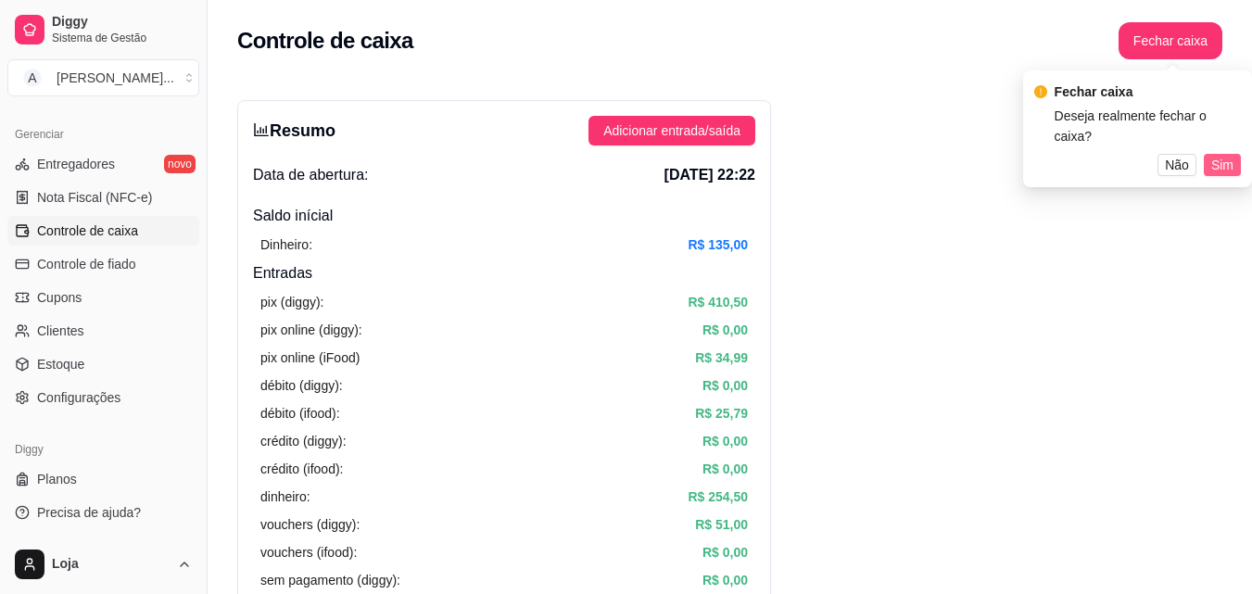
click at [1220, 155] on span "Sim" at bounding box center [1222, 165] width 22 height 20
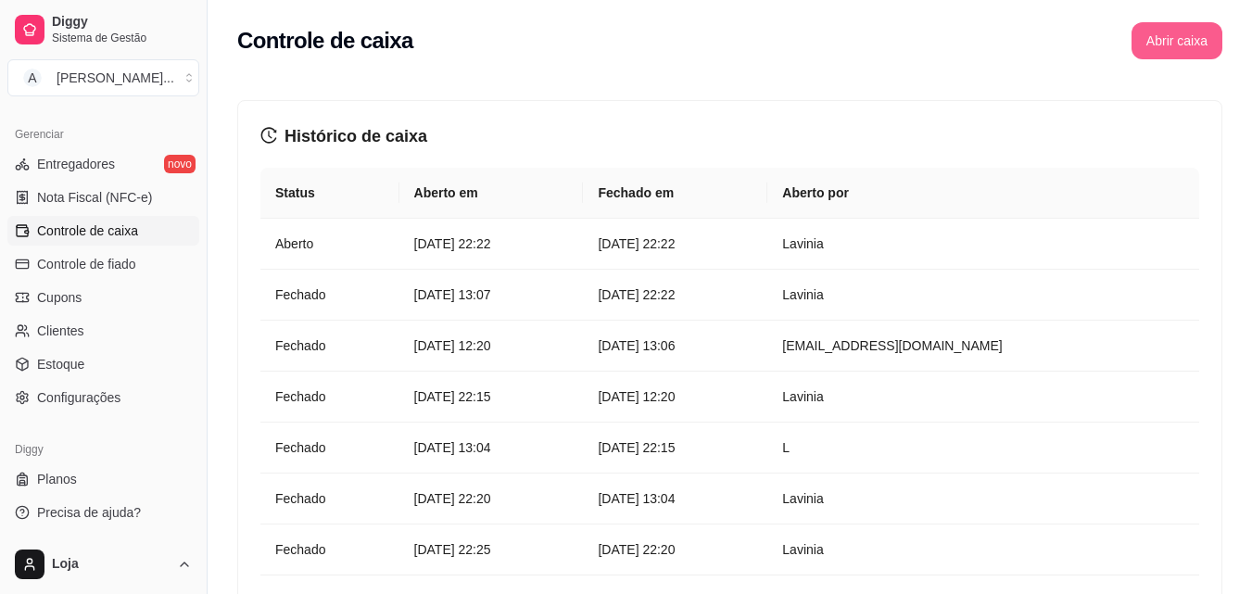
click at [1174, 46] on button "Abrir caixa" at bounding box center [1177, 40] width 91 height 37
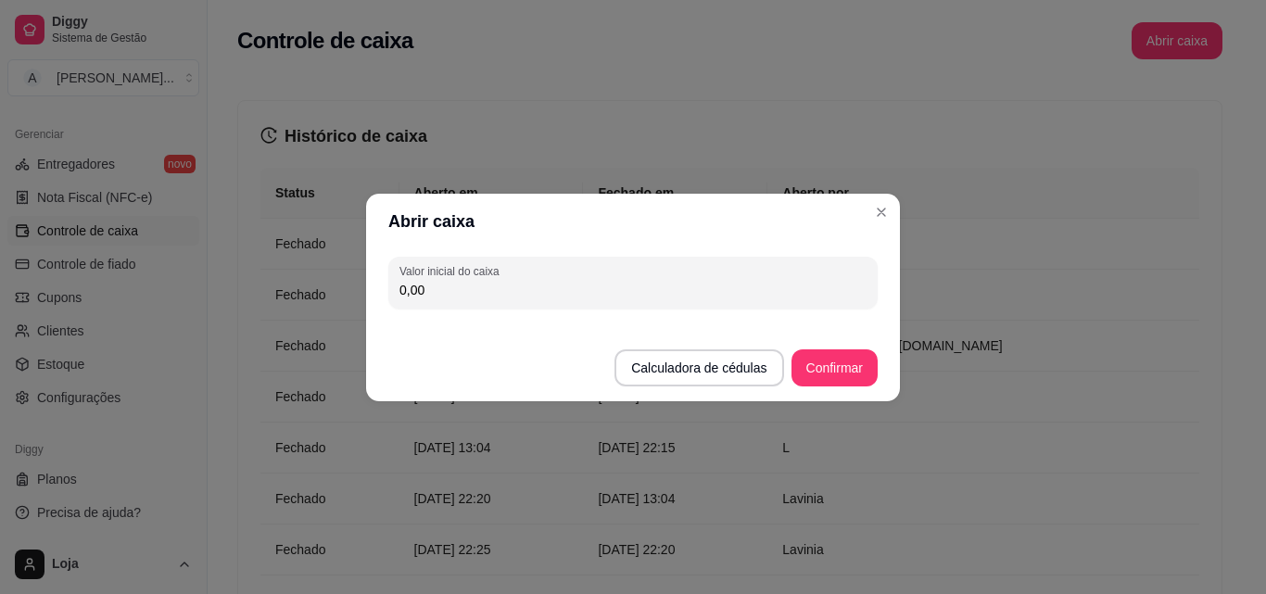
click at [641, 289] on input "0,00" at bounding box center [632, 290] width 467 height 19
type input "135,00"
click at [810, 362] on button "Confirmar" at bounding box center [834, 367] width 86 height 37
